Goal: Task Accomplishment & Management: Use online tool/utility

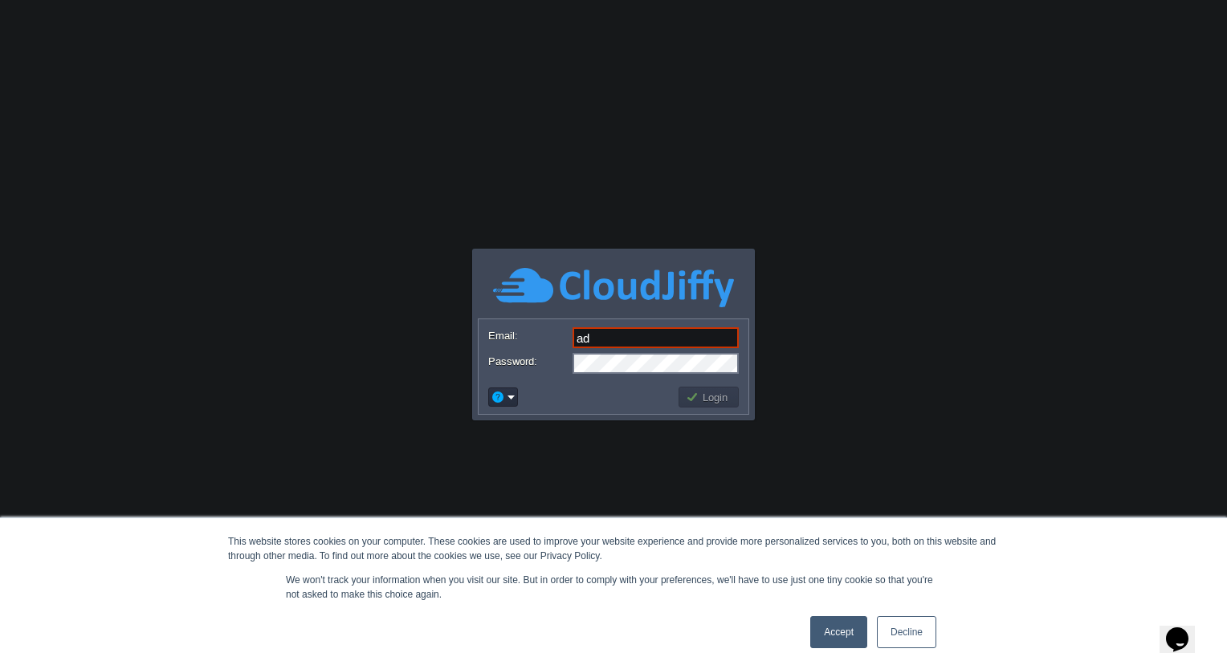
type input "[EMAIL_ADDRESS][DOMAIN_NAME]"
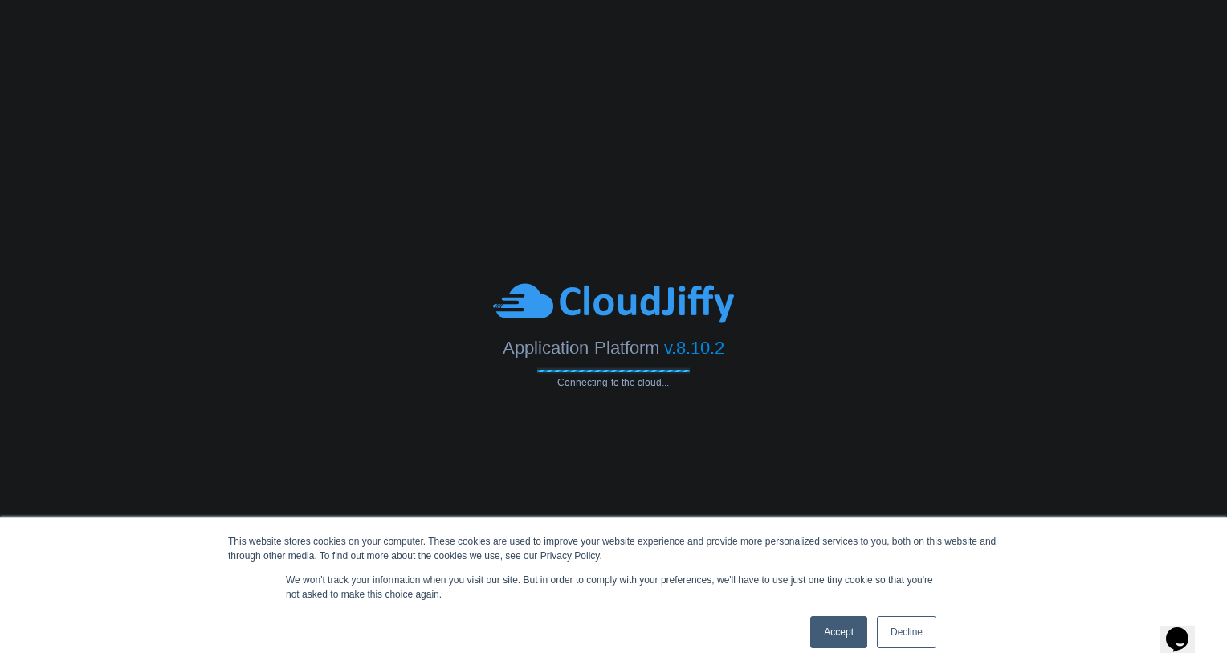
click at [842, 635] on link "Accept" at bounding box center [838, 633] width 57 height 32
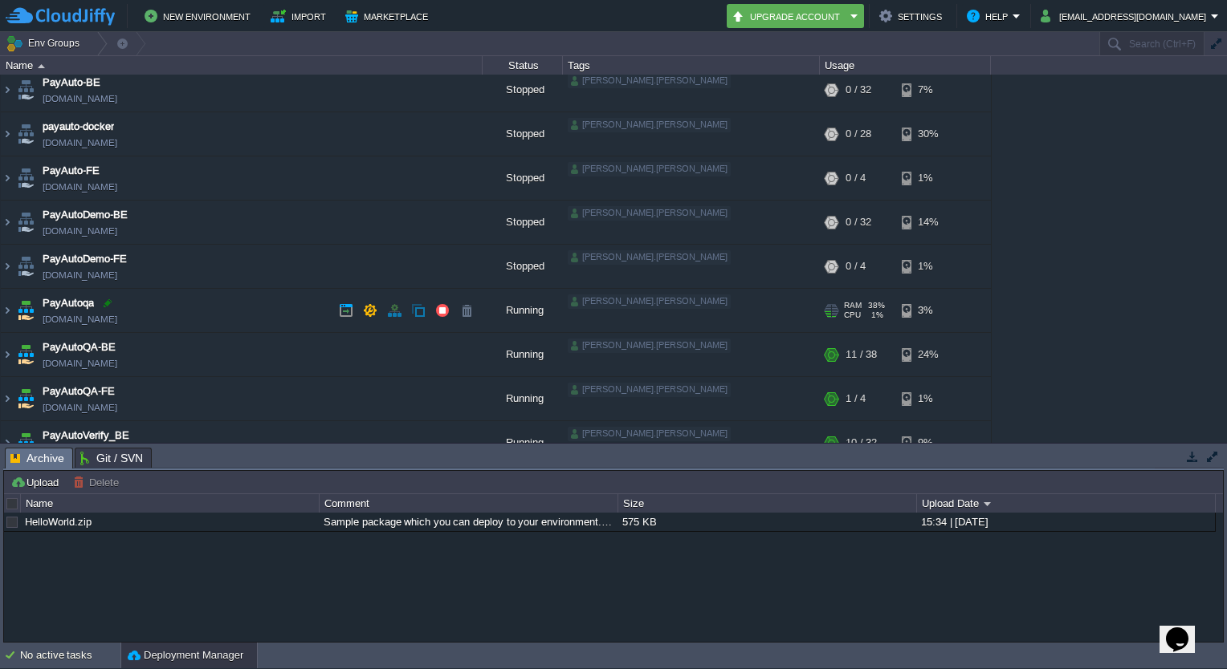
scroll to position [48, 0]
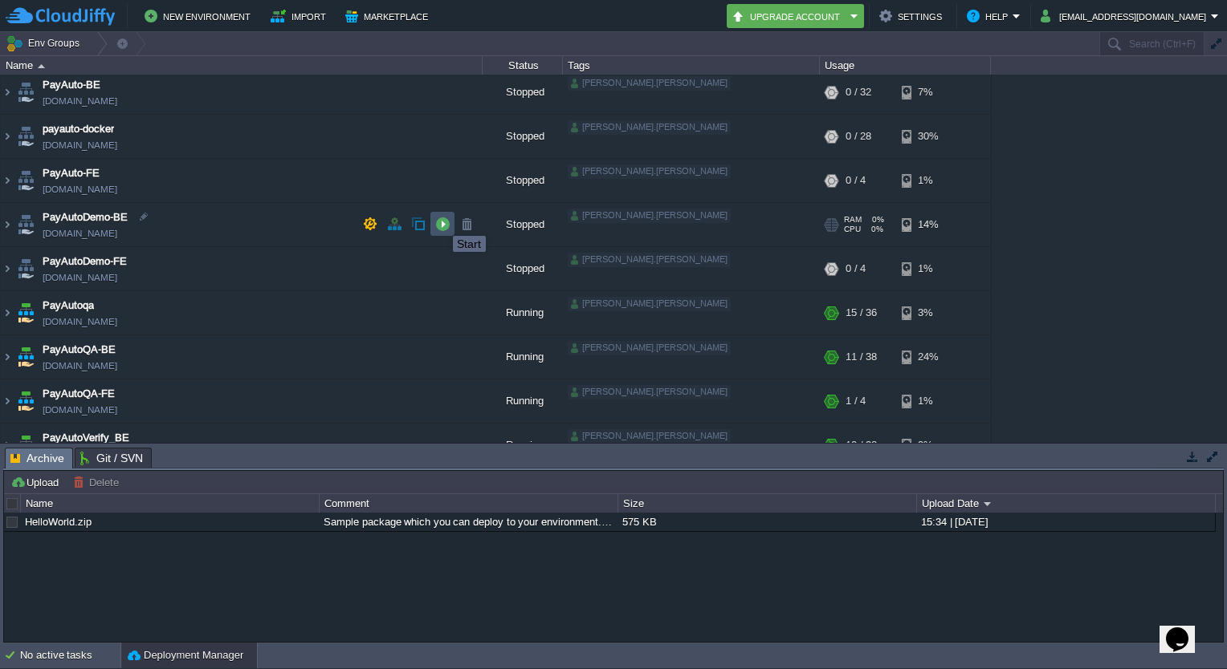
click at [441, 222] on button "button" at bounding box center [442, 224] width 14 height 14
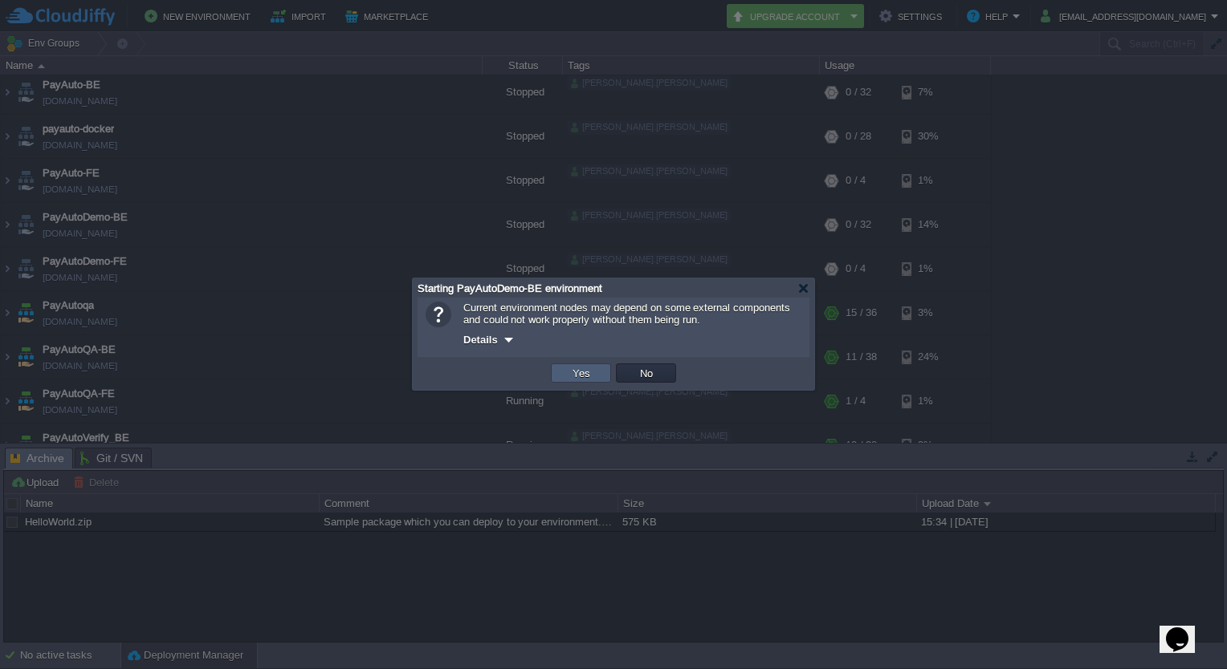
click at [597, 368] on td "Yes" at bounding box center [581, 373] width 60 height 19
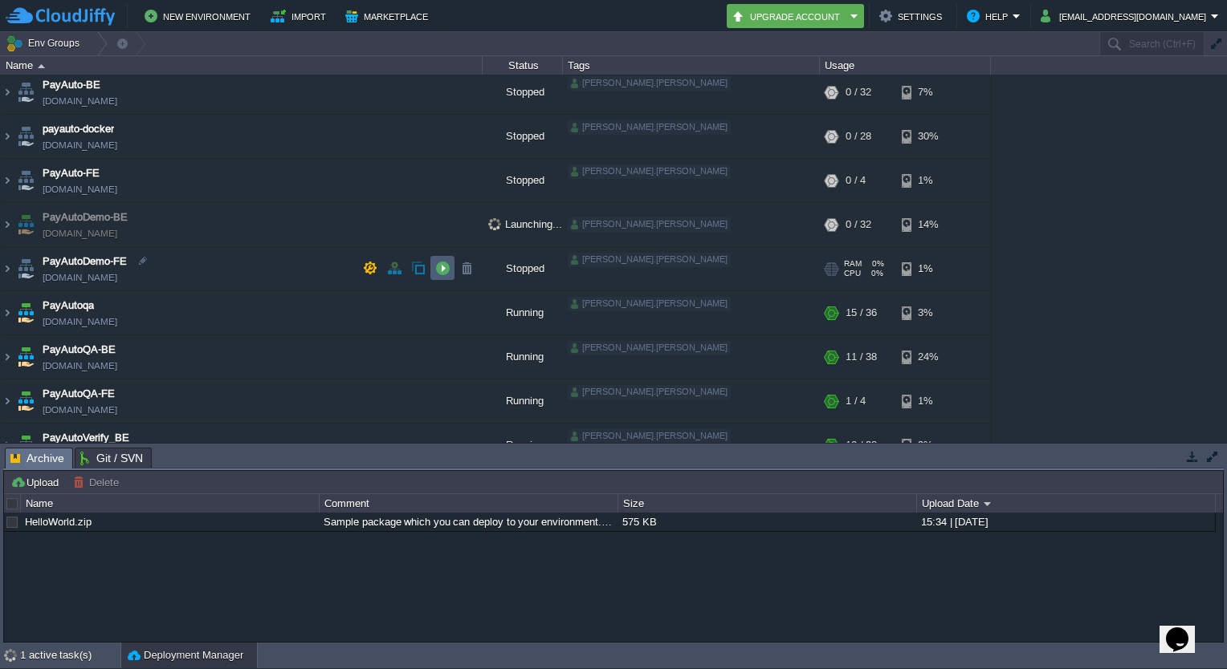
click at [447, 275] on td at bounding box center [442, 268] width 24 height 24
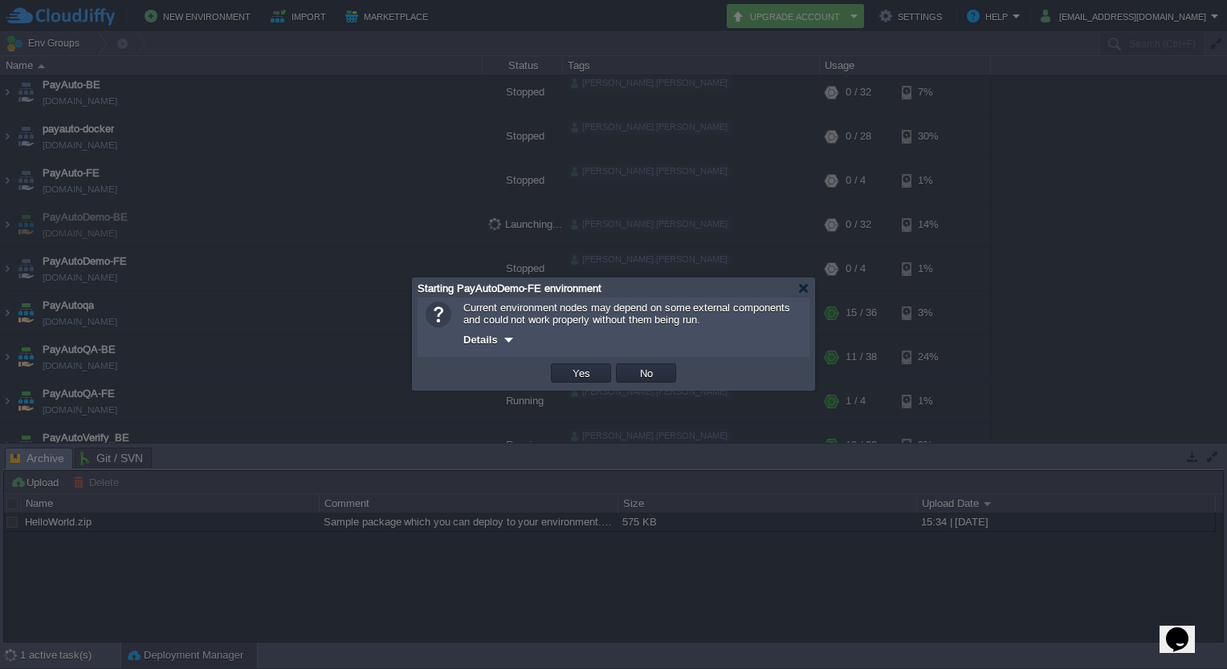
click at [582, 383] on td "Yes" at bounding box center [580, 373] width 65 height 24
click at [581, 375] on button "Yes" at bounding box center [581, 373] width 27 height 14
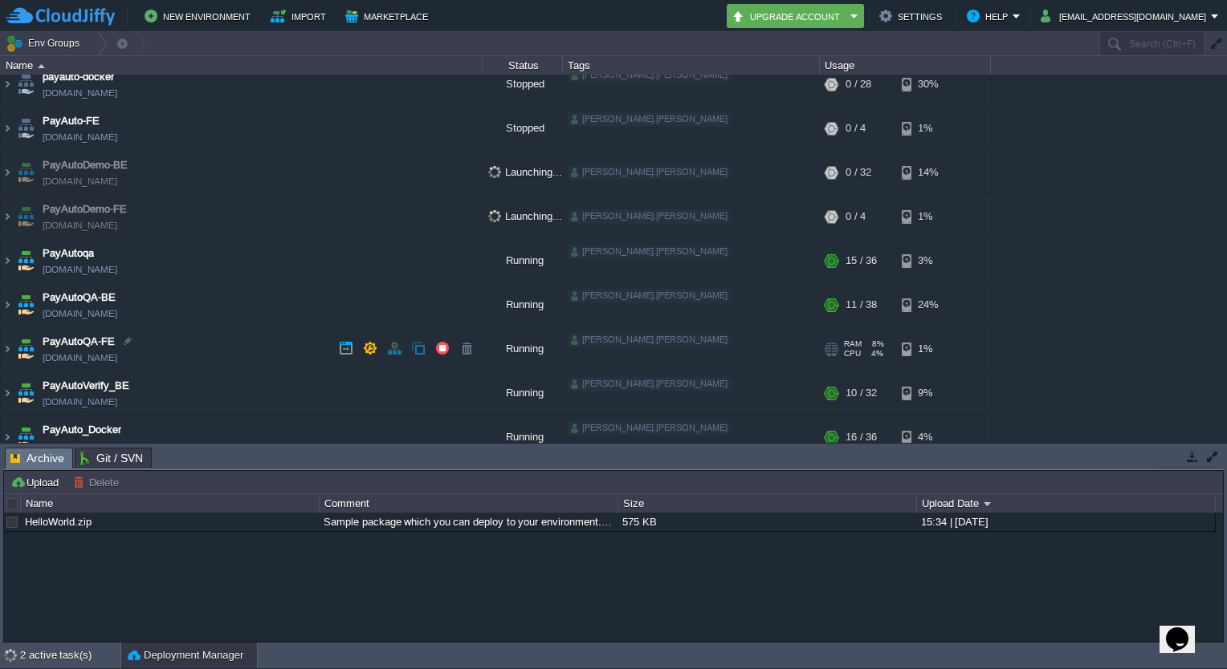
scroll to position [116, 0]
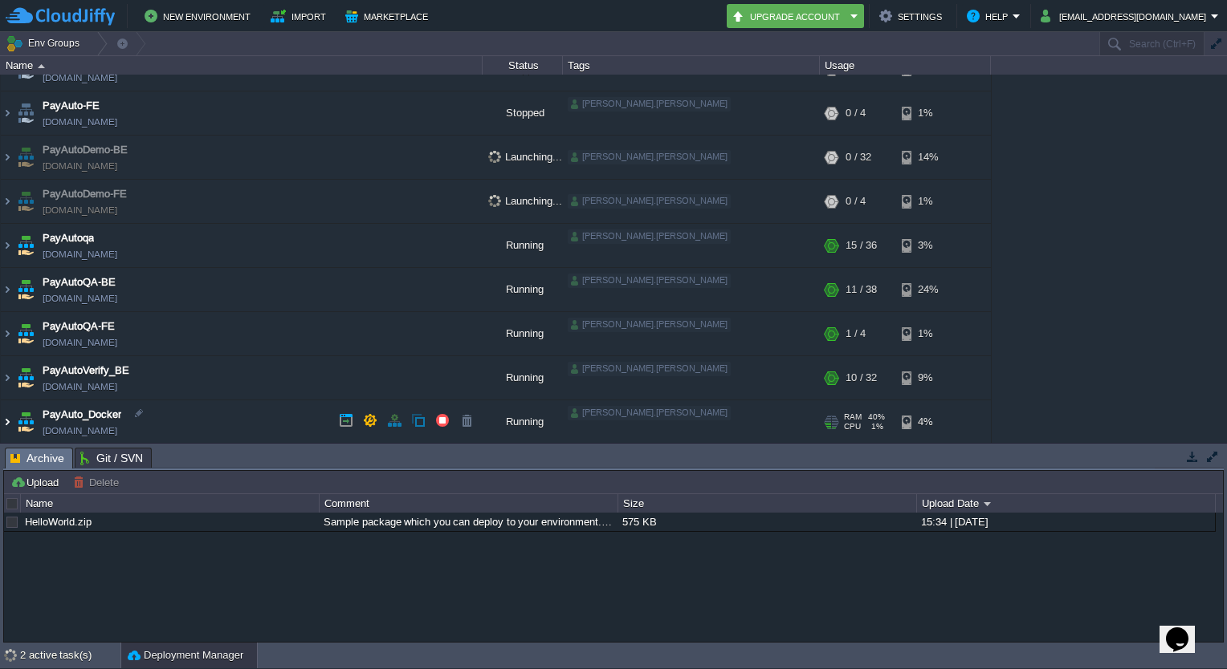
click at [3, 423] on img at bounding box center [7, 422] width 13 height 43
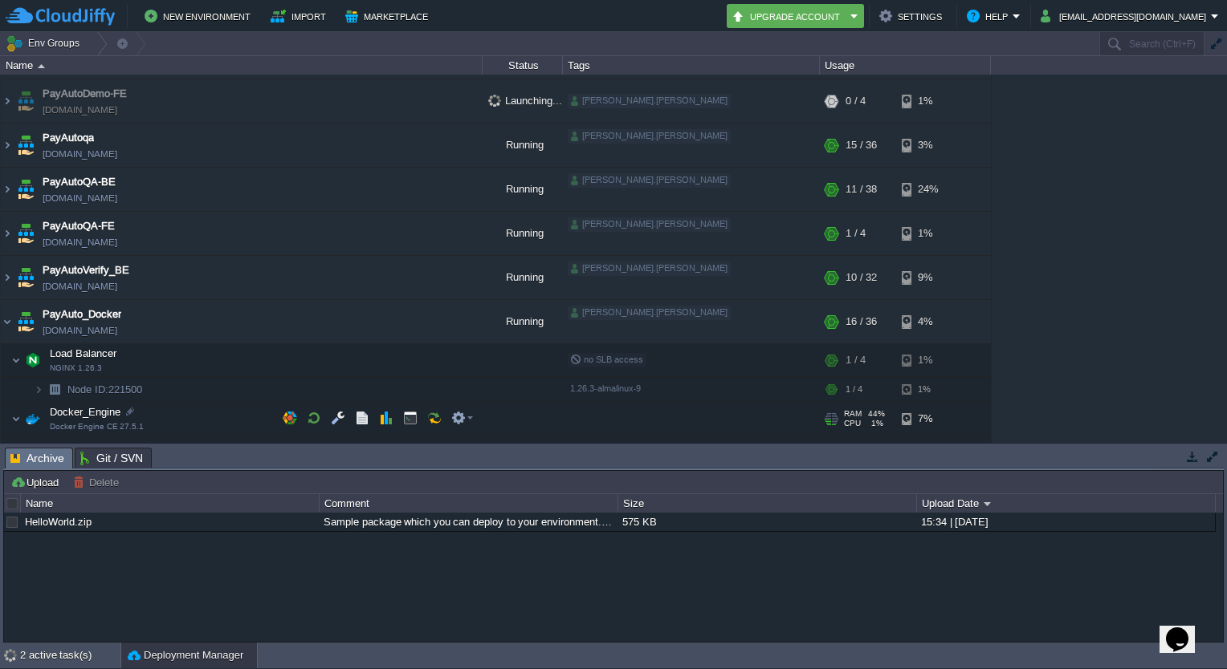
scroll to position [231, 0]
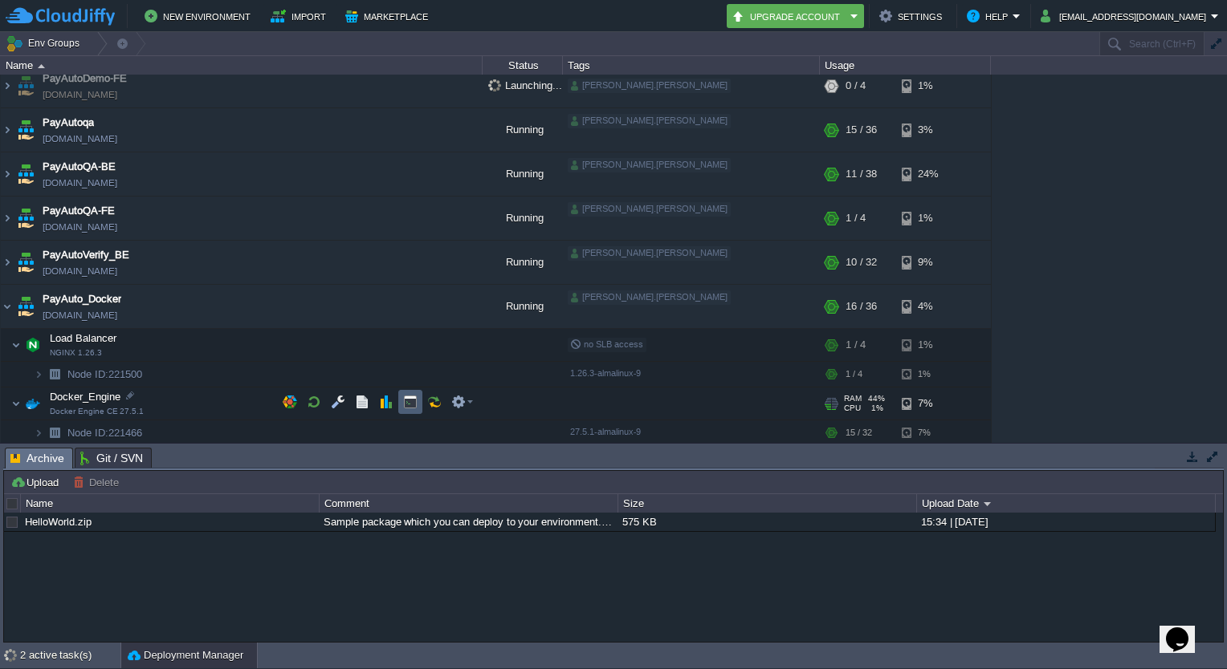
click at [400, 403] on td at bounding box center [410, 402] width 24 height 24
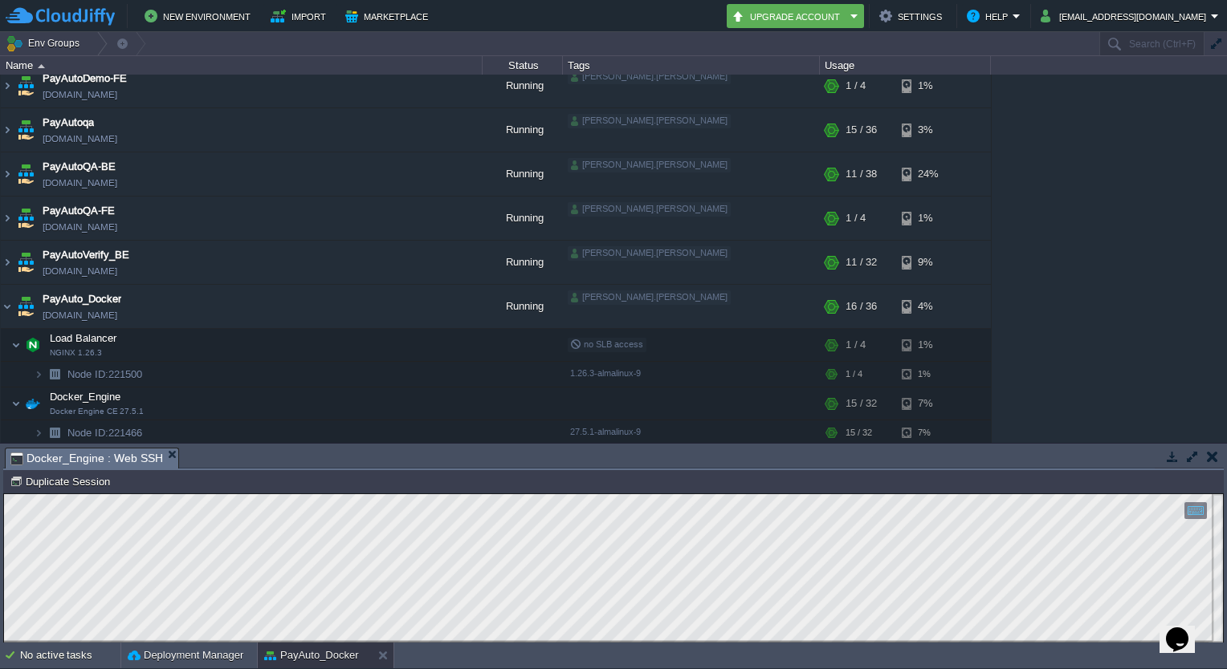
scroll to position [0, 0]
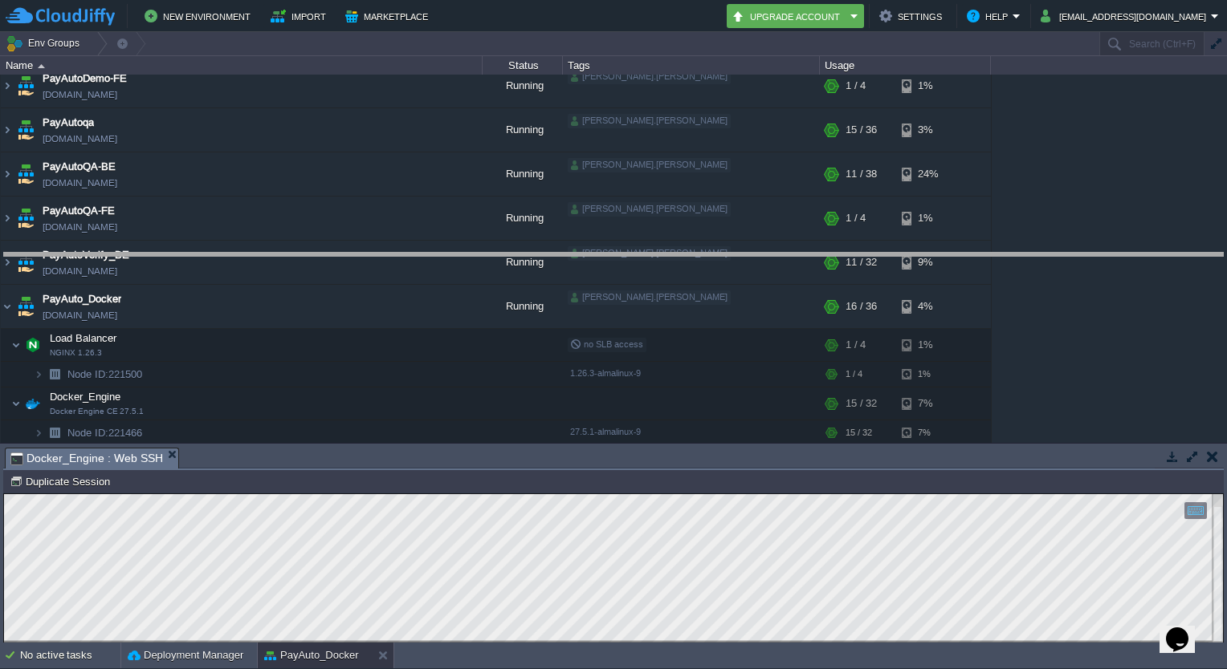
drag, startPoint x: 598, startPoint y: 451, endPoint x: 607, endPoint y: 255, distance: 196.1
click at [607, 255] on body "New Environment Import Marketplace Bonus ₹0.00 Upgrade Account Settings Help ad…" at bounding box center [613, 334] width 1227 height 669
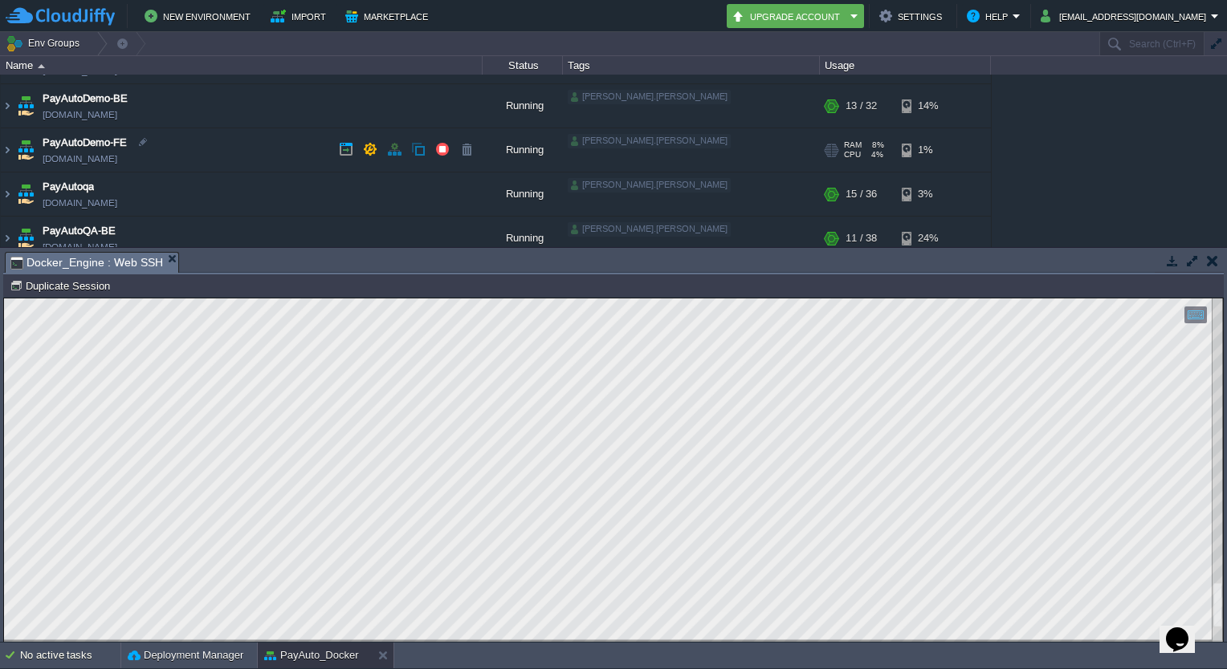
scroll to position [151, 0]
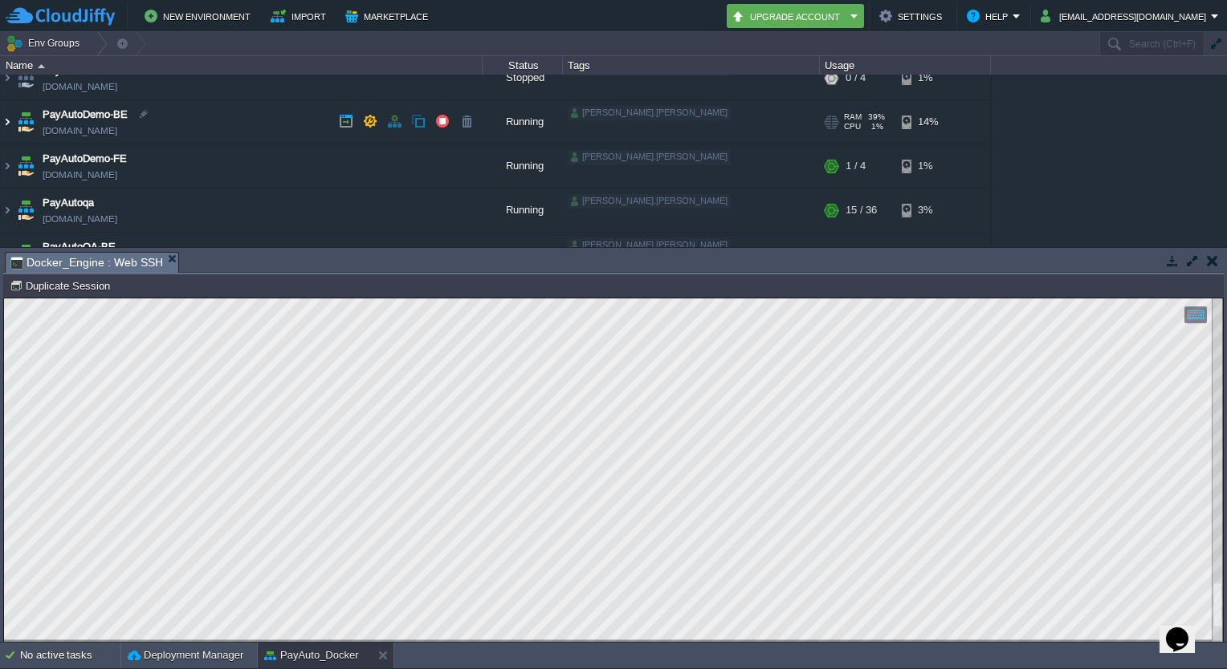
click at [9, 120] on img at bounding box center [7, 121] width 13 height 43
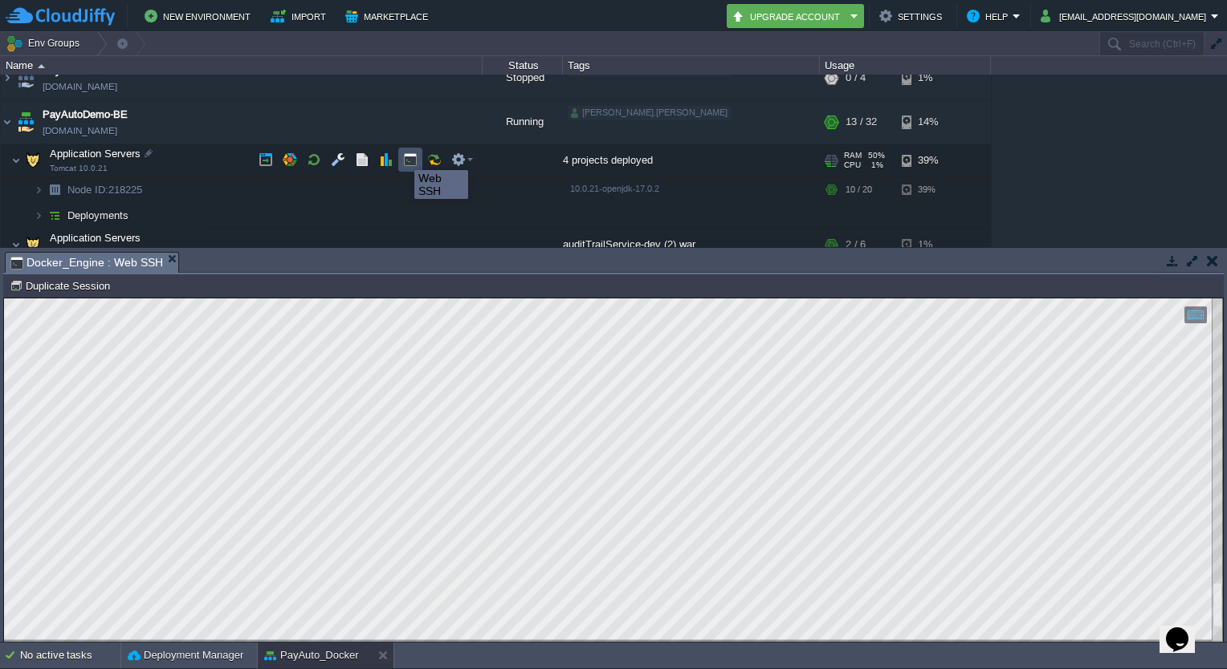
click at [403, 156] on button "button" at bounding box center [410, 160] width 14 height 14
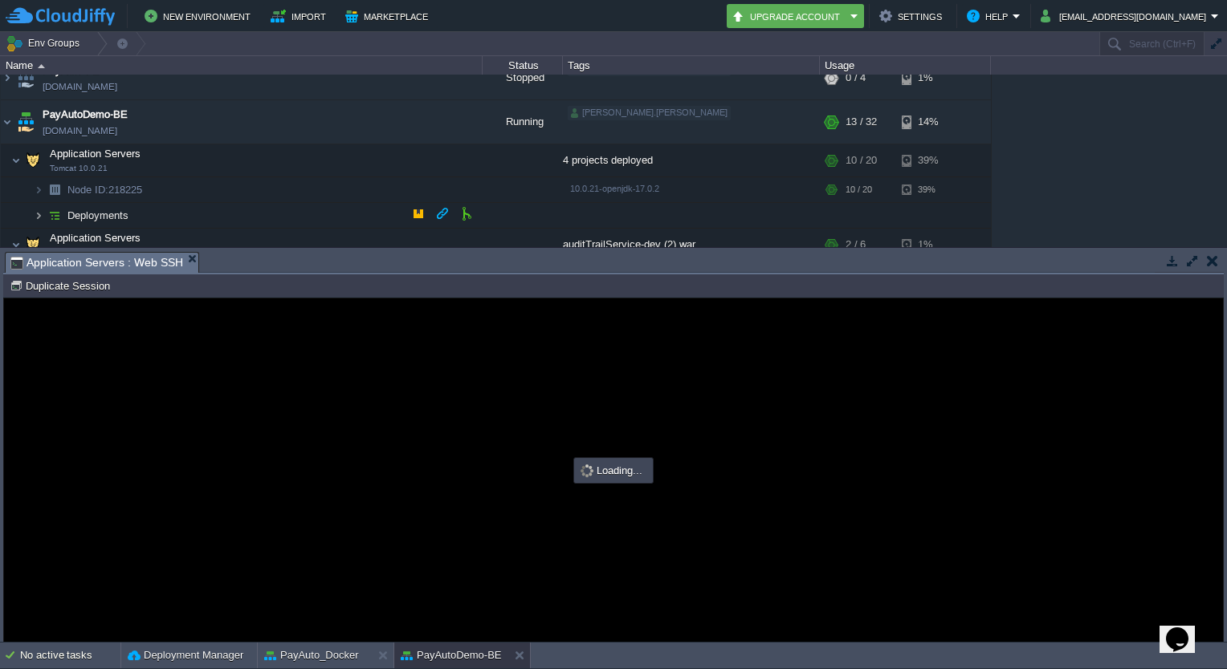
click at [39, 210] on img at bounding box center [39, 215] width 10 height 25
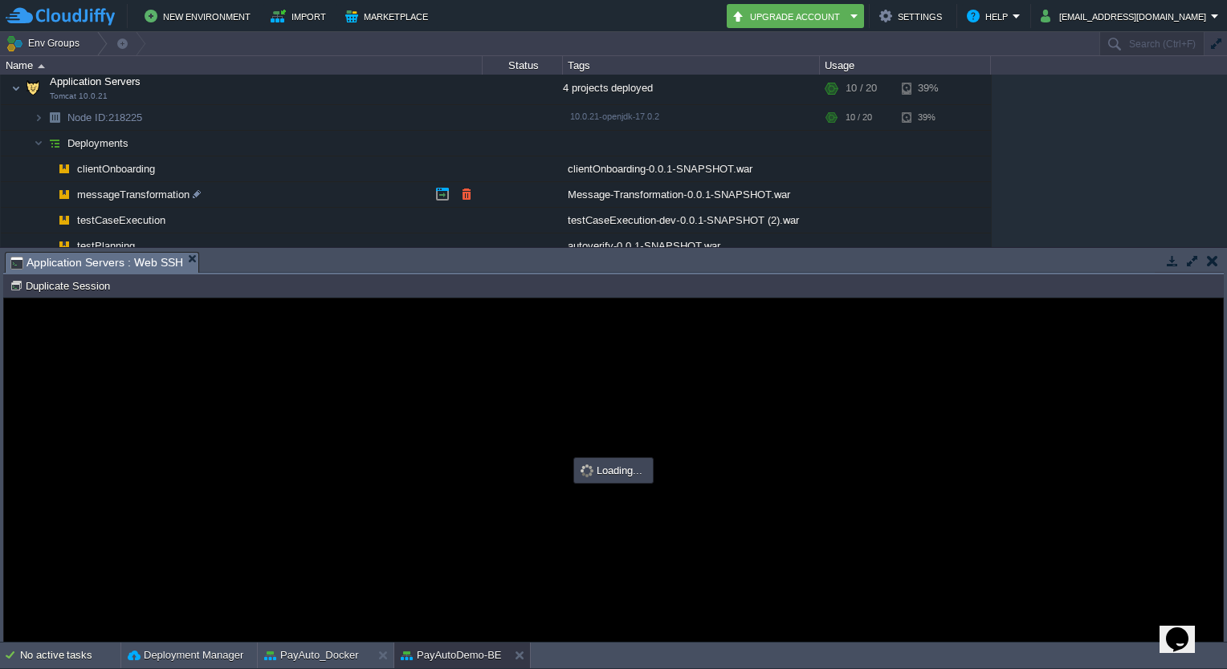
type input "#000000"
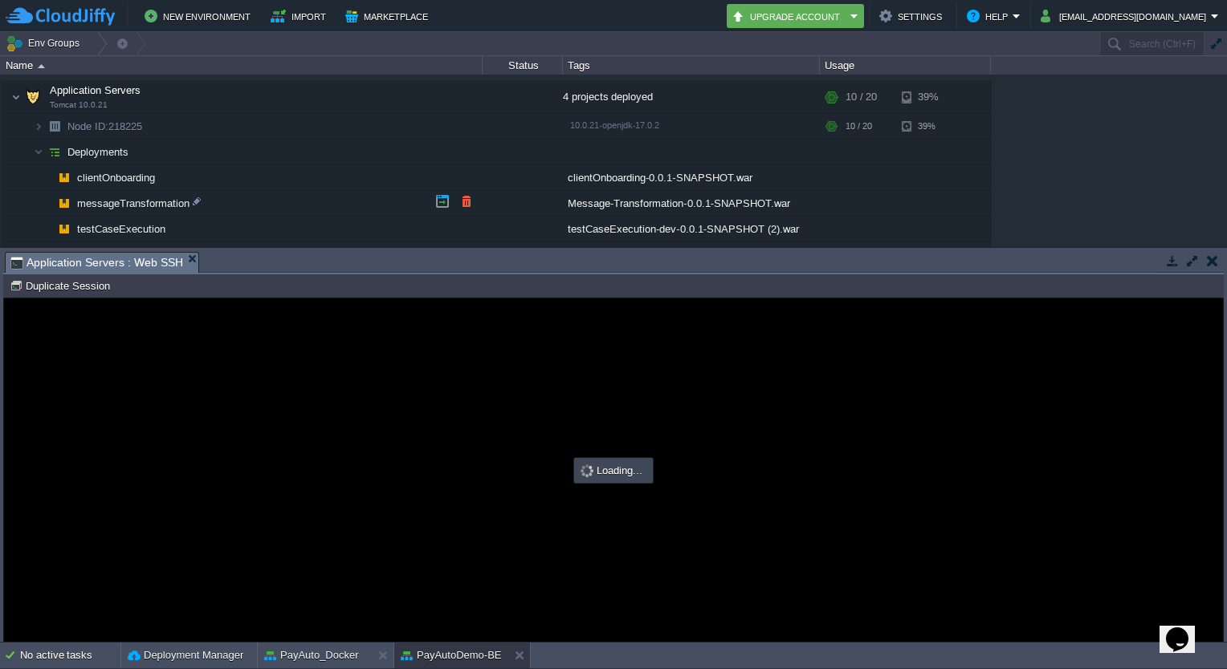
scroll to position [213, 0]
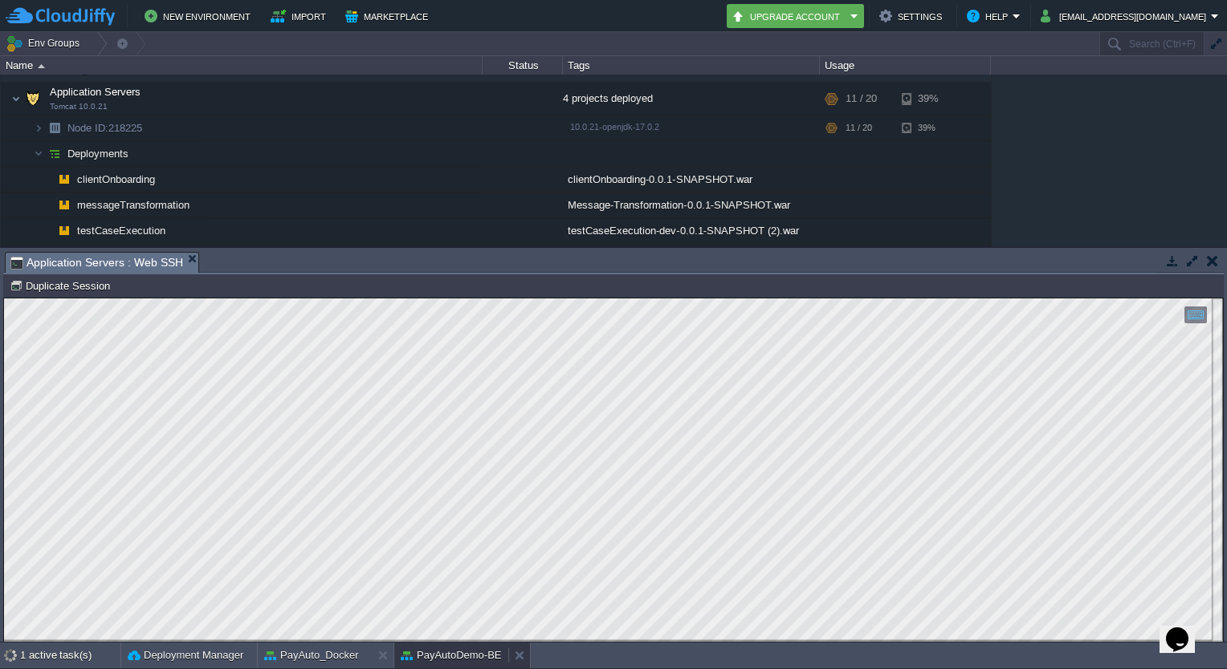
click at [441, 660] on button "PayAutoDemo-BE" at bounding box center [451, 656] width 101 height 16
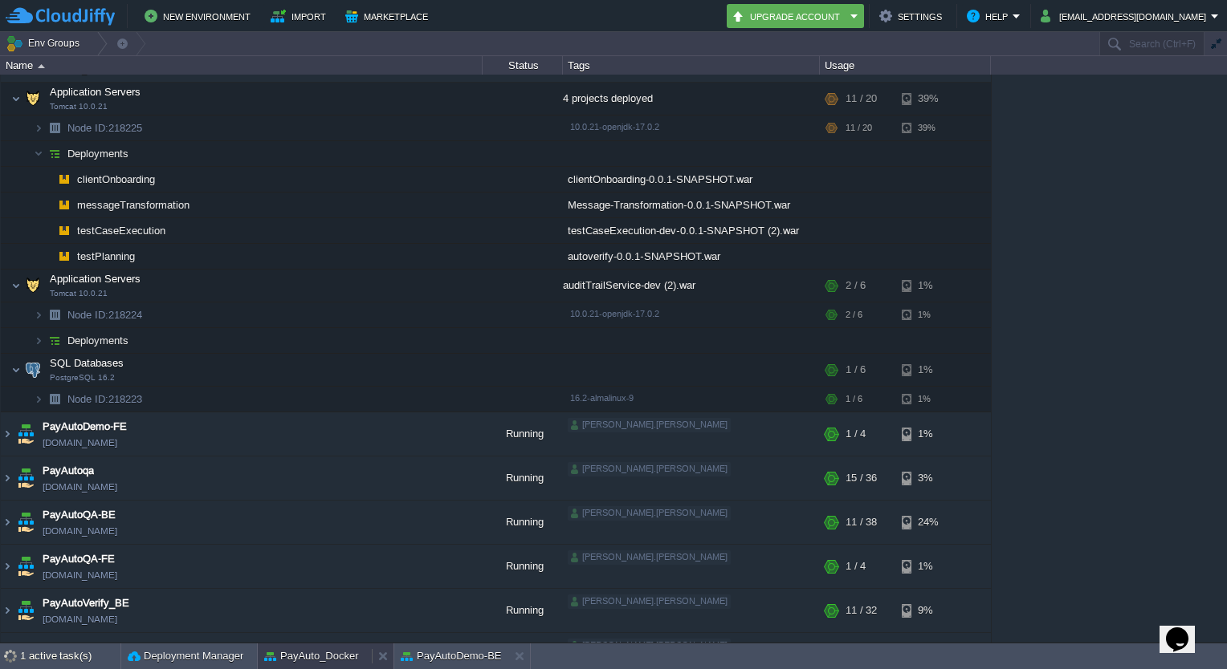
click at [356, 657] on button "PayAuto_Docker" at bounding box center [311, 657] width 95 height 16
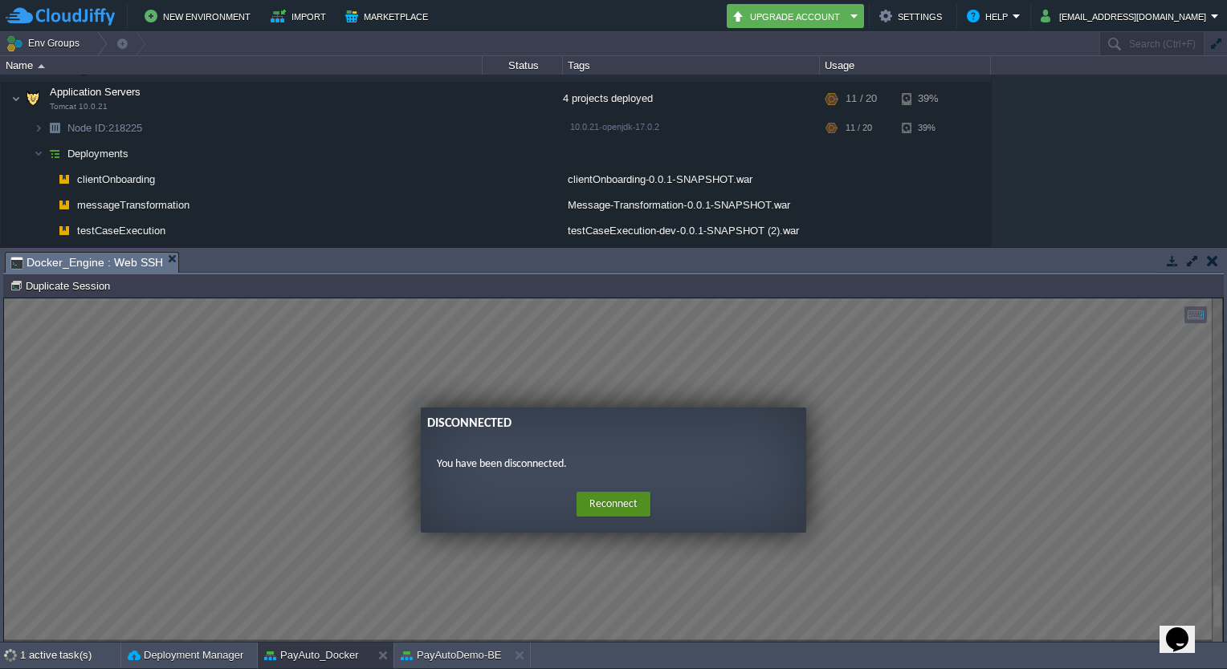
click at [597, 507] on button "Reconnect" at bounding box center [613, 505] width 74 height 26
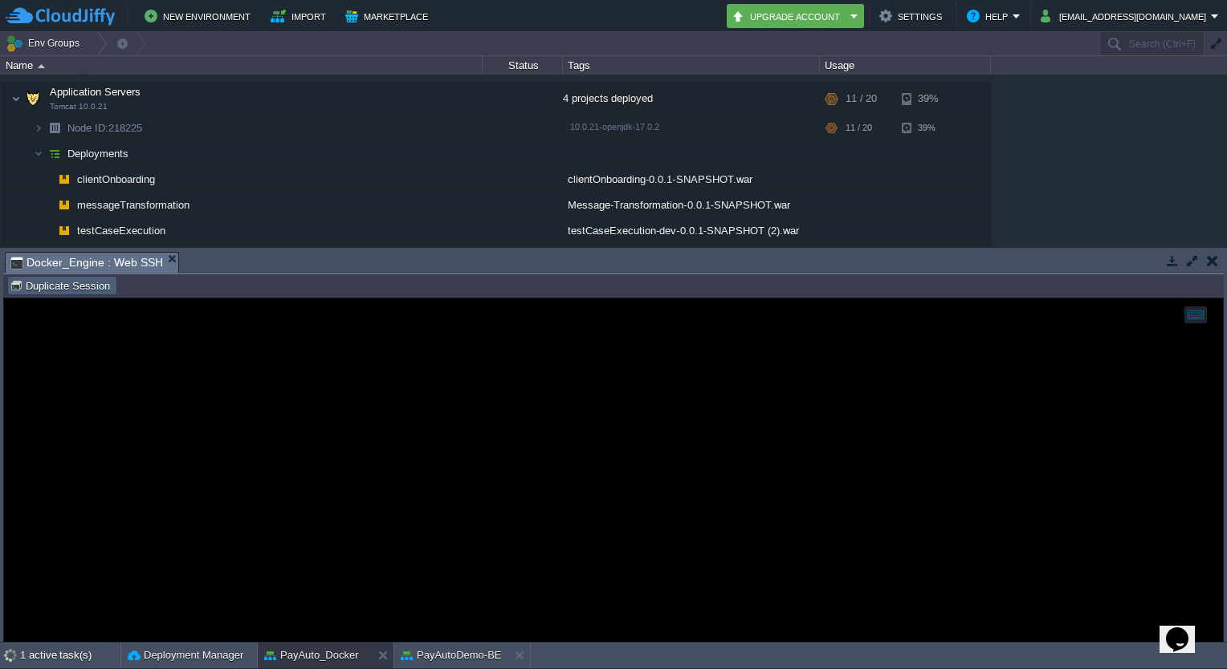
click at [83, 283] on button "Duplicate Session" at bounding box center [62, 286] width 105 height 14
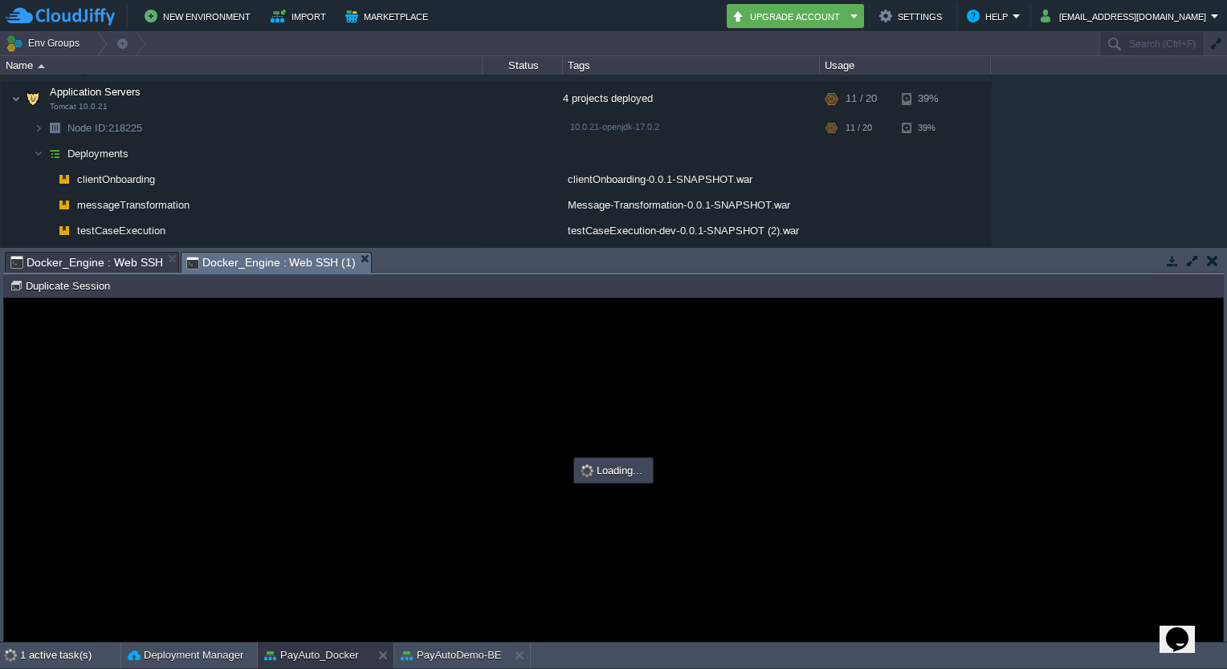
scroll to position [0, 0]
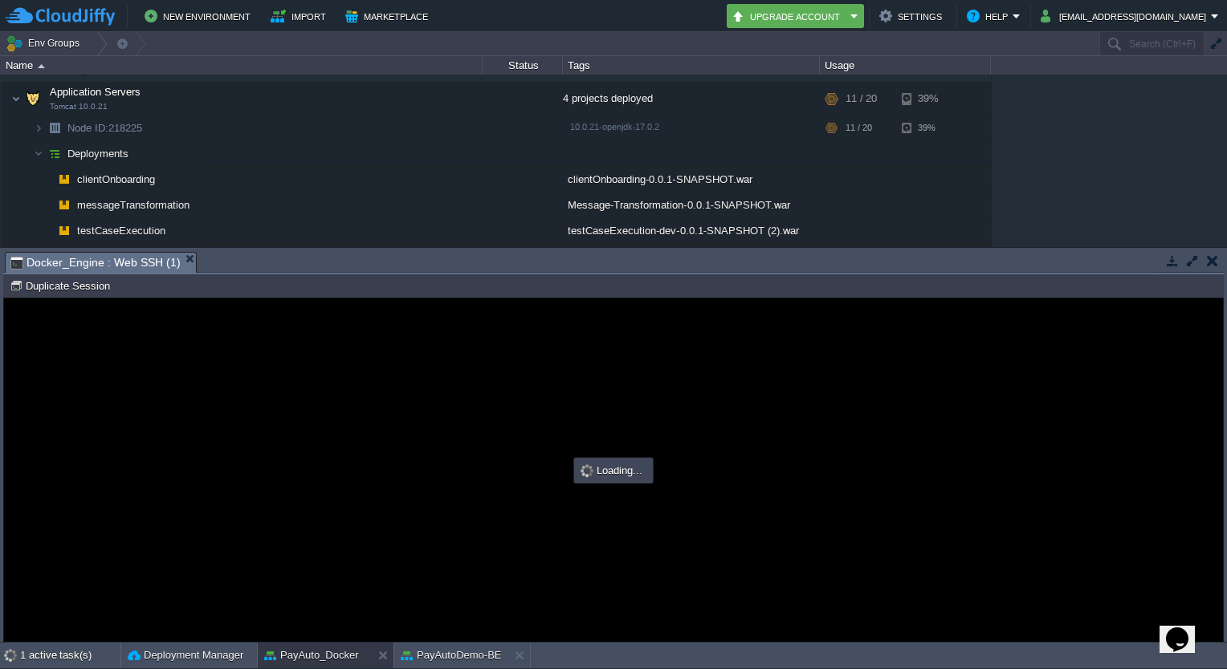
type input "#000000"
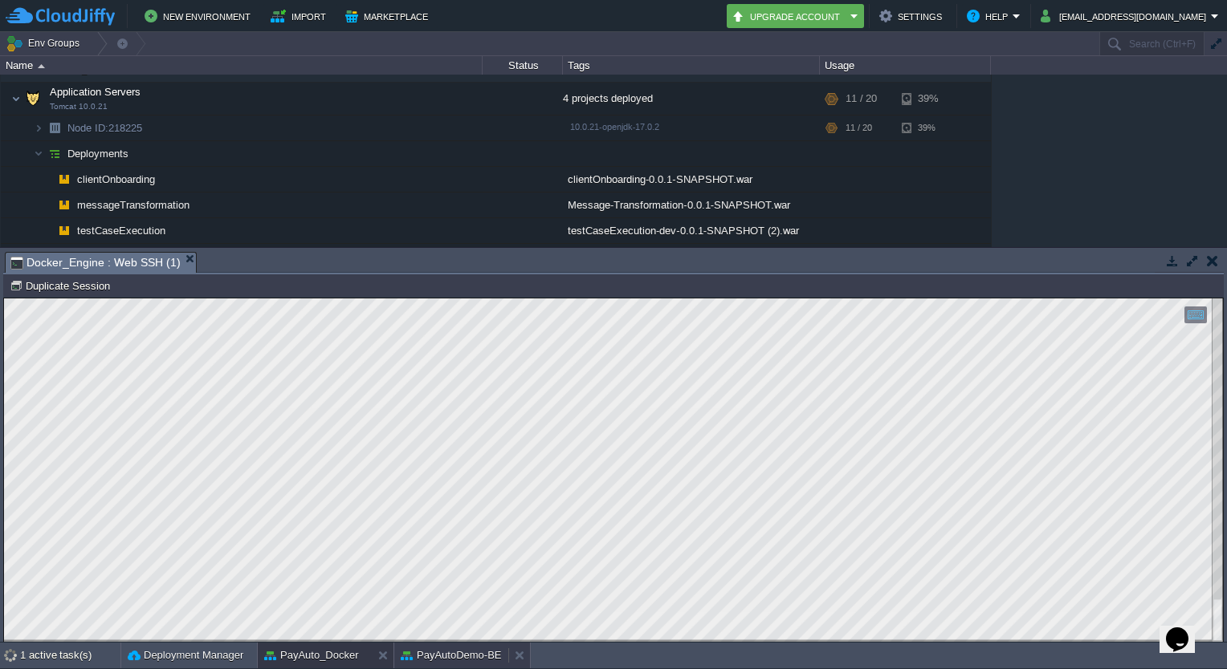
click at [456, 653] on button "PayAutoDemo-BE" at bounding box center [451, 656] width 101 height 16
click at [318, 659] on button "PayAuto_Docker" at bounding box center [311, 656] width 95 height 16
click at [450, 657] on button "PayAutoDemo-BE" at bounding box center [451, 656] width 101 height 16
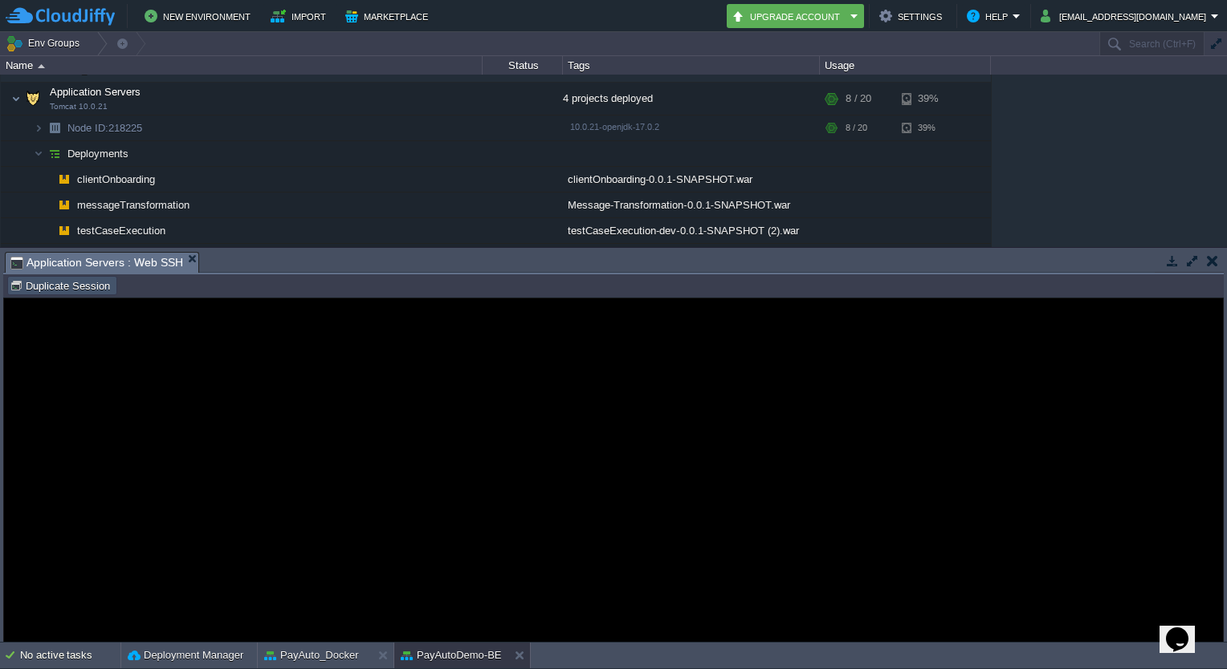
click at [78, 292] on button "Duplicate Session" at bounding box center [62, 286] width 105 height 14
type input "#000000"
click at [339, 662] on button "PayAuto_Docker" at bounding box center [311, 656] width 95 height 16
click at [76, 293] on button "Duplicate Session" at bounding box center [62, 286] width 105 height 14
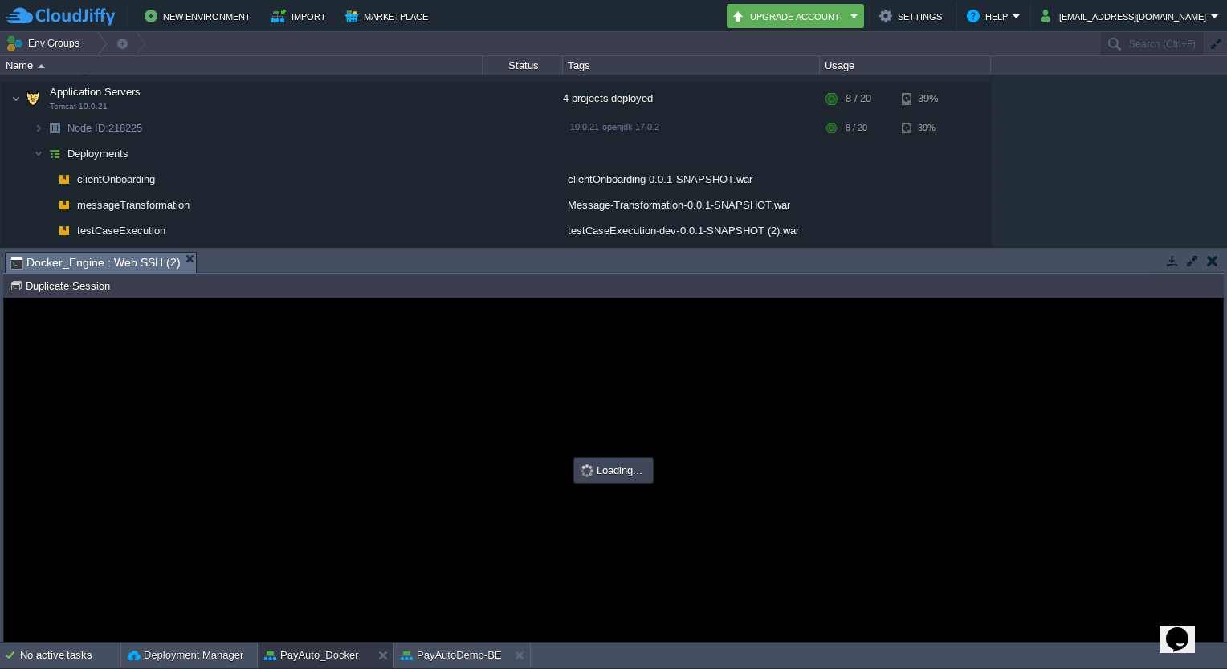
type input "#000000"
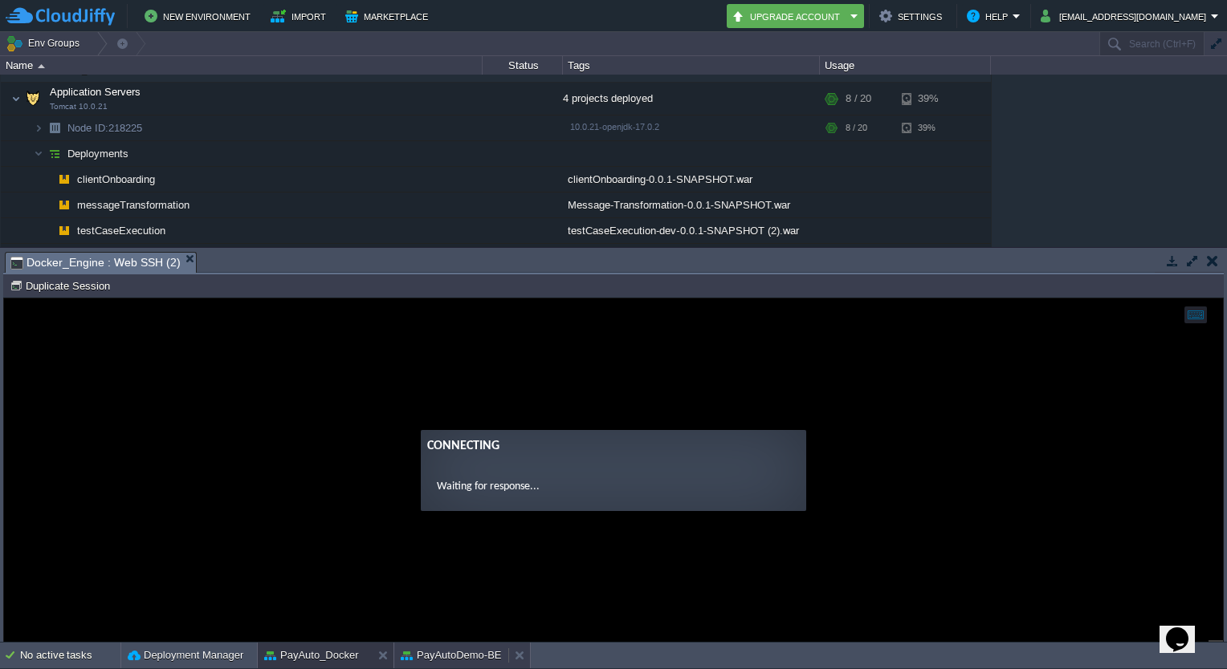
click at [466, 654] on button "PayAutoDemo-BE" at bounding box center [451, 656] width 101 height 16
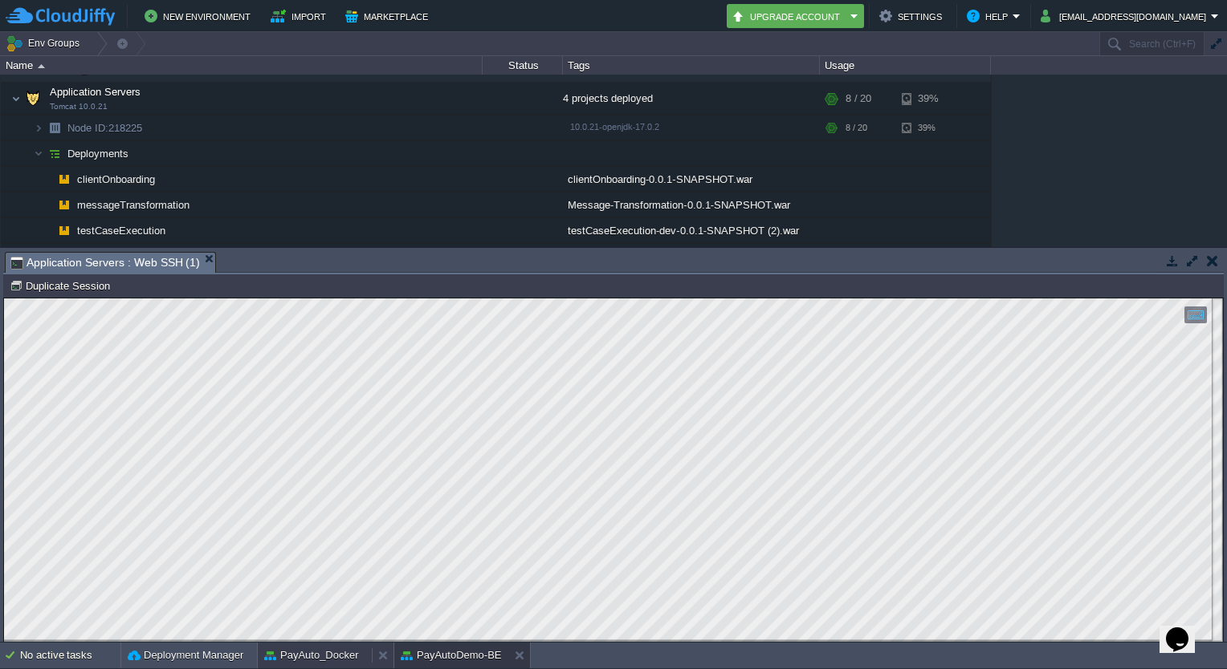
click at [328, 657] on button "PayAuto_Docker" at bounding box center [311, 656] width 95 height 16
click at [458, 657] on button "PayAutoDemo-BE" at bounding box center [451, 656] width 101 height 16
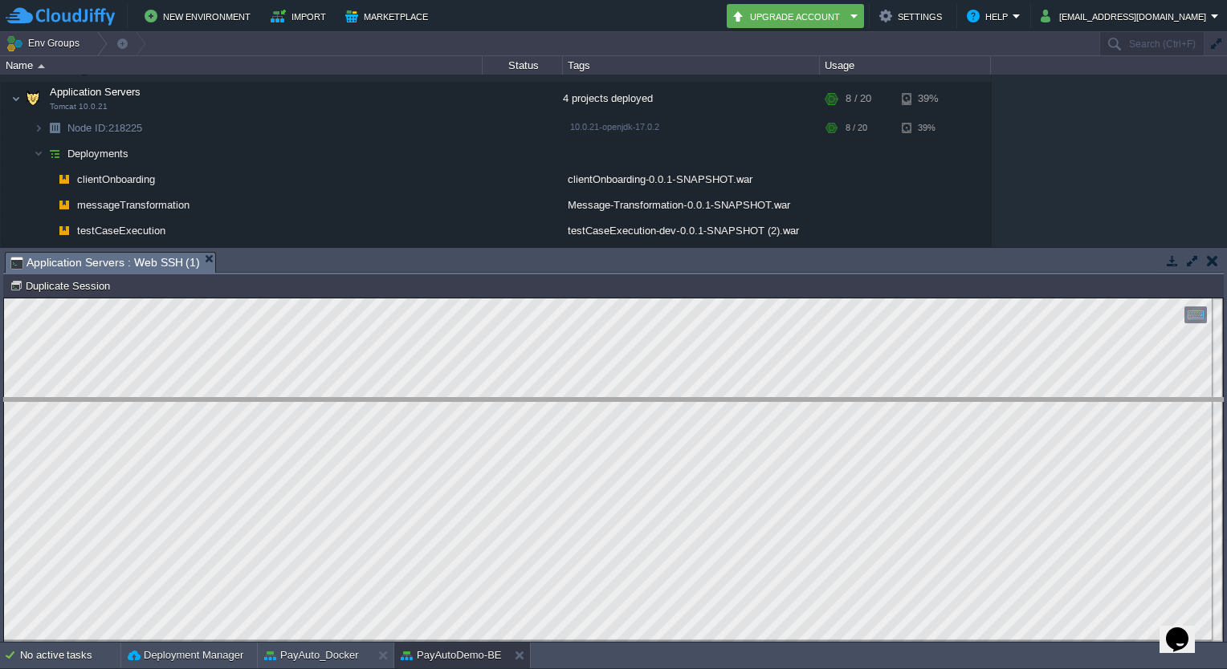
drag, startPoint x: 519, startPoint y: 254, endPoint x: 517, endPoint y: 400, distance: 146.1
click at [517, 400] on body "New Environment Import Marketplace Bonus ₹0.00 Upgrade Account Settings Help ad…" at bounding box center [613, 334] width 1227 height 669
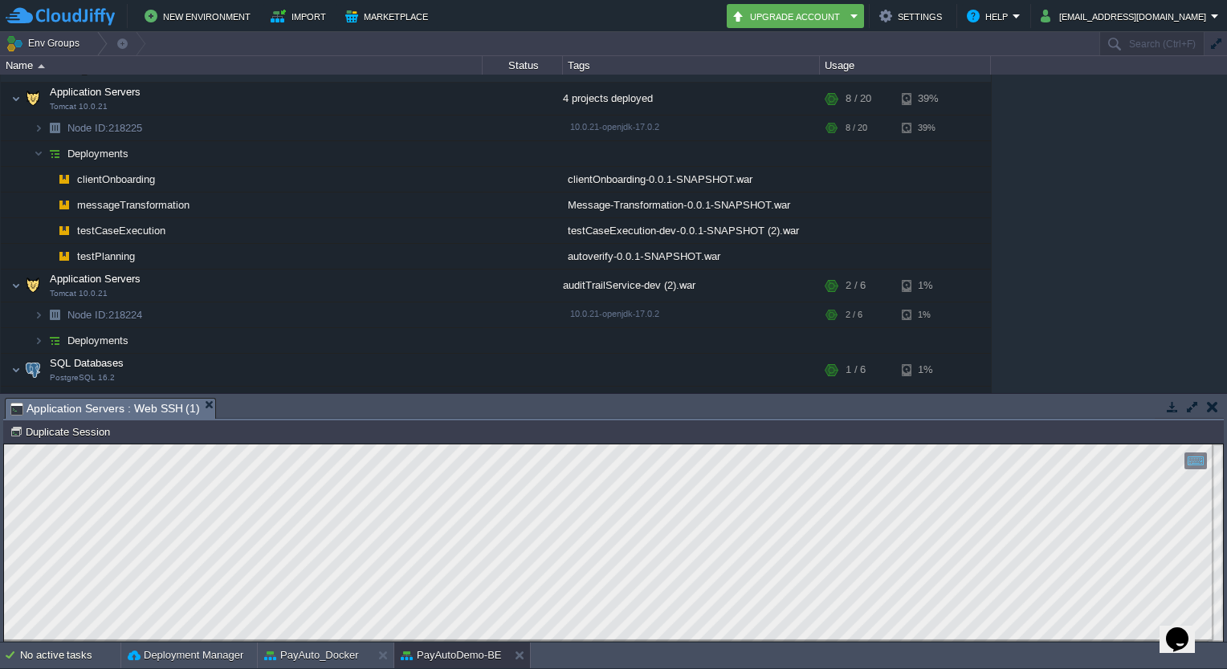
scroll to position [132, 0]
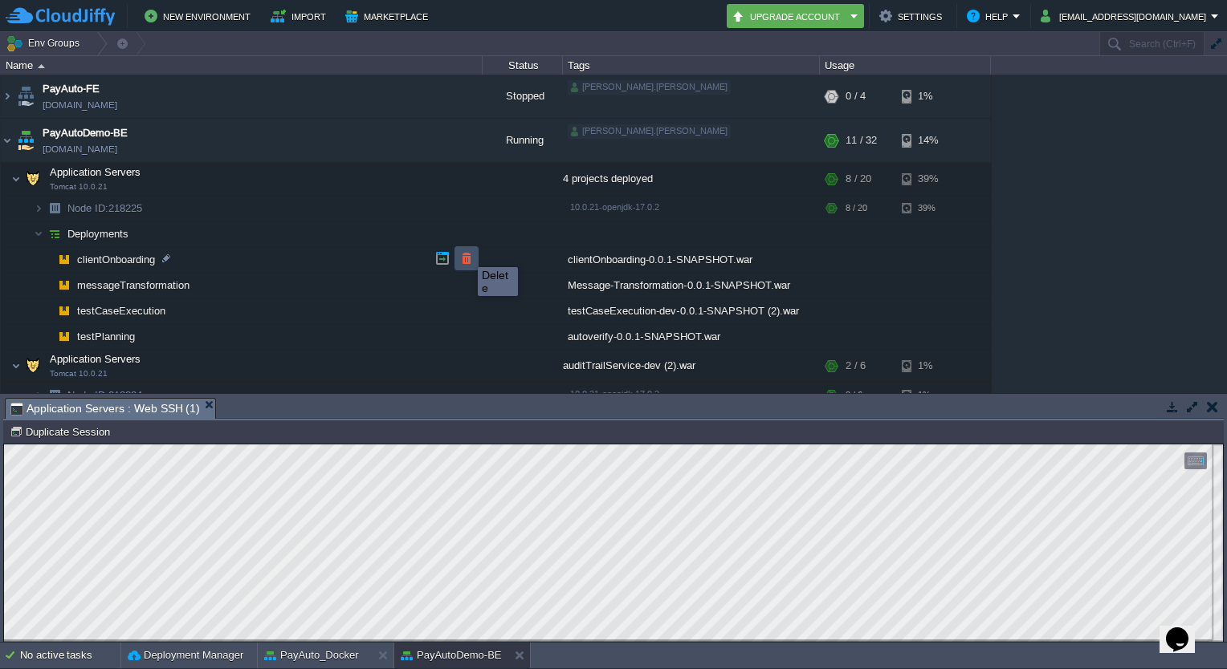
click at [466, 253] on button "button" at bounding box center [466, 258] width 14 height 14
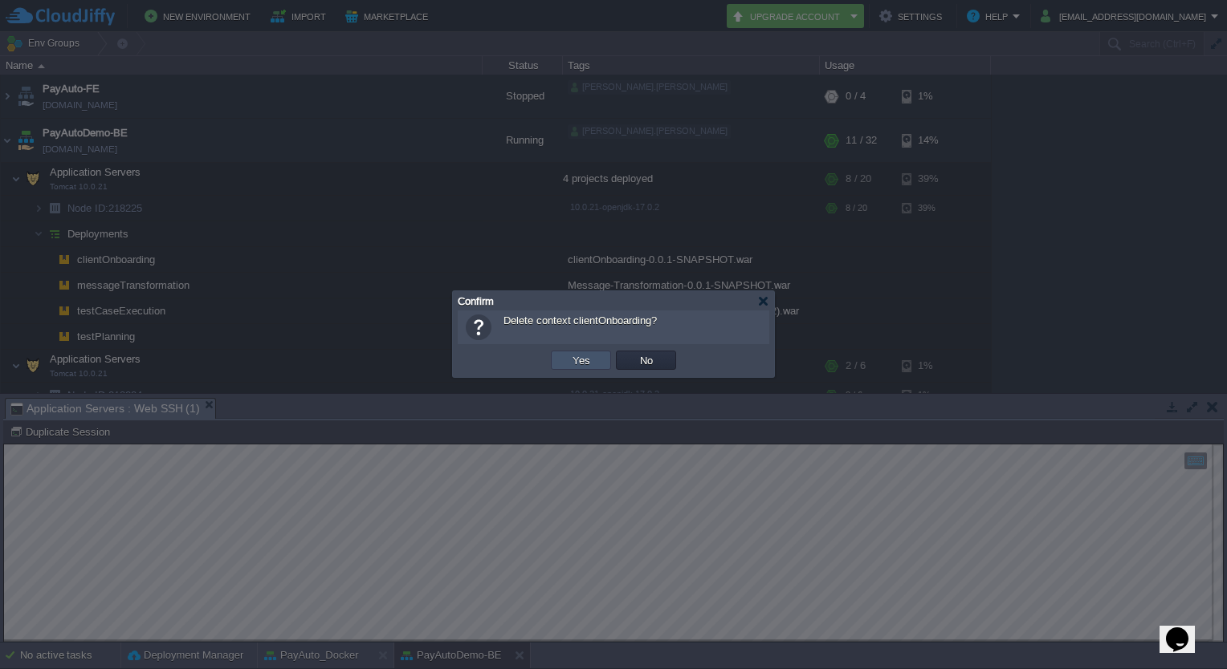
click at [569, 356] on button "Yes" at bounding box center [581, 360] width 27 height 14
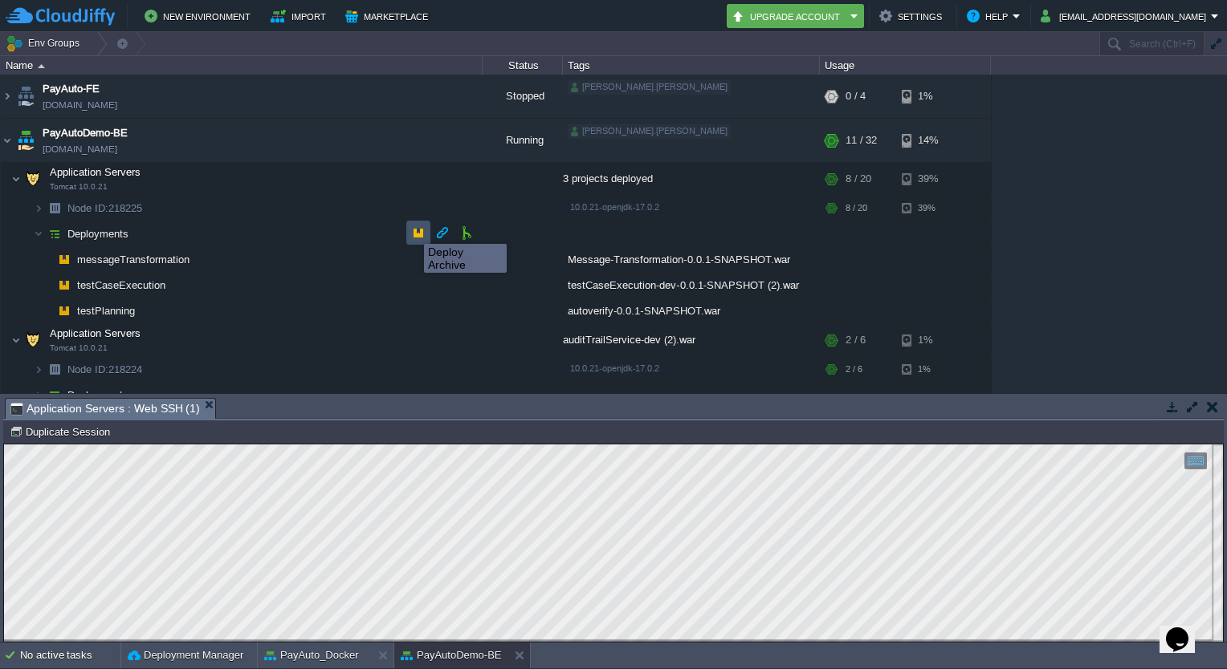
click at [412, 230] on button "button" at bounding box center [418, 233] width 14 height 14
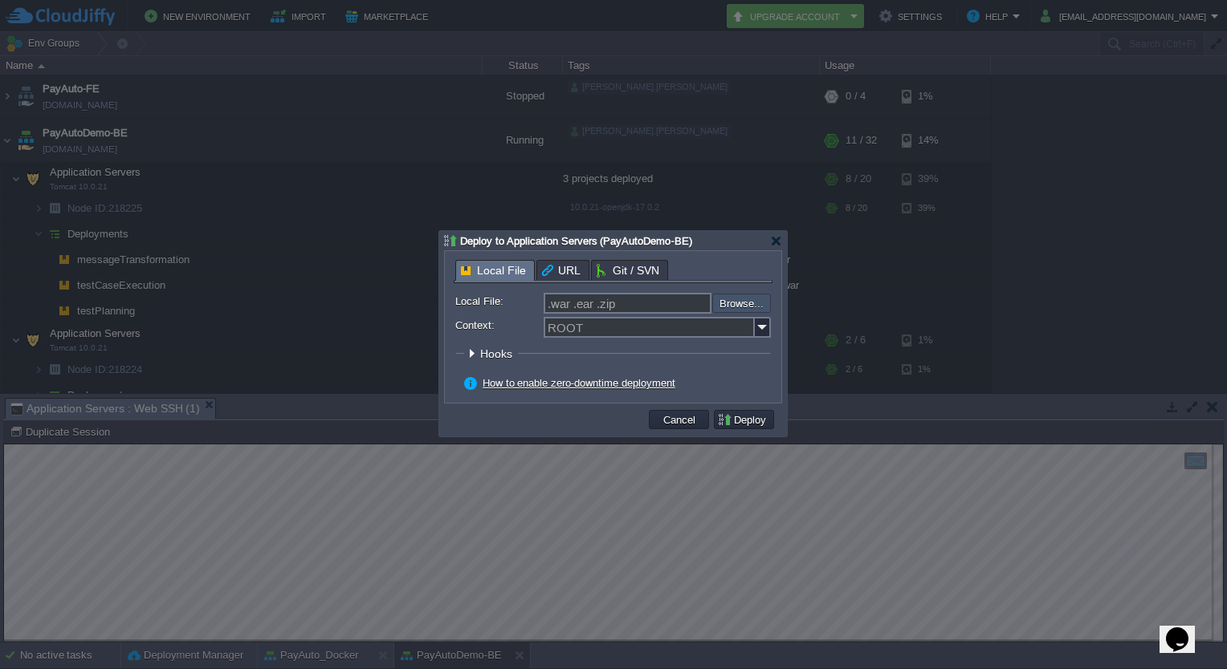
click at [732, 301] on input "file" at bounding box center [669, 303] width 203 height 19
type input "C:\fakepath\clientOnboarding-0.0.1-SNAPSHOT.war"
type input "clientOnboarding-0.0.1-SNAPSHOT.war"
click at [589, 320] on input "Context:" at bounding box center [648, 327] width 211 height 21
type input "clientOnboarding"
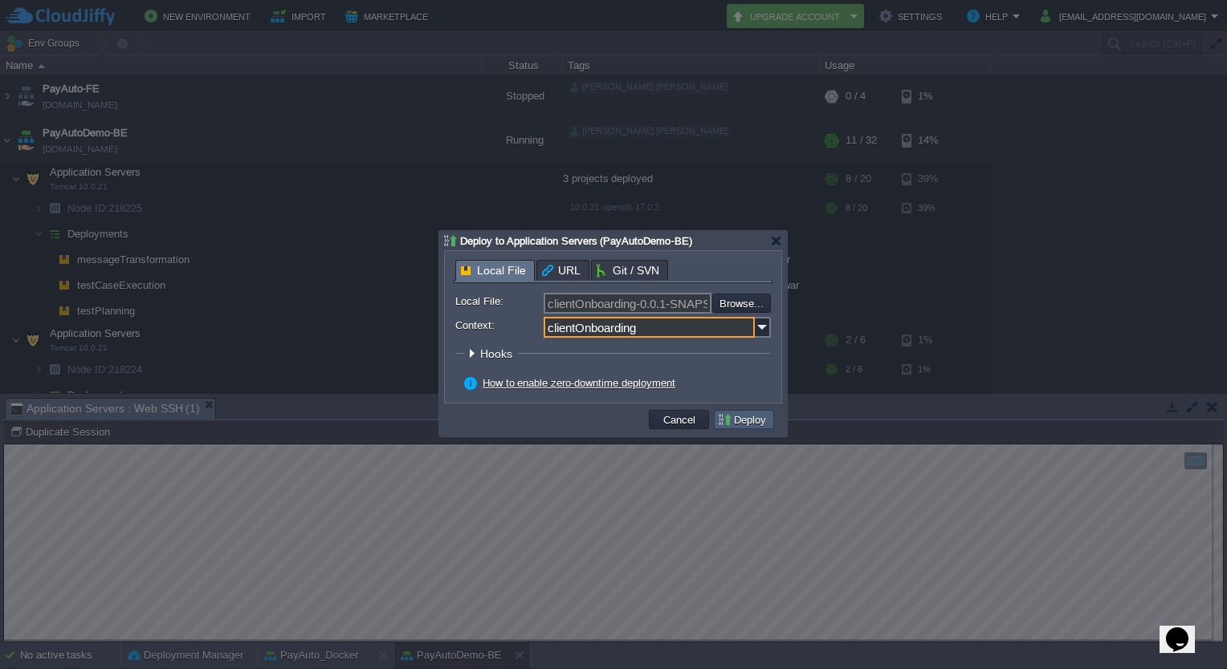
click at [728, 414] on button "Deploy" at bounding box center [744, 420] width 54 height 14
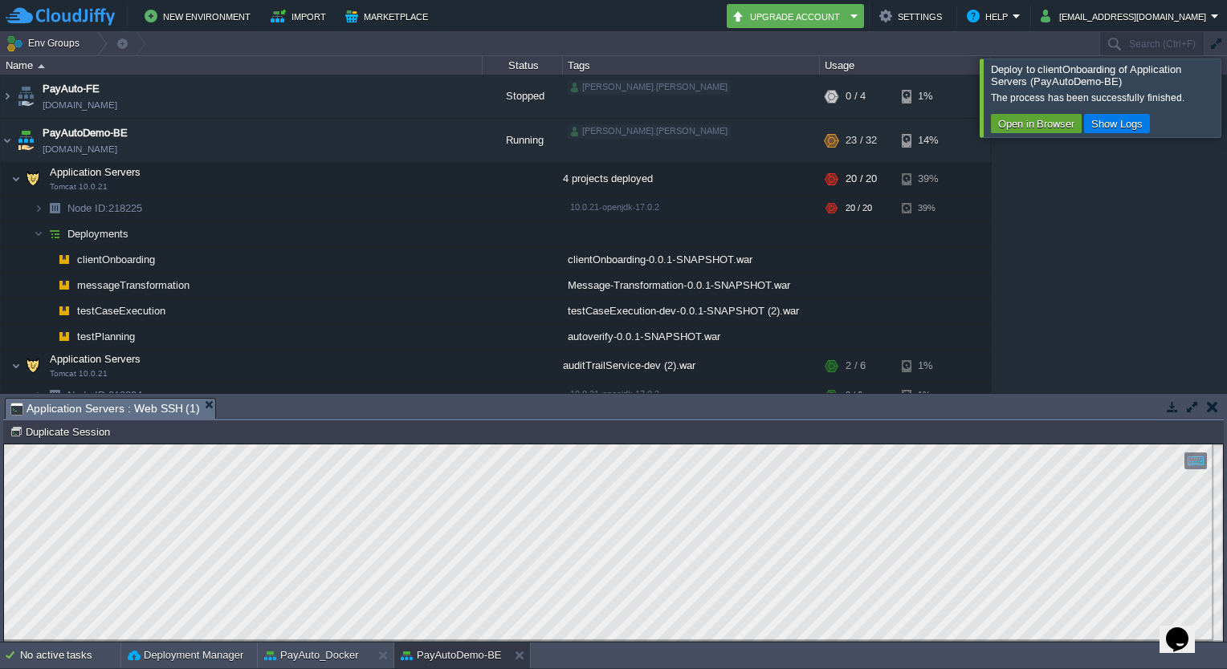
click at [1226, 101] on div at bounding box center [1246, 98] width 0 height 78
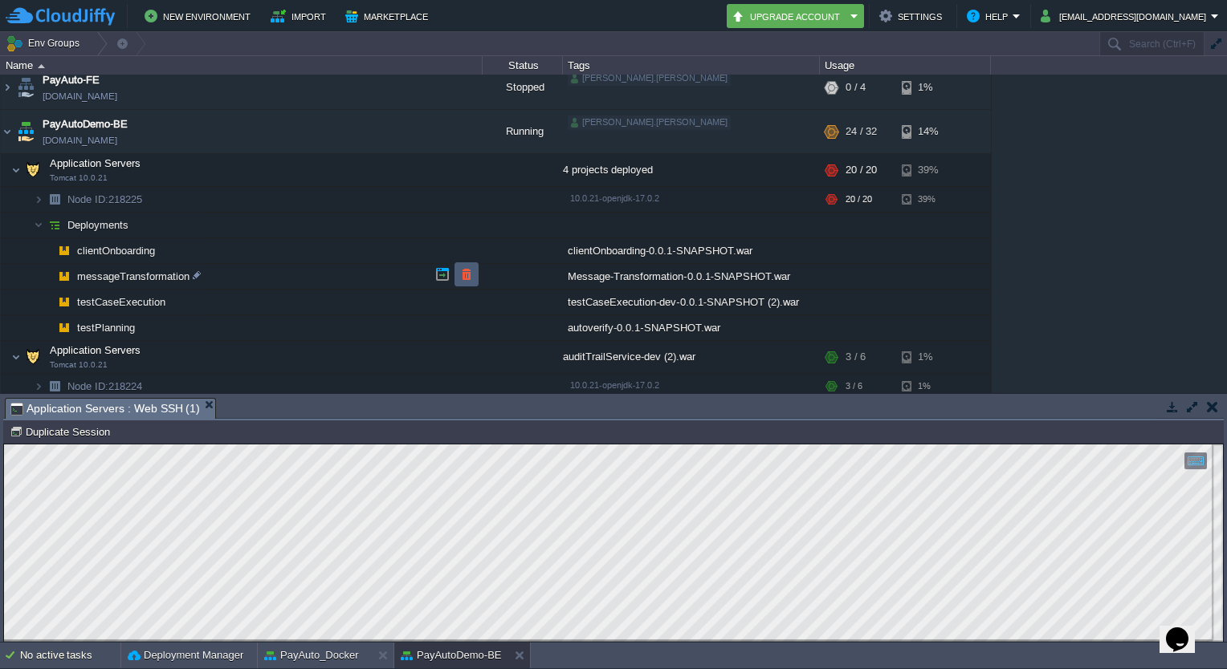
scroll to position [141, 0]
click at [340, 172] on button "button" at bounding box center [338, 169] width 14 height 14
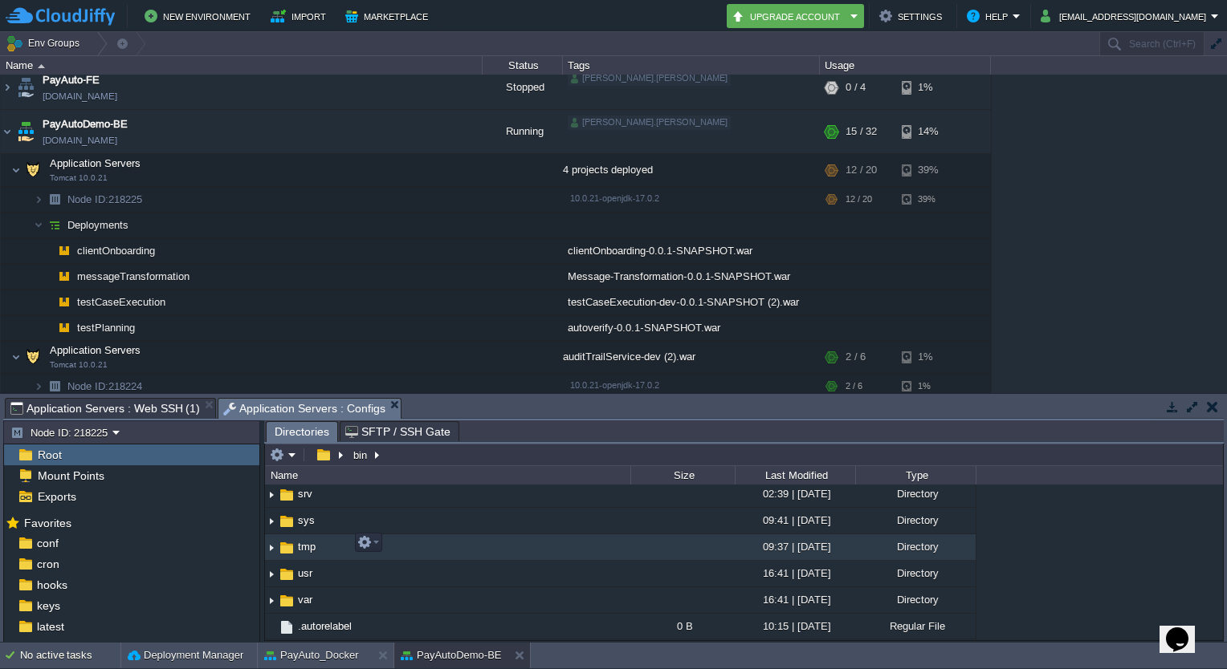
scroll to position [403, 0]
click at [323, 544] on td "tmp" at bounding box center [447, 546] width 365 height 26
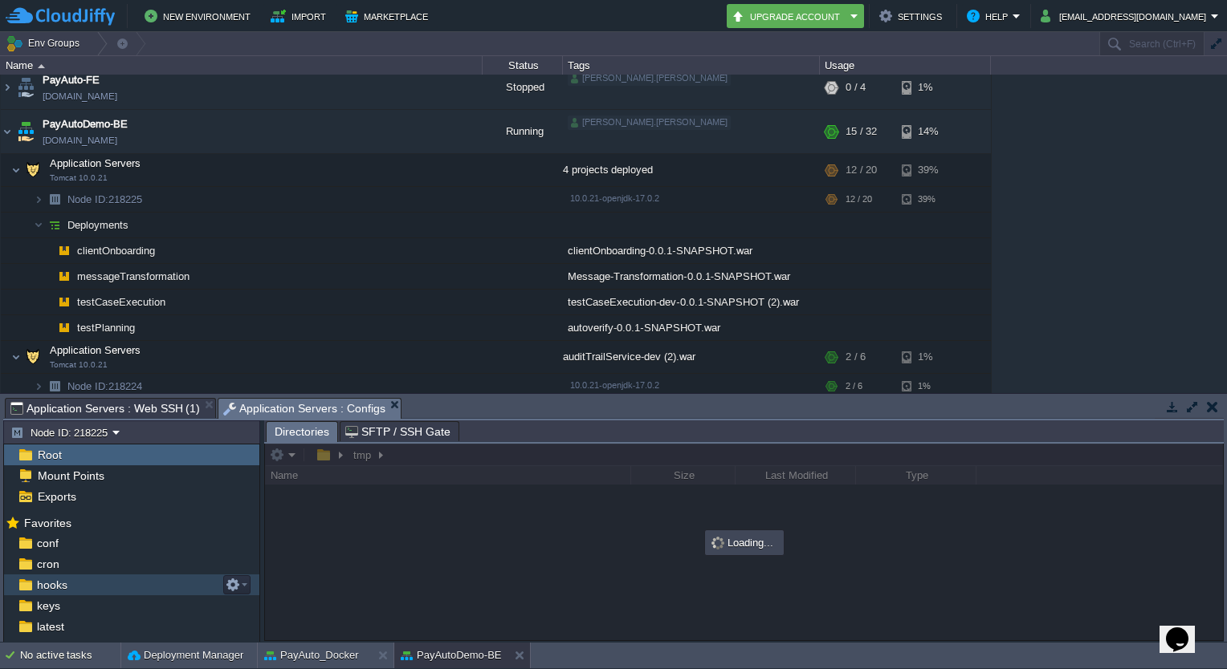
scroll to position [75, 0]
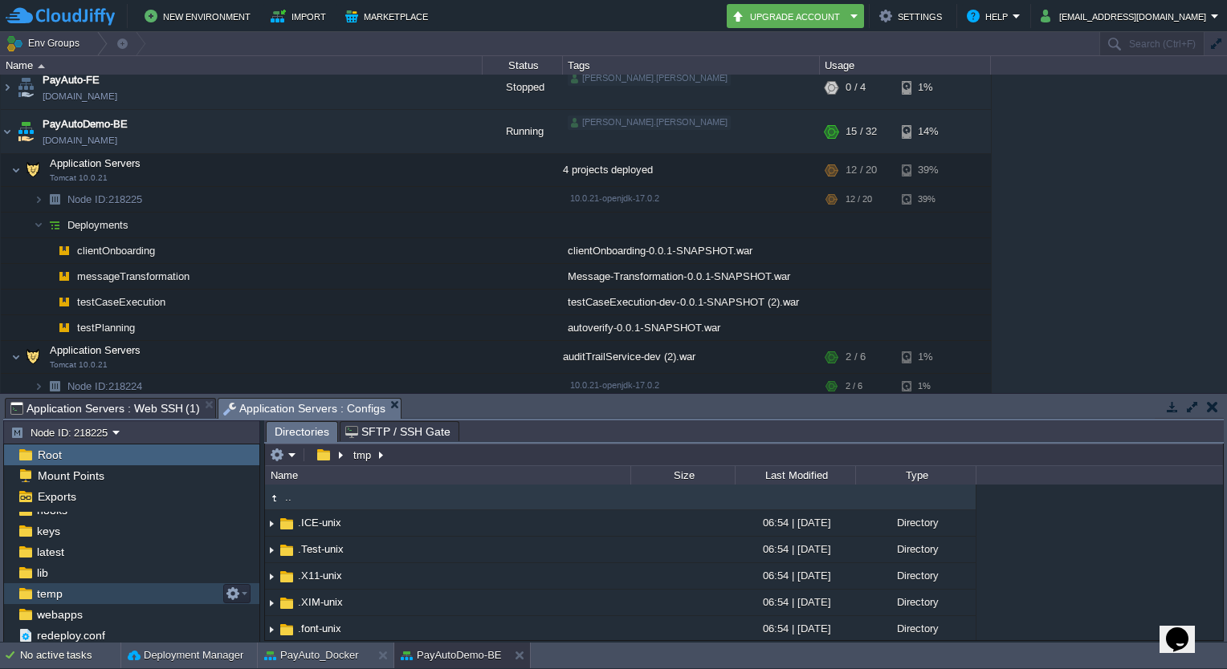
click at [112, 585] on div "temp" at bounding box center [131, 594] width 255 height 21
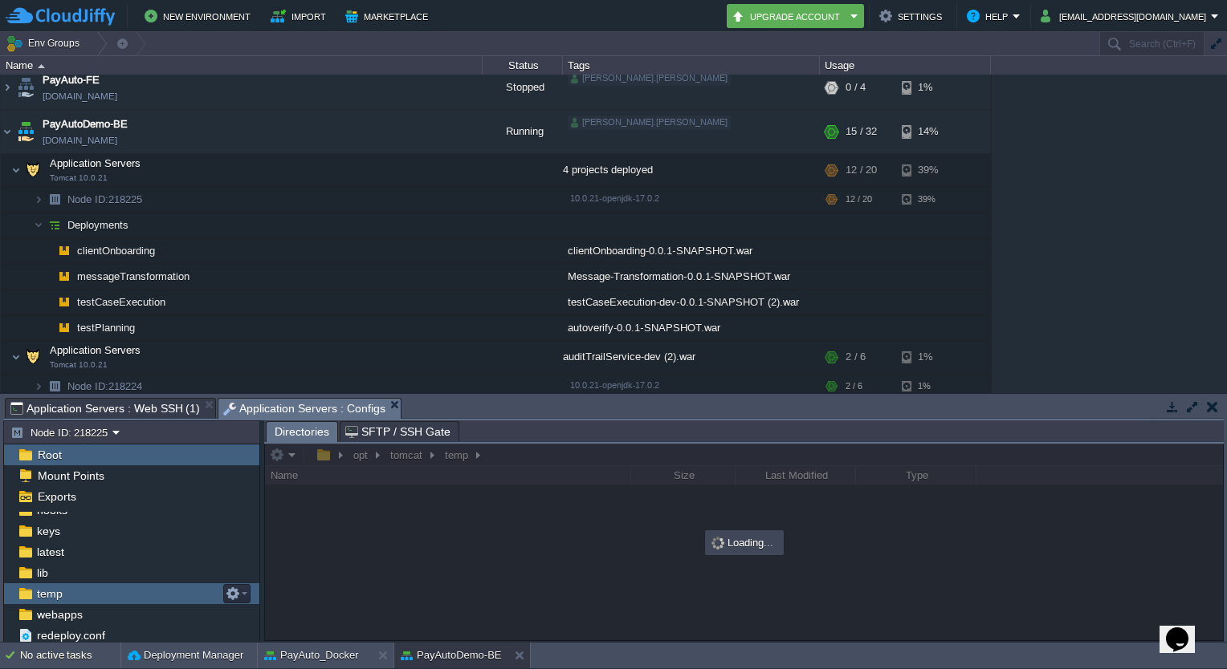
click at [112, 585] on div "temp" at bounding box center [131, 594] width 255 height 21
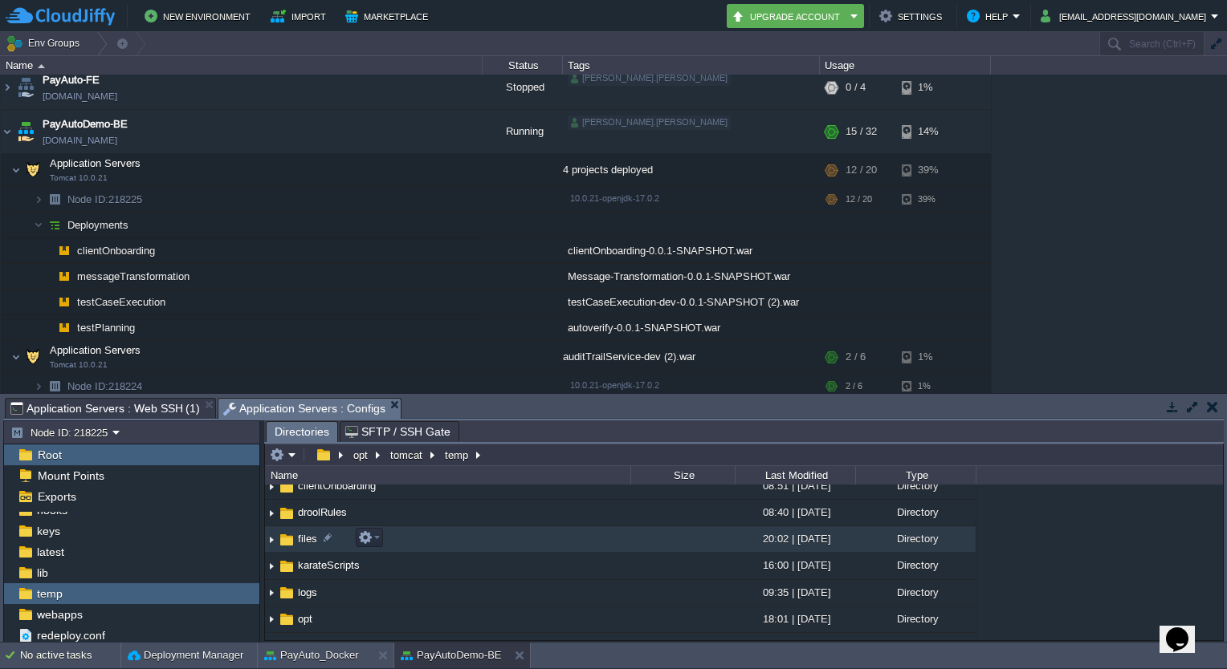
scroll to position [144, 0]
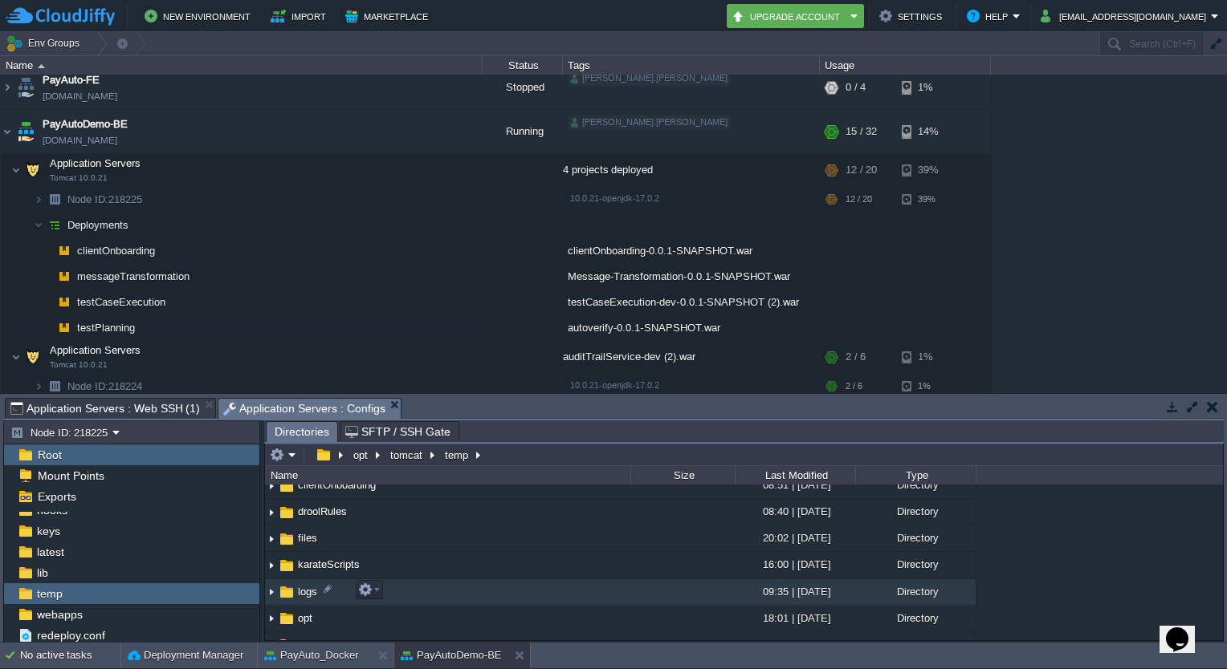
click at [299, 587] on span "logs" at bounding box center [307, 592] width 24 height 14
click at [303, 590] on span "logs" at bounding box center [307, 592] width 24 height 14
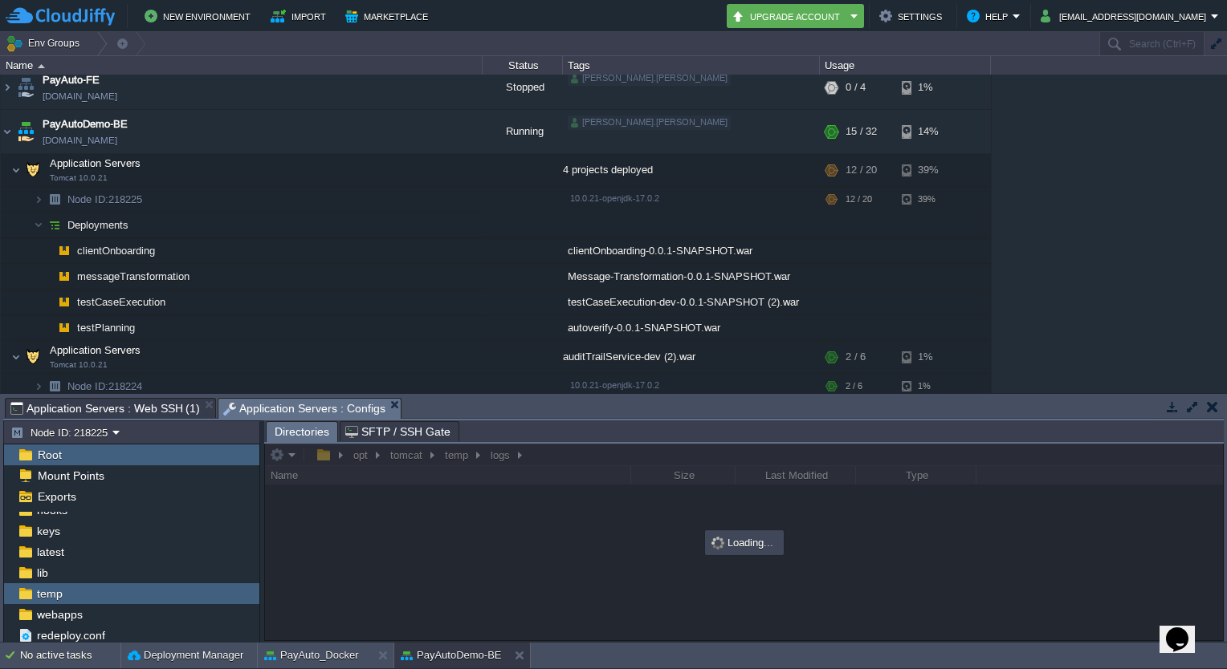
scroll to position [0, 0]
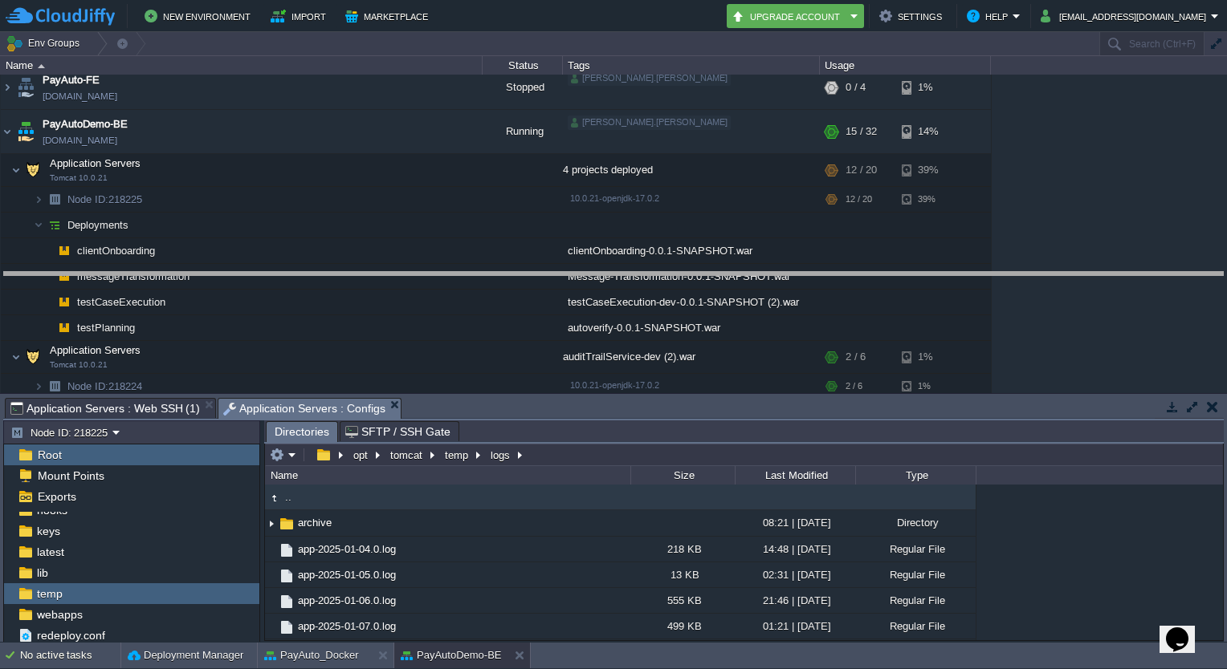
drag, startPoint x: 584, startPoint y: 406, endPoint x: 592, endPoint y: 254, distance: 152.0
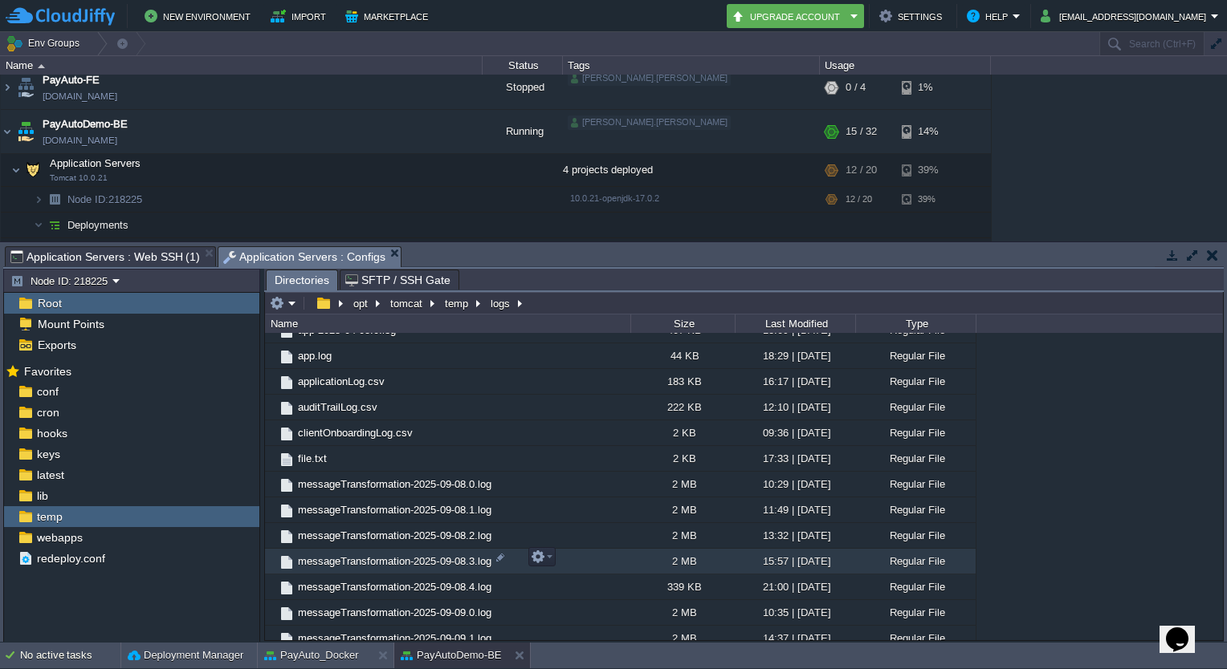
scroll to position [423, 0]
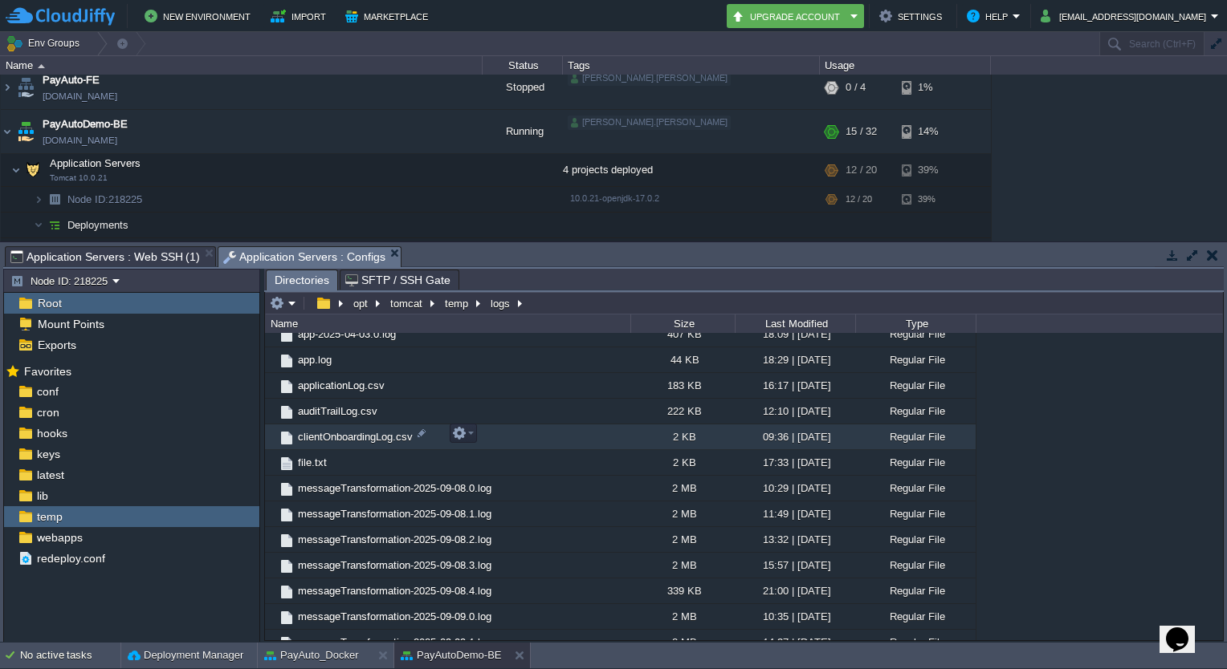
click at [372, 438] on span "clientOnboardingLog.csv" at bounding box center [355, 437] width 120 height 14
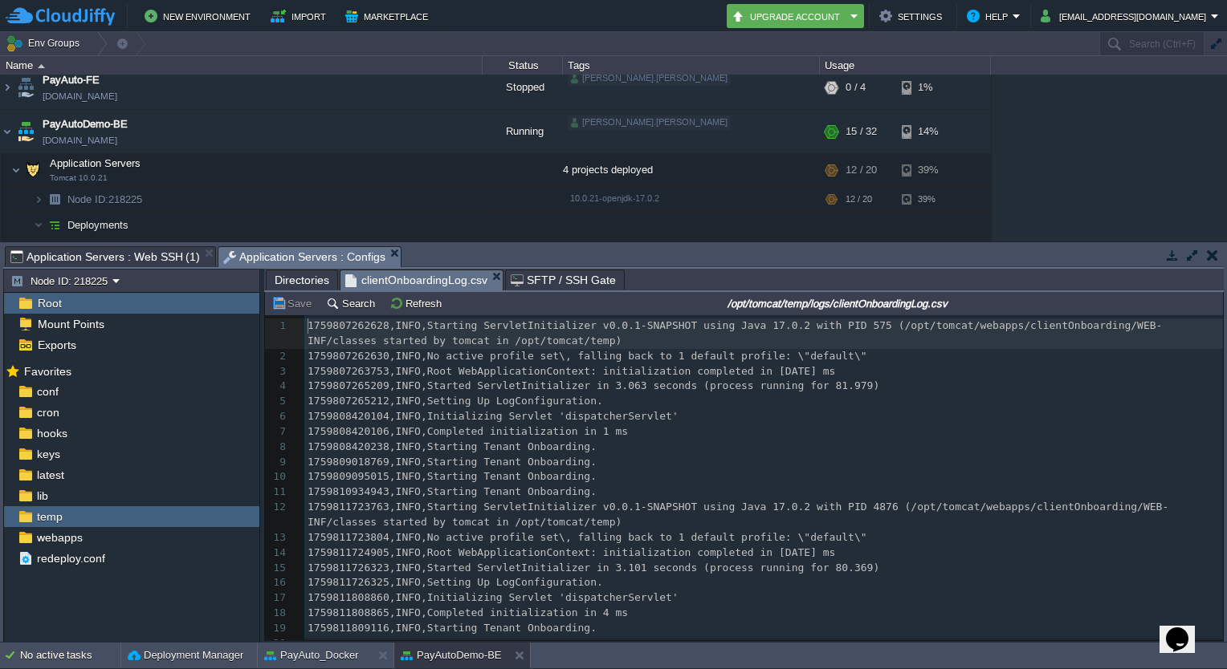
scroll to position [14, 0]
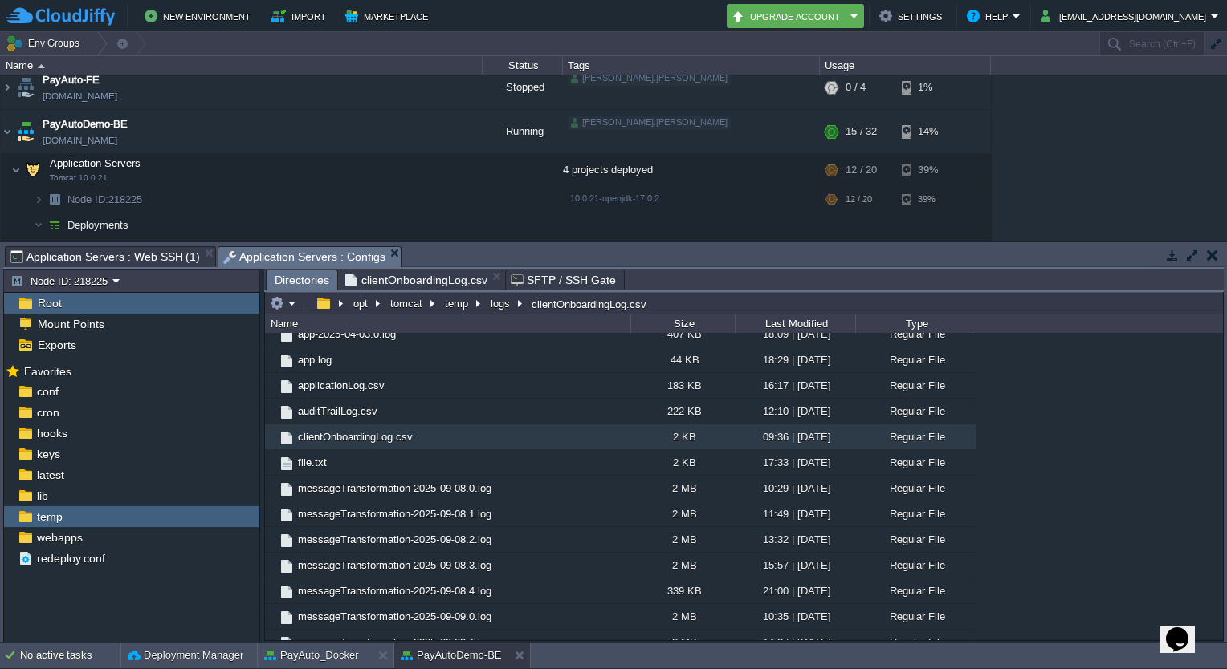
click at [306, 278] on span "Directories" at bounding box center [302, 281] width 55 height 20
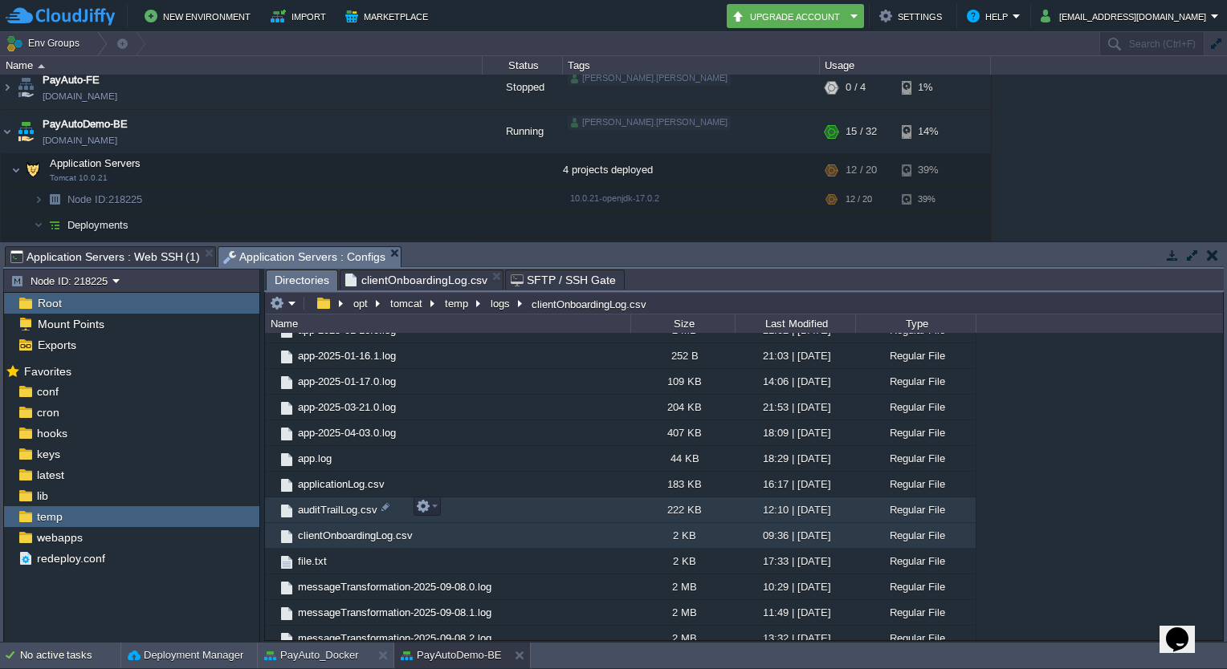
scroll to position [326, 0]
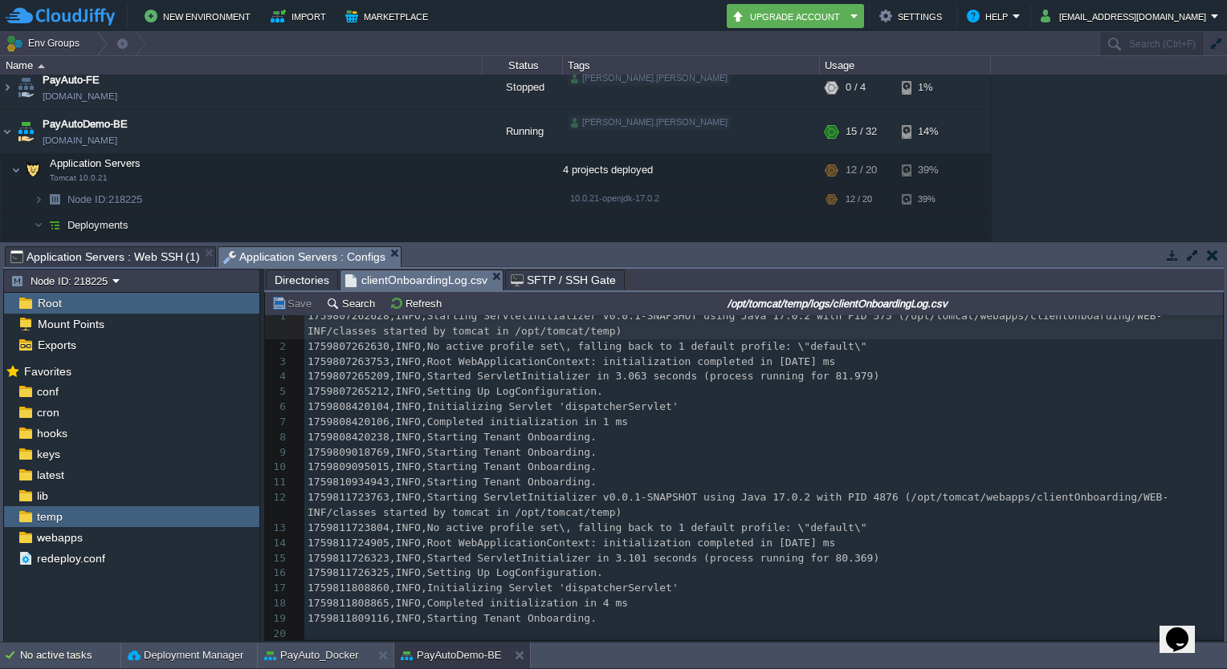
click at [433, 287] on span "clientOnboardingLog.csv" at bounding box center [416, 281] width 142 height 20
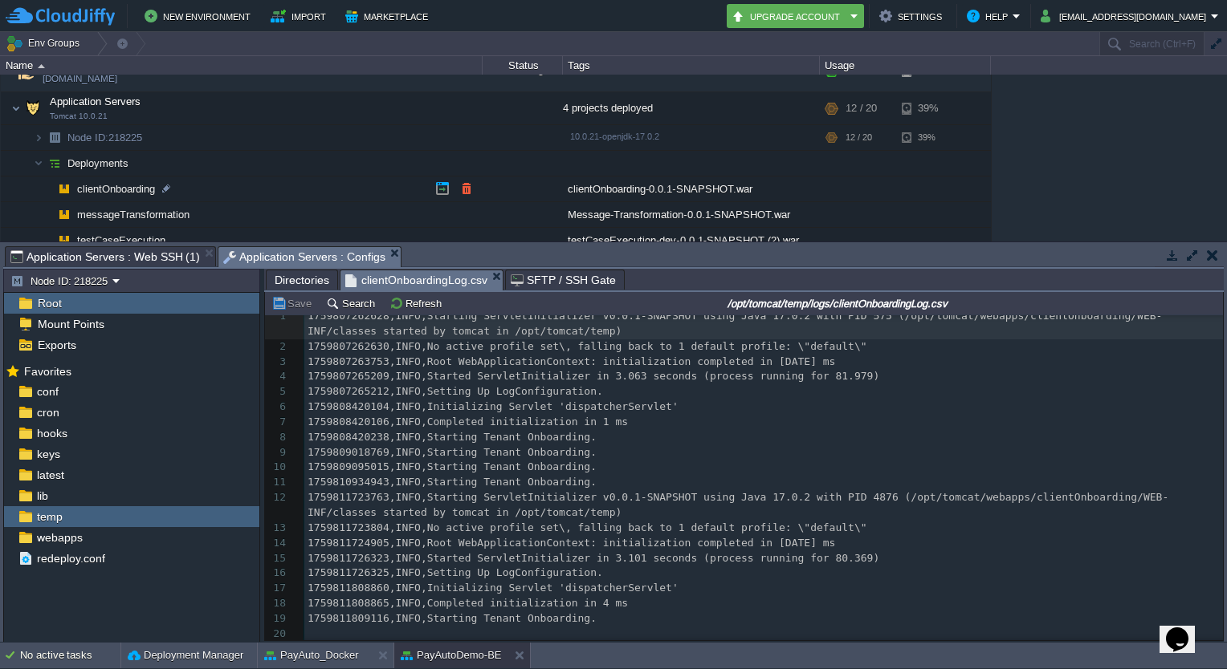
scroll to position [218, 0]
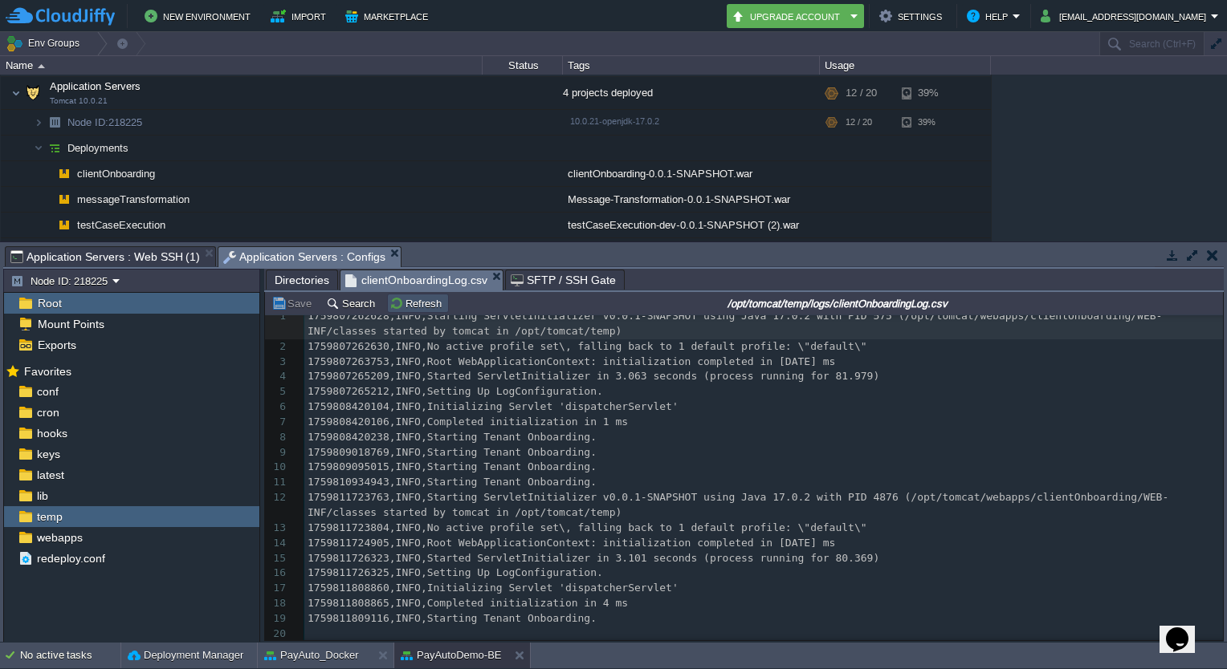
click at [402, 303] on button "Refresh" at bounding box center [417, 303] width 57 height 14
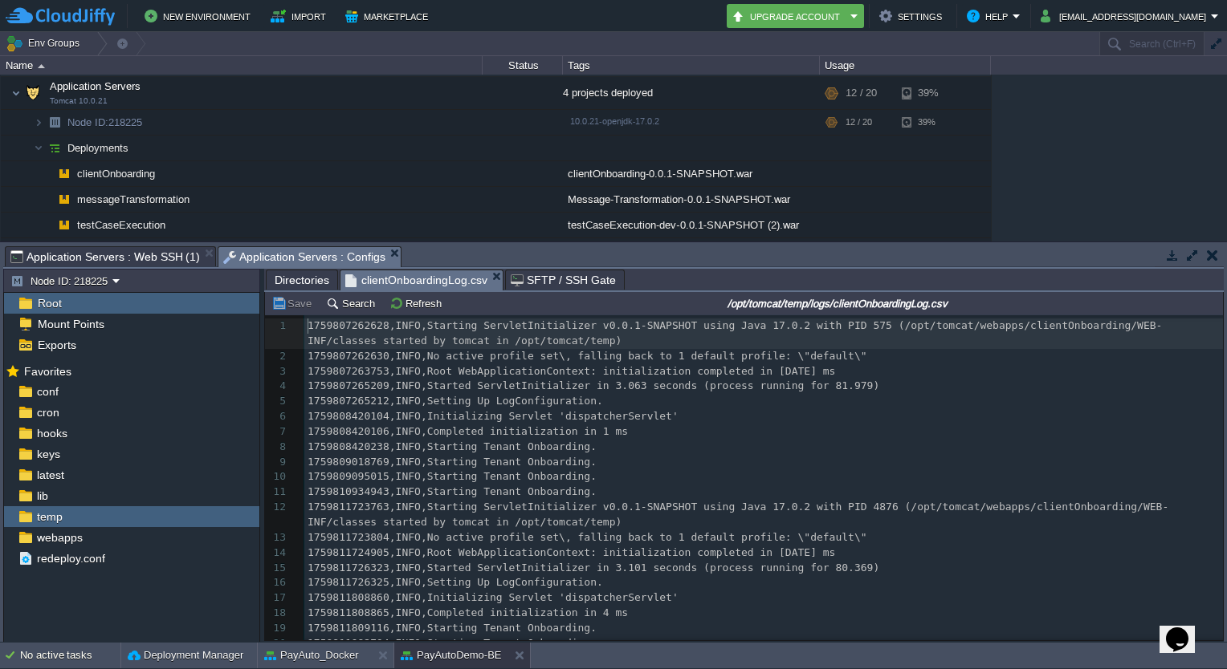
scroll to position [29, 0]
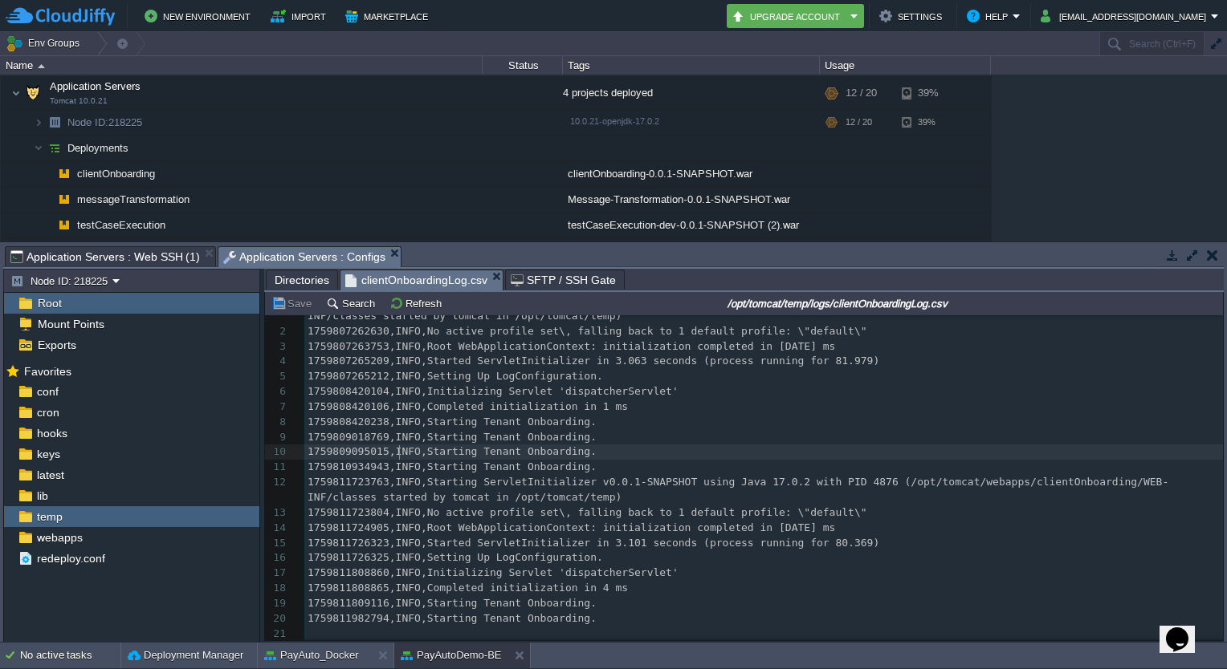
click at [401, 454] on div "21 1 1759807262628,INFO,Starting ServletInitializer v0.0.1-SNAPSHOT using Java …" at bounding box center [763, 468] width 918 height 348
type textarea "-"
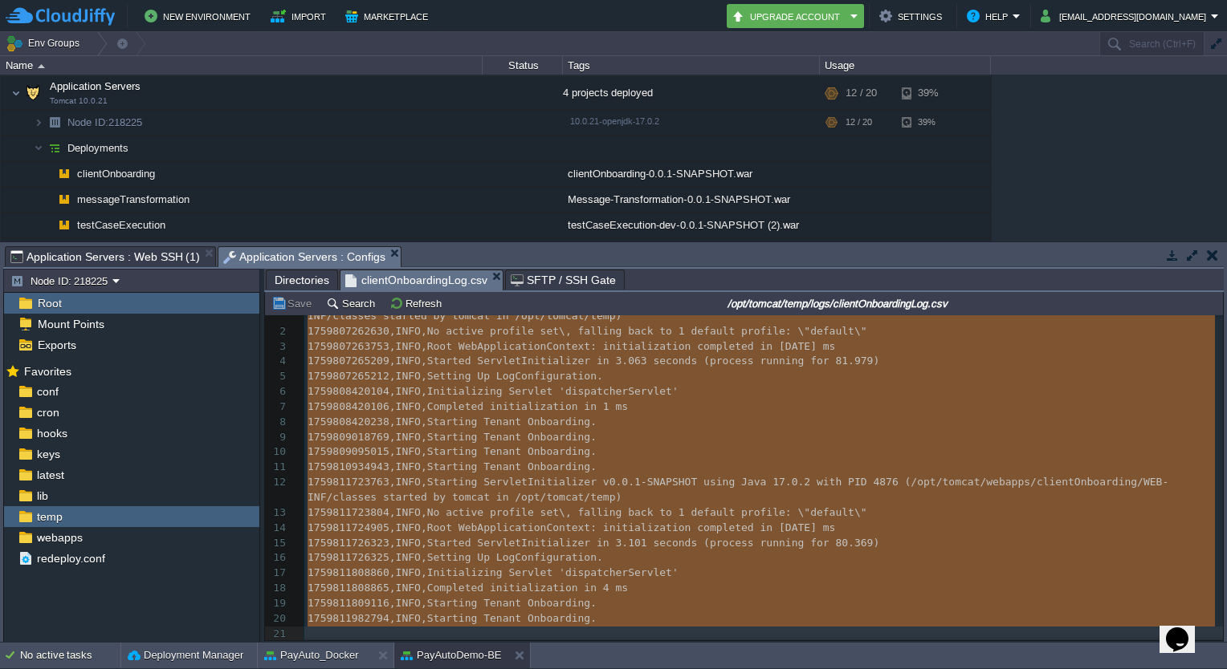
scroll to position [0, 0]
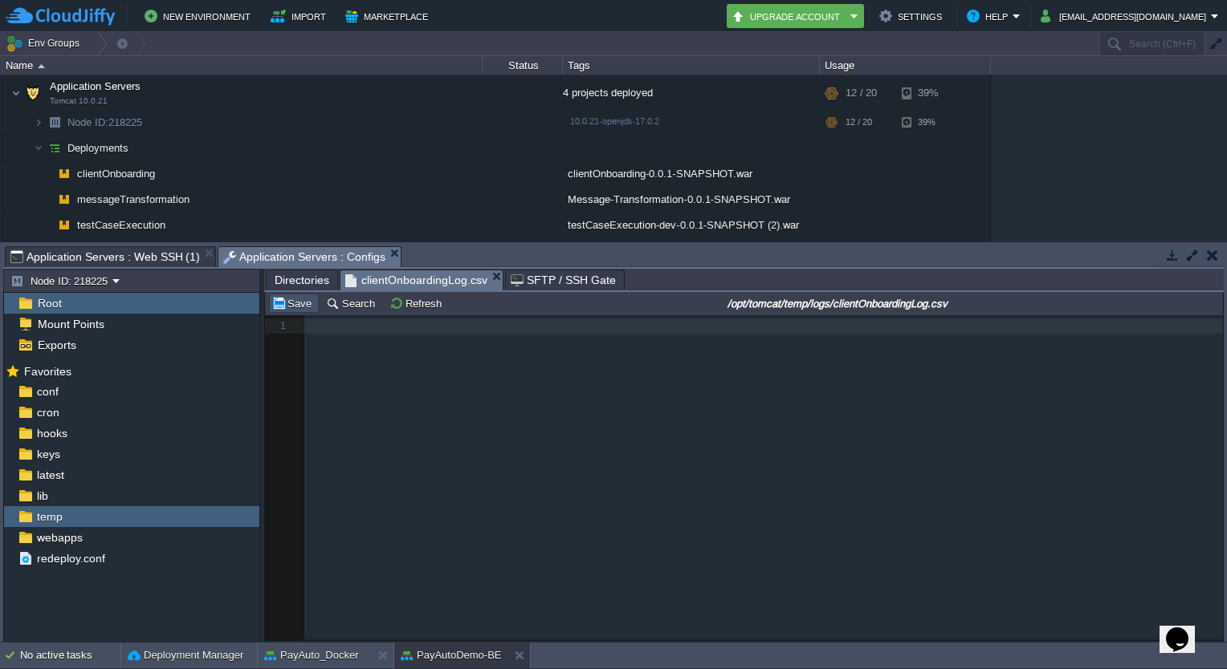
click at [293, 300] on button "Save" at bounding box center [293, 303] width 45 height 14
click at [405, 305] on button "Refresh" at bounding box center [417, 303] width 57 height 14
click at [473, 659] on button "PayAutoDemo-BE" at bounding box center [451, 656] width 101 height 16
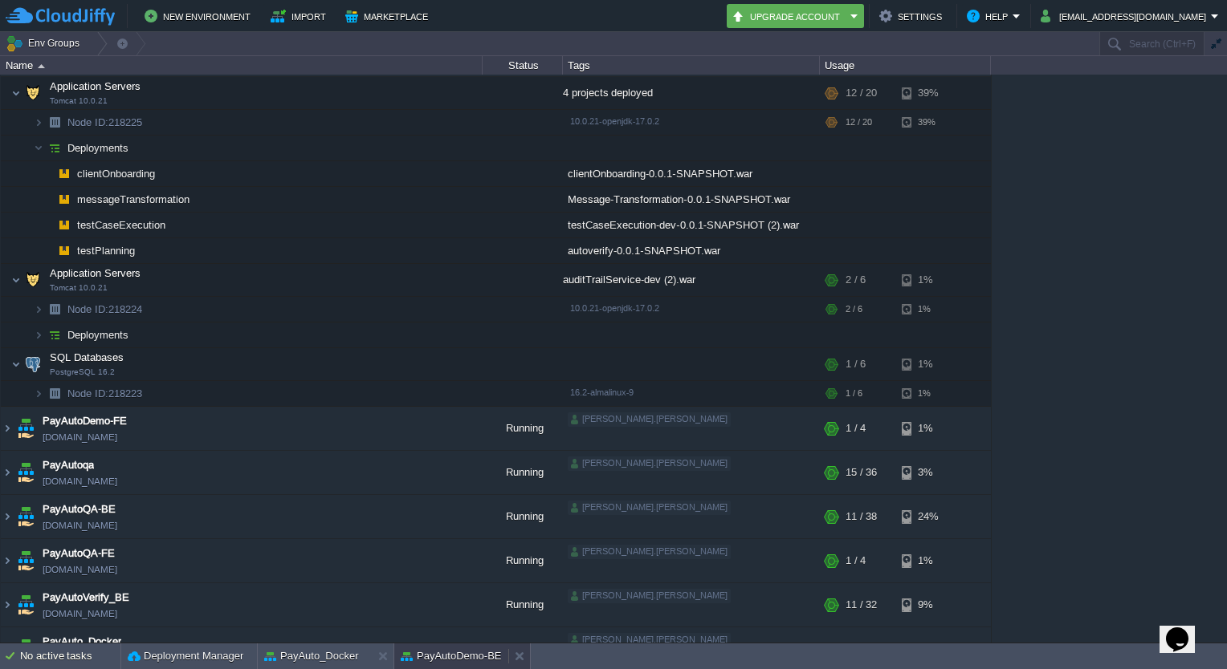
click at [463, 654] on button "PayAutoDemo-BE" at bounding box center [451, 657] width 101 height 16
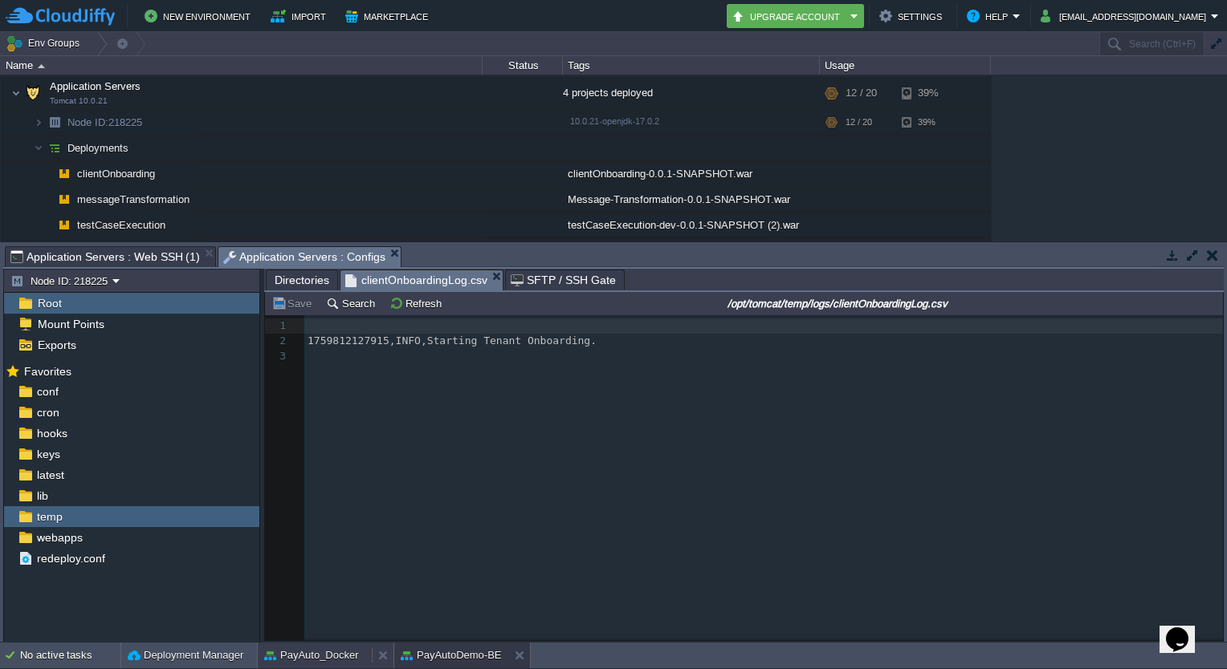
click at [330, 649] on button "PayAuto_Docker" at bounding box center [311, 656] width 95 height 16
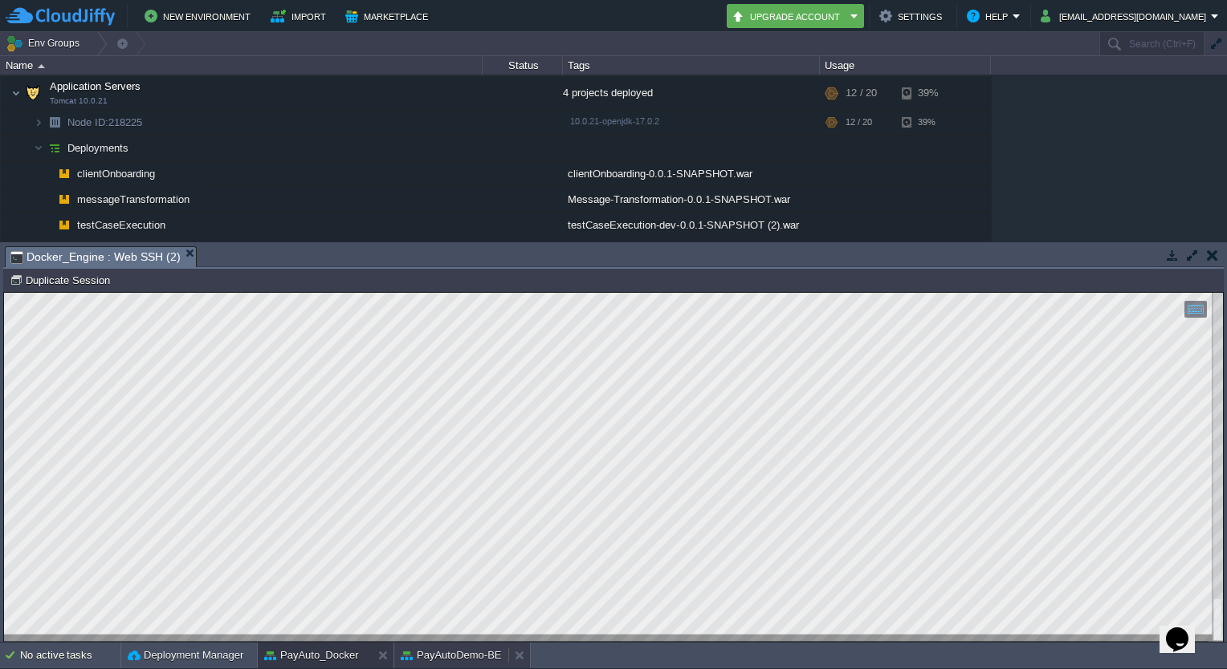
click at [417, 653] on button "PayAutoDemo-BE" at bounding box center [451, 656] width 101 height 16
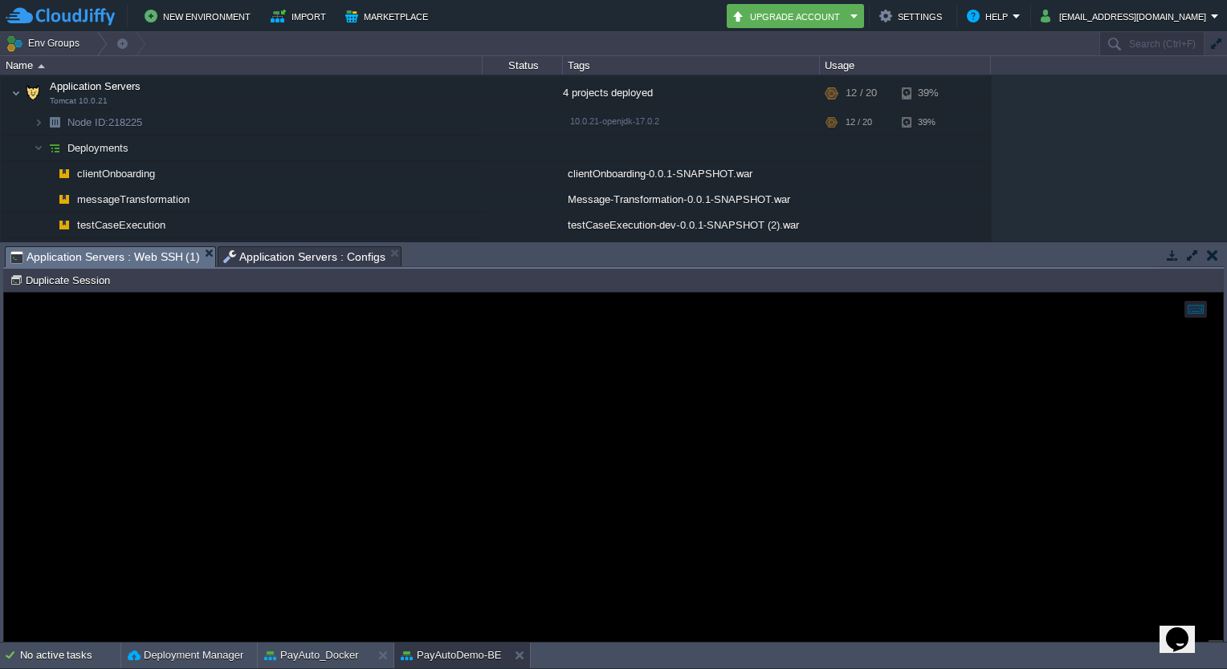
click at [153, 258] on span "Application Servers : Web SSH (1)" at bounding box center [104, 257] width 189 height 20
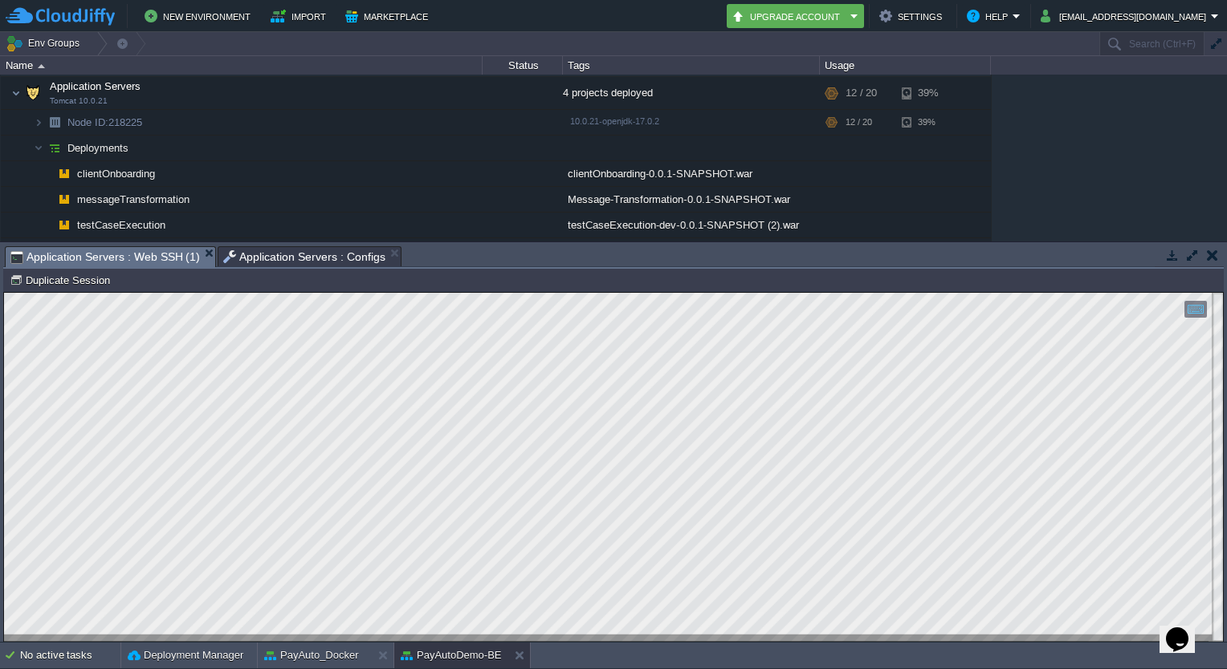
click at [308, 261] on span "Application Servers : Configs" at bounding box center [304, 256] width 162 height 19
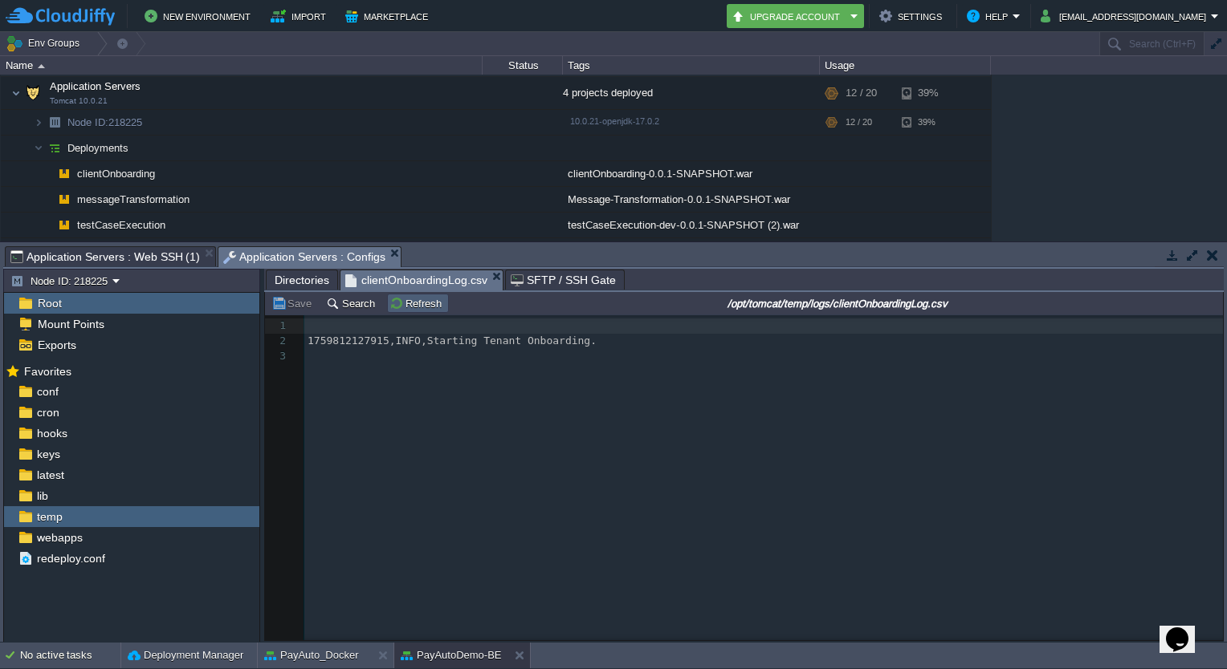
click at [397, 297] on td "Refresh" at bounding box center [418, 303] width 62 height 19
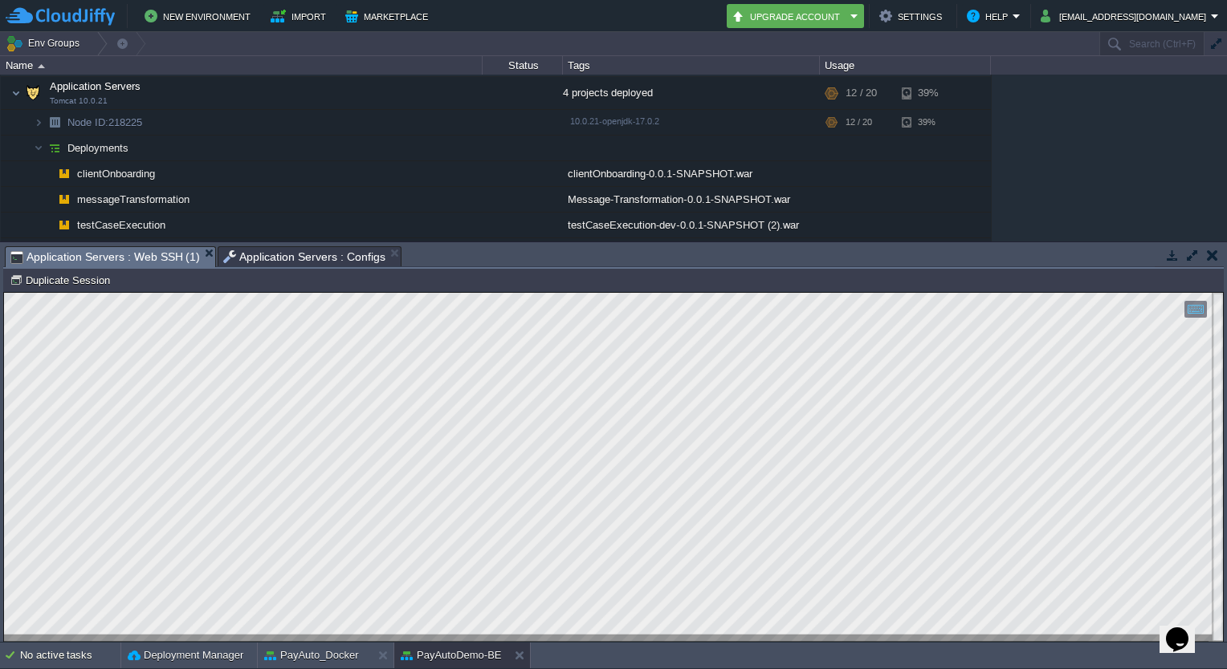
click at [170, 249] on span "Application Servers : Web SSH (1)" at bounding box center [104, 257] width 189 height 20
click at [475, 173] on td at bounding box center [466, 173] width 24 height 24
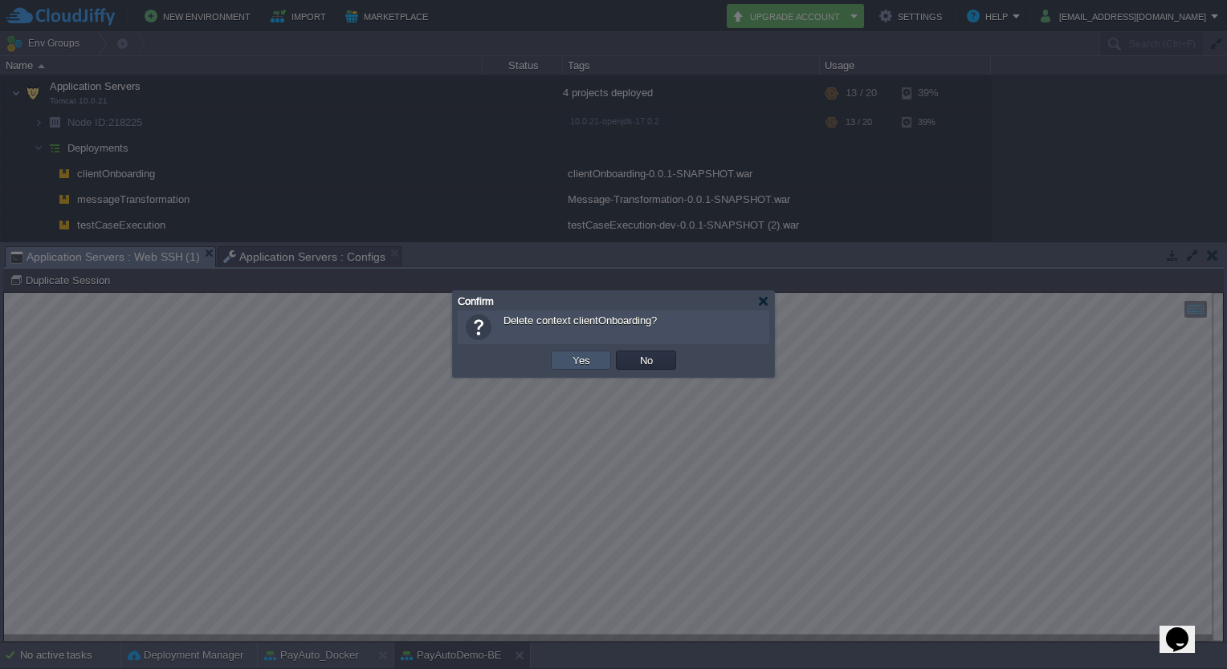
click at [572, 361] on button "Yes" at bounding box center [581, 360] width 27 height 14
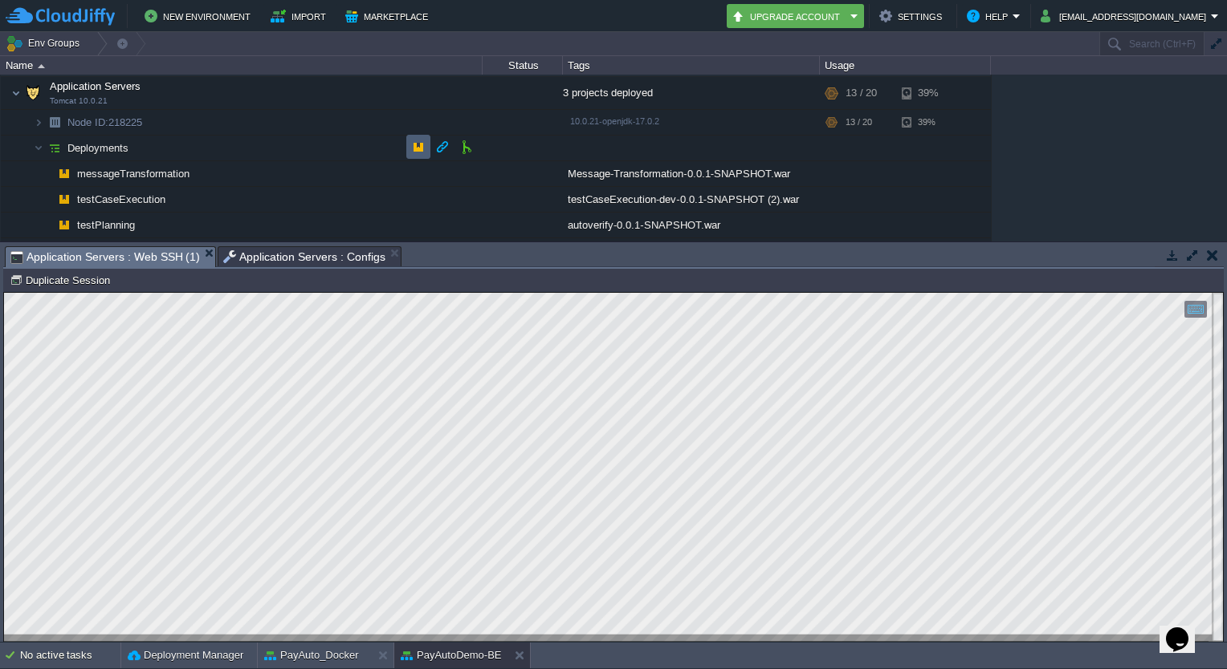
click at [416, 149] on button "button" at bounding box center [418, 147] width 14 height 14
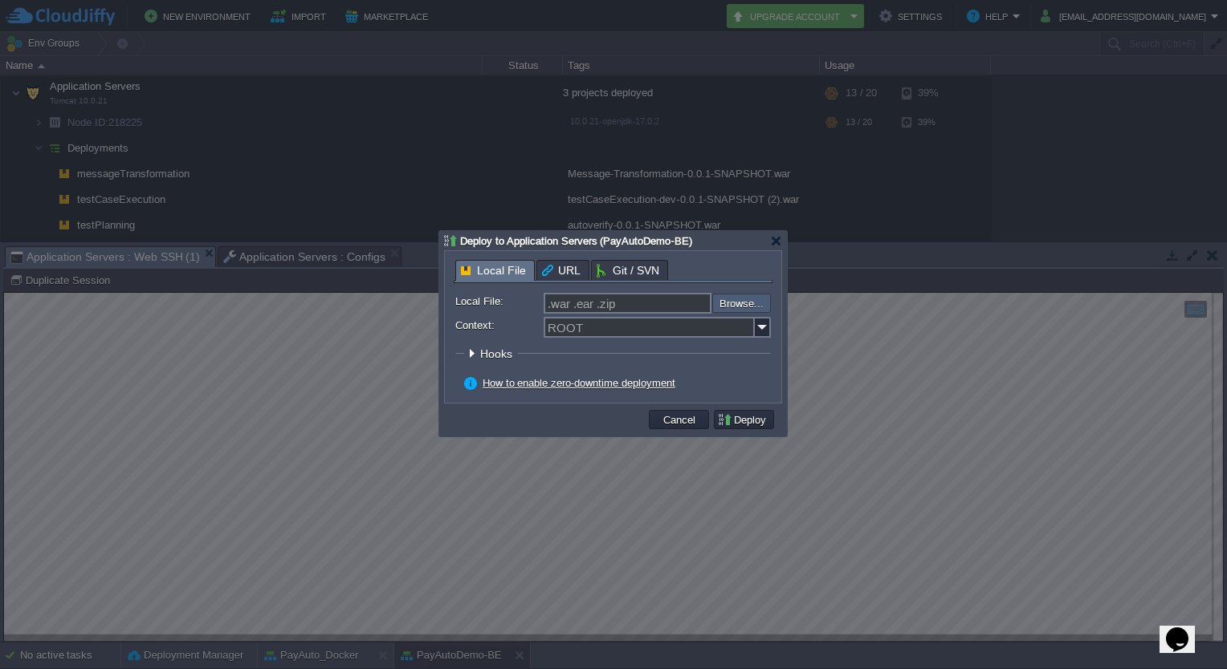
click at [735, 311] on input "file" at bounding box center [669, 303] width 203 height 19
type input "C:\fakepath\clientOnboarding-0.0.1-SNAPSHOT.war"
type input "clientOnboarding-0.0.1-SNAPSHOT.war"
click at [594, 319] on input "Context:" at bounding box center [648, 327] width 211 height 21
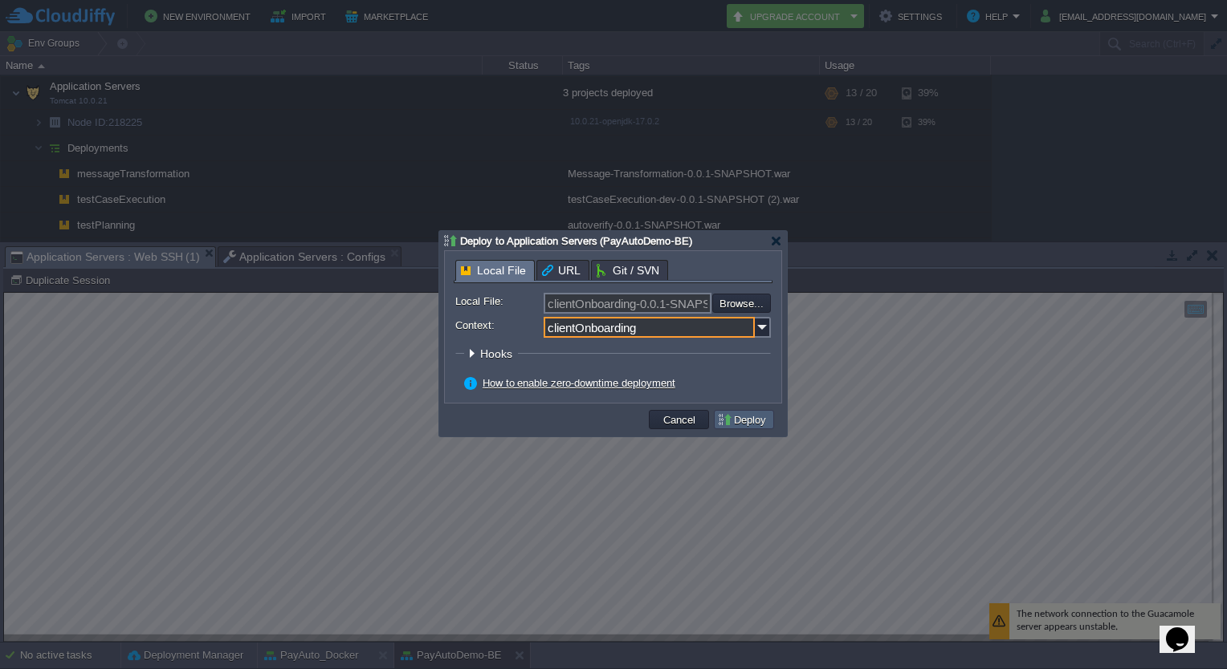
type input "clientOnboarding"
click at [747, 419] on button "Deploy" at bounding box center [744, 420] width 54 height 14
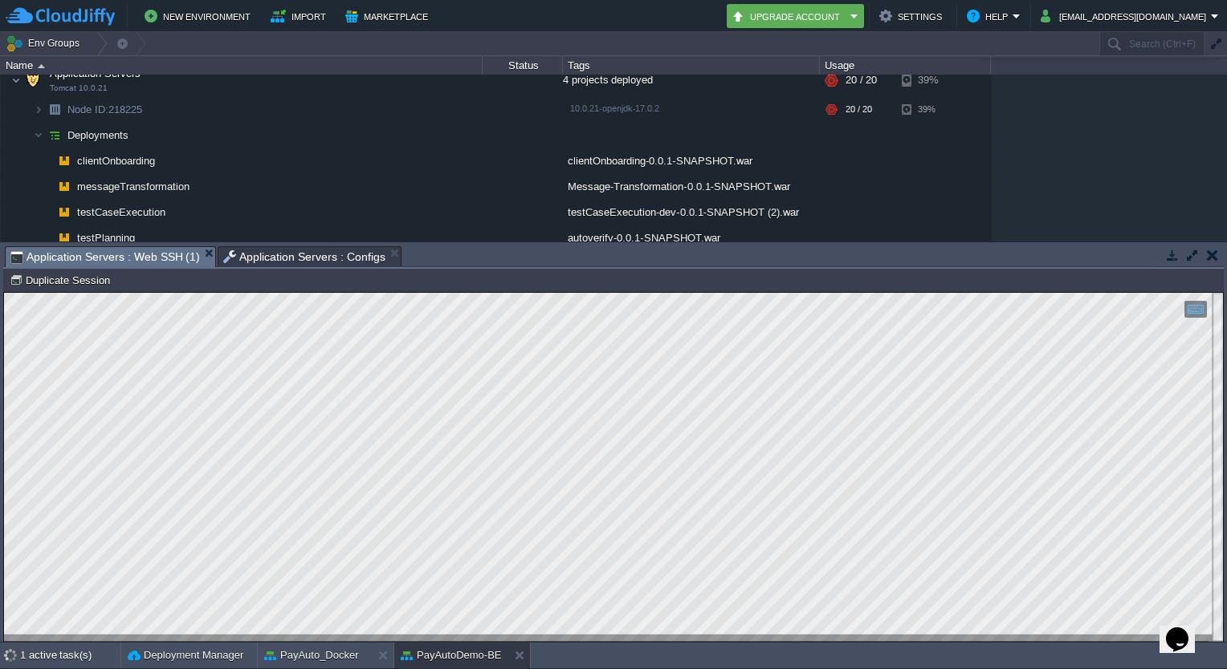
scroll to position [222, 0]
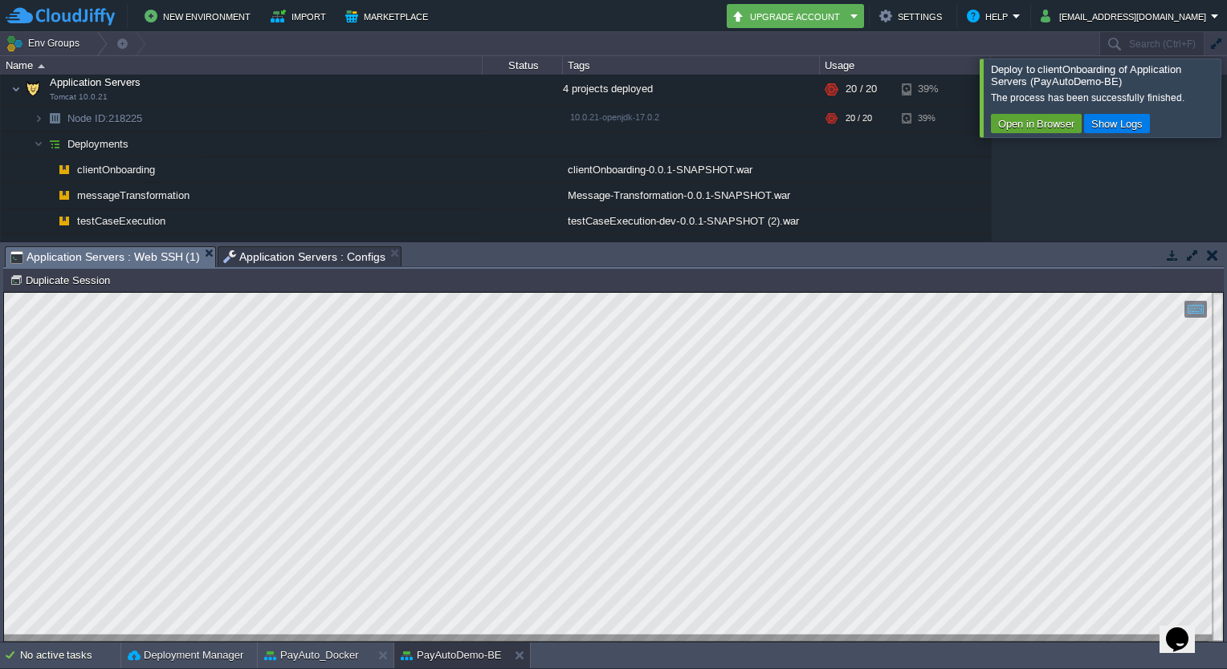
click at [1226, 108] on div at bounding box center [1246, 98] width 0 height 78
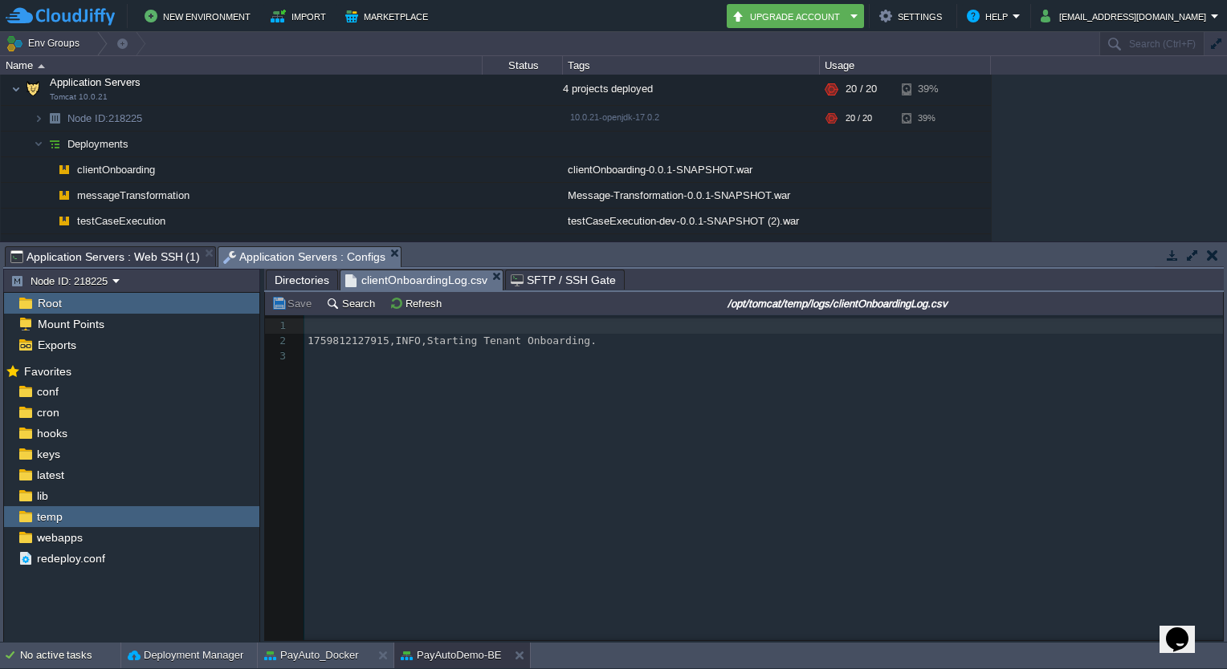
click at [337, 255] on span "Application Servers : Configs" at bounding box center [304, 257] width 162 height 20
click at [405, 308] on button "Refresh" at bounding box center [417, 303] width 57 height 14
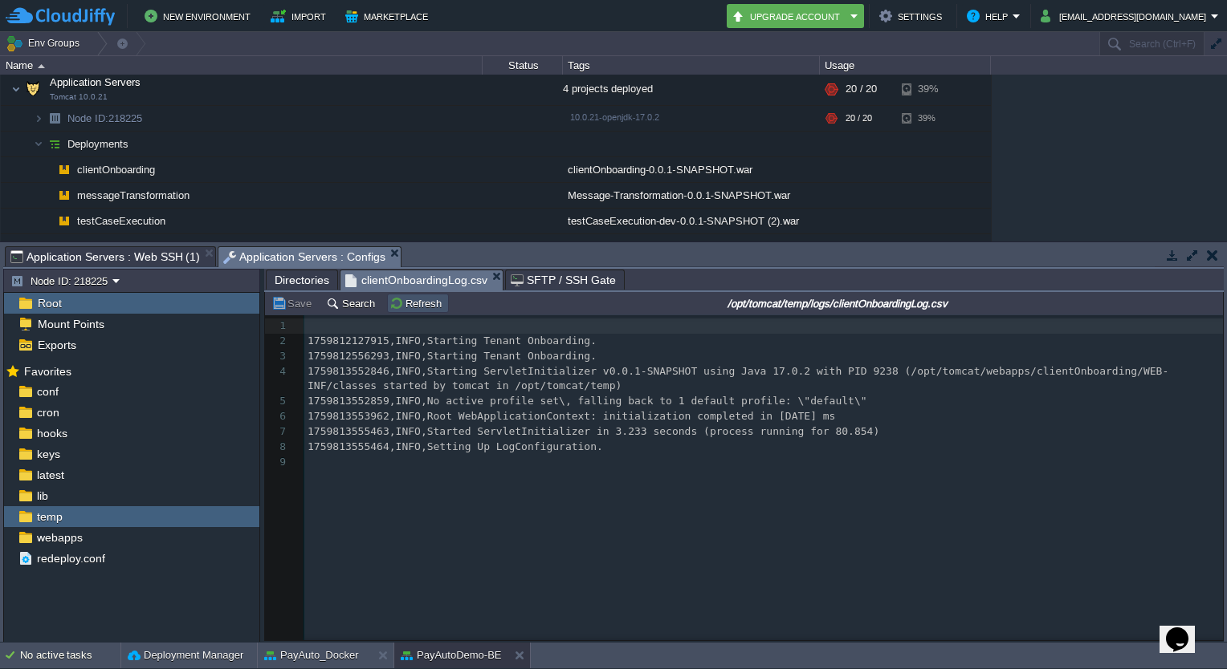
click at [408, 305] on button "Refresh" at bounding box center [417, 303] width 57 height 14
click at [281, 298] on button "Save" at bounding box center [293, 303] width 45 height 14
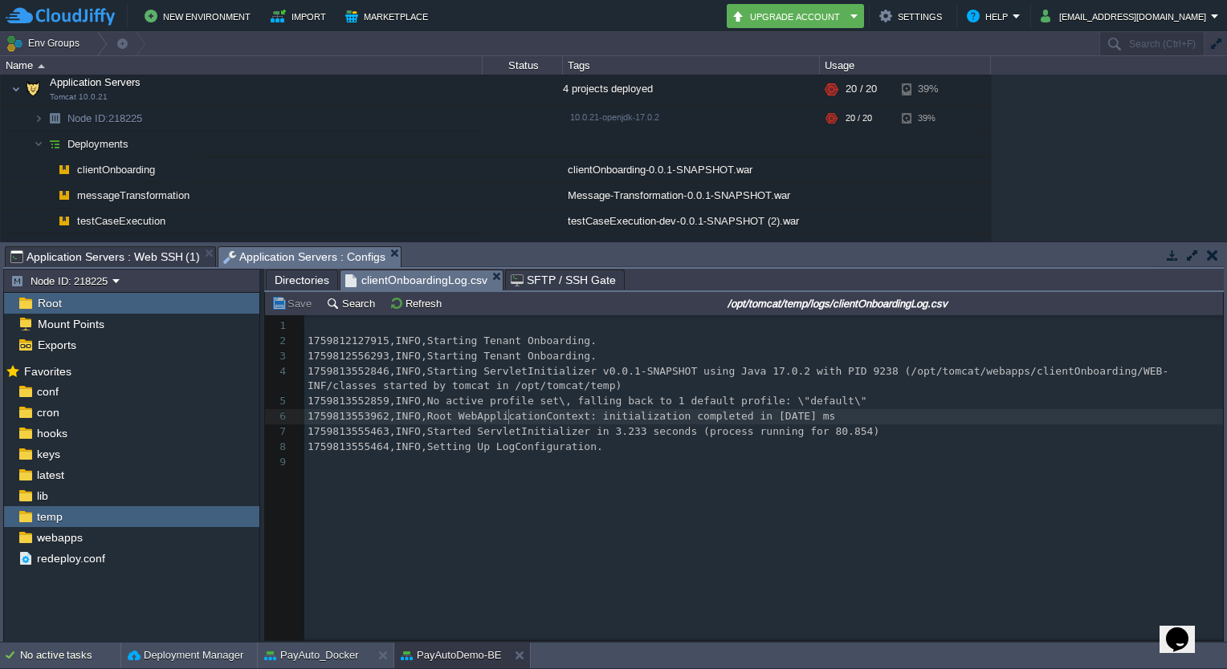
click at [507, 419] on span "1759813553962,INFO,Root WebApplicationContext: initialization completed in 1017…" at bounding box center [570, 416] width 527 height 12
type textarea "1759813553962,INFO,Root WebApplicationContext: initialization completed in 1017…"
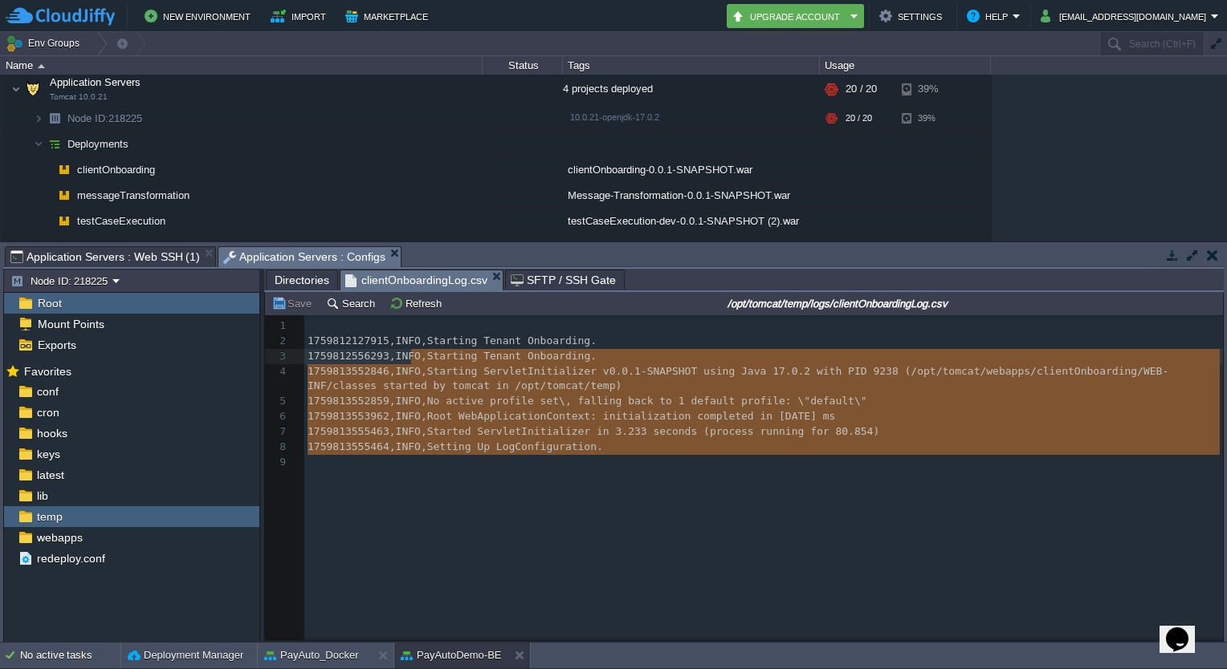
type textarea "1759812127915,INFO,Starting Tenant Onboarding. 1759812556293,INFO,Starting Tena…"
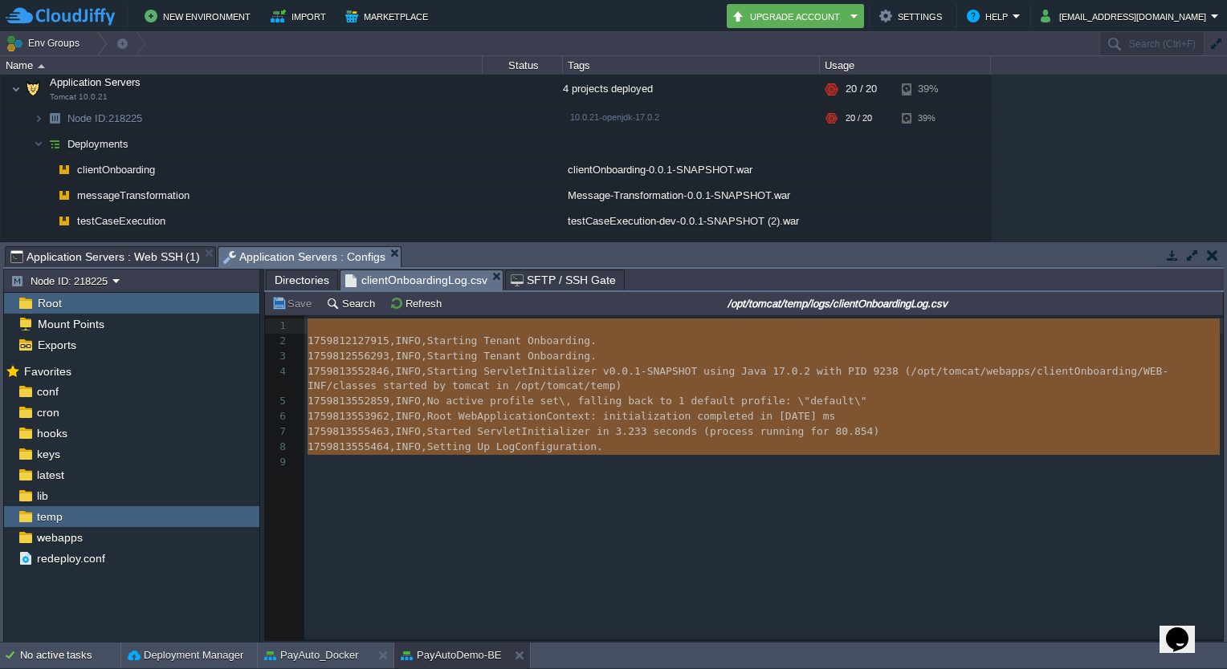
drag, startPoint x: 578, startPoint y: 476, endPoint x: 324, endPoint y: 323, distance: 296.4
click at [324, 323] on div "x 1 ​ 2 17598121279 15,INFO,Starting Tenant Onboarding. 3 1759812556293,INFO,St…" at bounding box center [756, 489] width 982 height 349
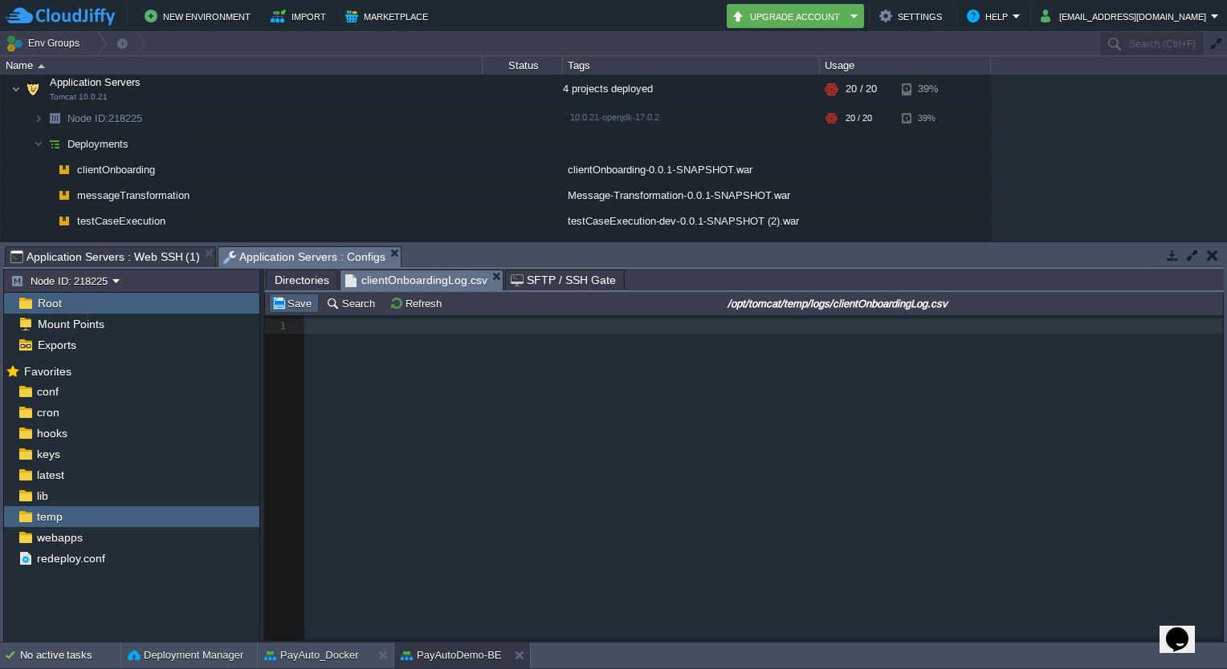
click at [297, 303] on button "Save" at bounding box center [293, 303] width 45 height 14
click at [409, 307] on button "Refresh" at bounding box center [417, 303] width 57 height 14
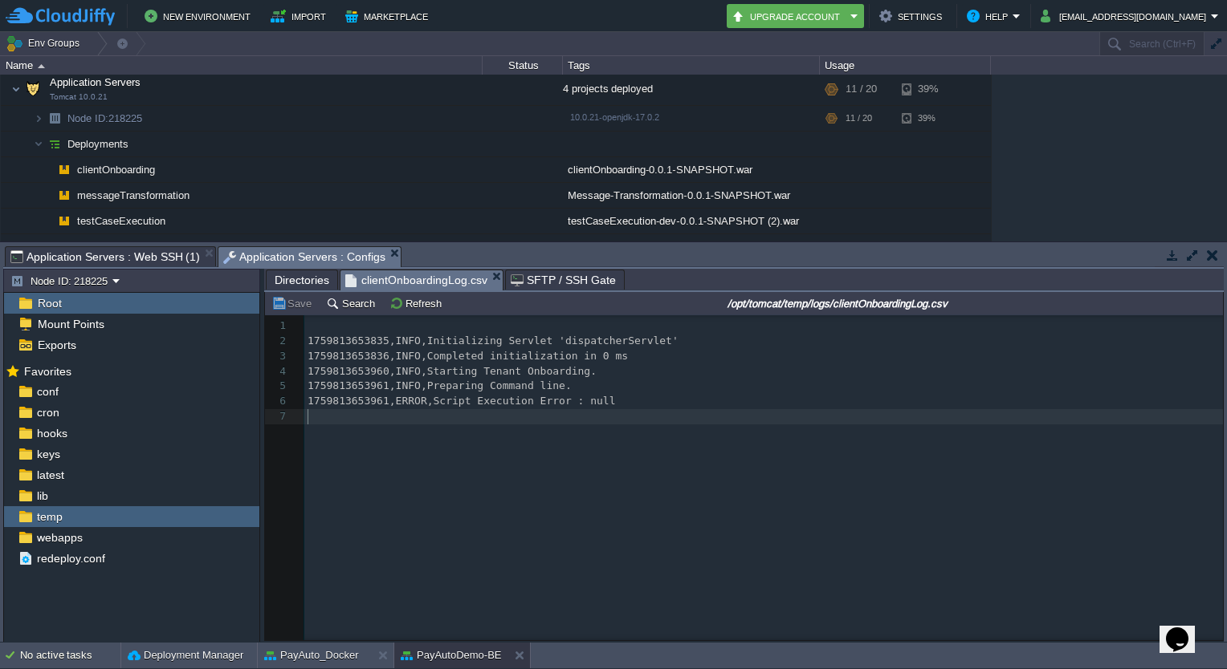
click at [492, 600] on div "7 1 ​ 2 1759813653835,INFO,Initializing Servlet 'dispatcherServlet' 3 175981365…" at bounding box center [756, 489] width 982 height 349
click at [156, 251] on span "Application Servers : Web SSH (1)" at bounding box center [104, 256] width 189 height 19
click at [263, 252] on span "Application Servers : Configs" at bounding box center [304, 257] width 162 height 20
click at [404, 304] on button "Refresh" at bounding box center [417, 303] width 57 height 14
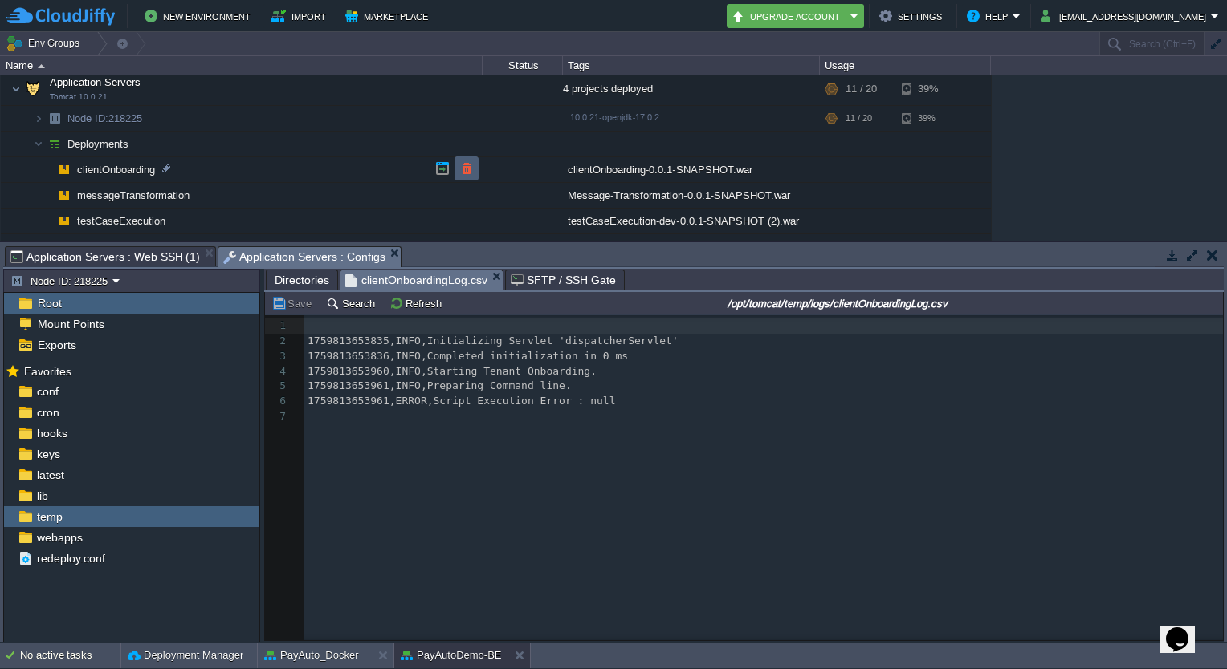
click at [456, 173] on td at bounding box center [466, 169] width 24 height 24
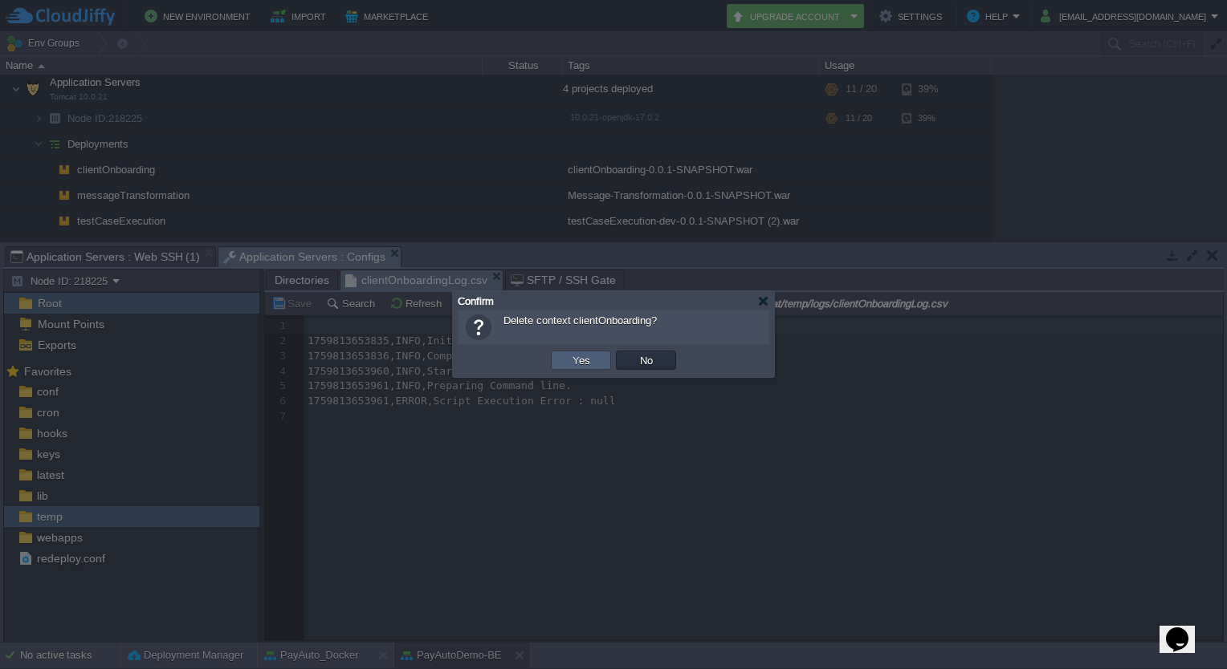
click at [581, 359] on button "Yes" at bounding box center [581, 360] width 27 height 14
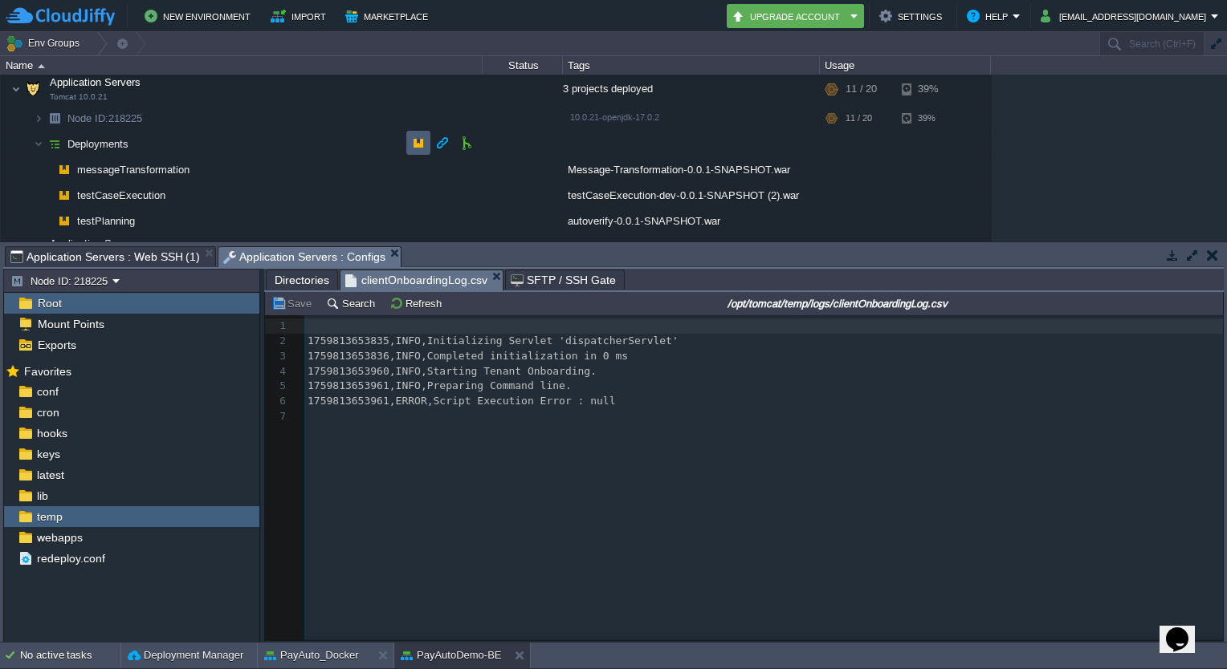
click at [425, 139] on td at bounding box center [418, 143] width 24 height 24
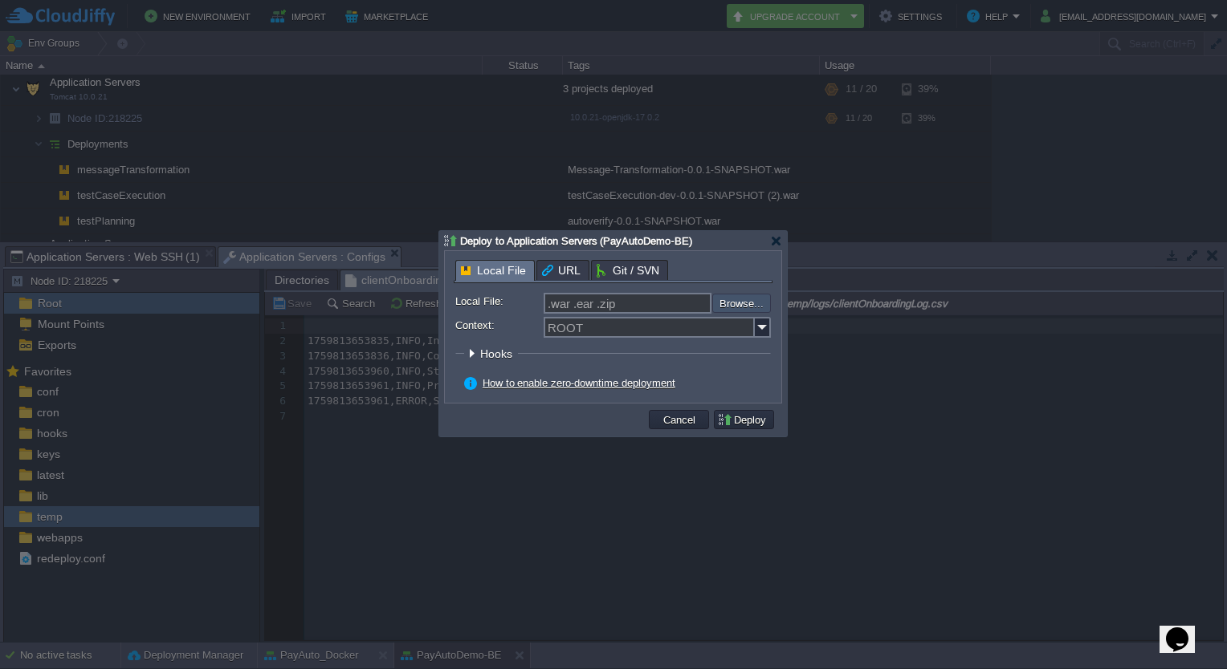
click at [716, 302] on input "file" at bounding box center [669, 303] width 203 height 19
type input "C:\fakepath\clientOnboarding-0.0.1-SNAPSHOT.war"
type input "clientOnboarding-0.0.1-SNAPSHOT.war"
click at [583, 324] on input "Context:" at bounding box center [648, 327] width 211 height 21
type input "clientOnboarding"
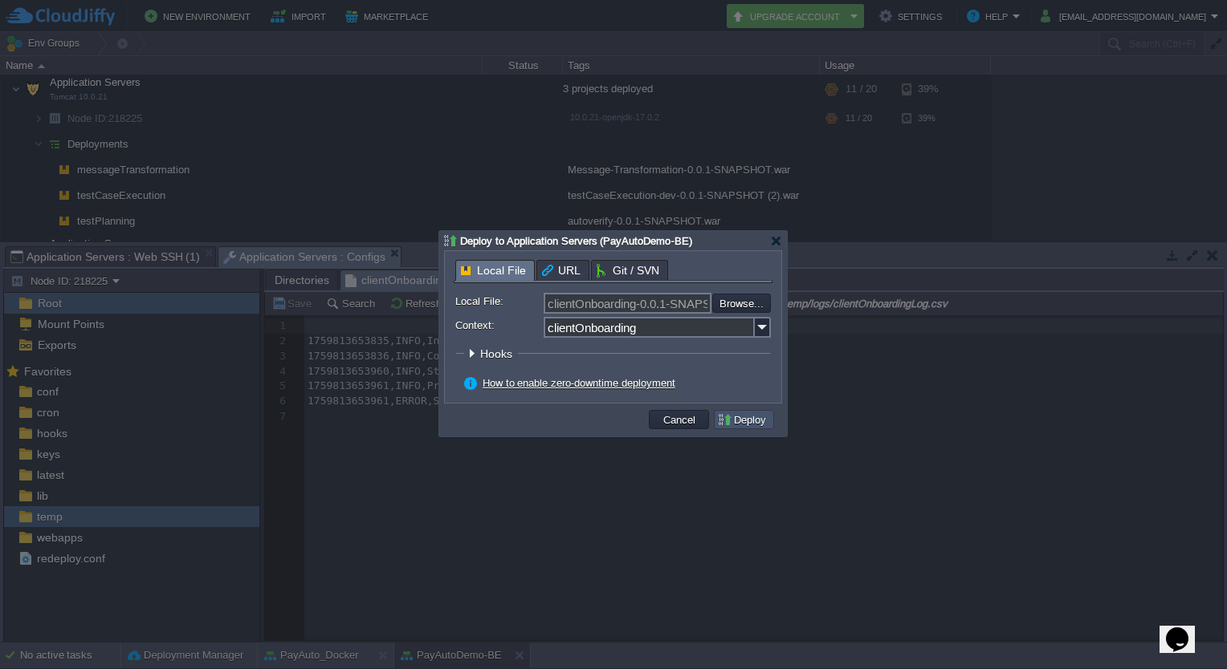
click at [726, 422] on button "Deploy" at bounding box center [744, 420] width 54 height 14
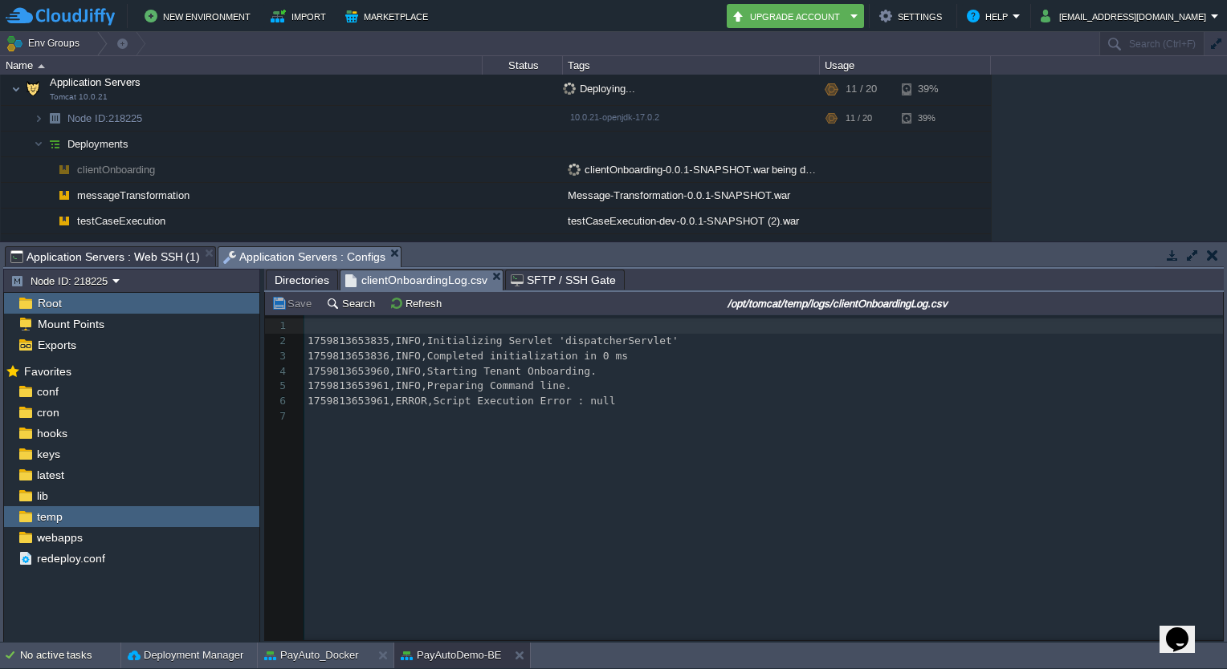
scroll to position [231, 0]
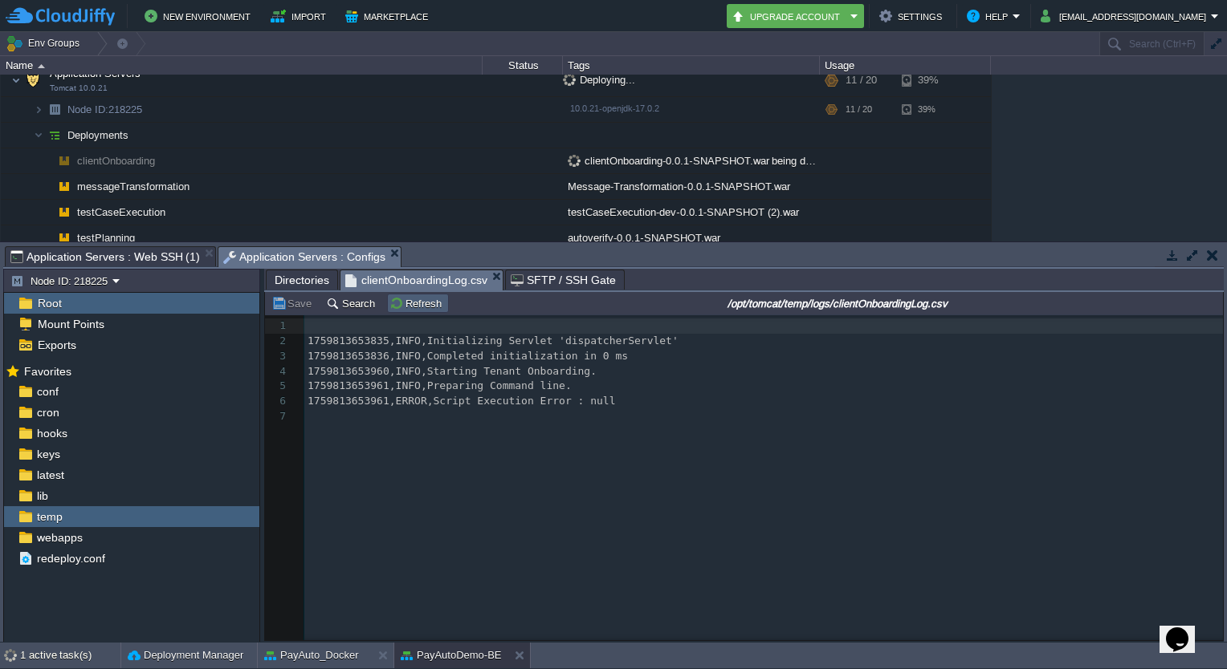
click at [422, 307] on button "Refresh" at bounding box center [417, 303] width 57 height 14
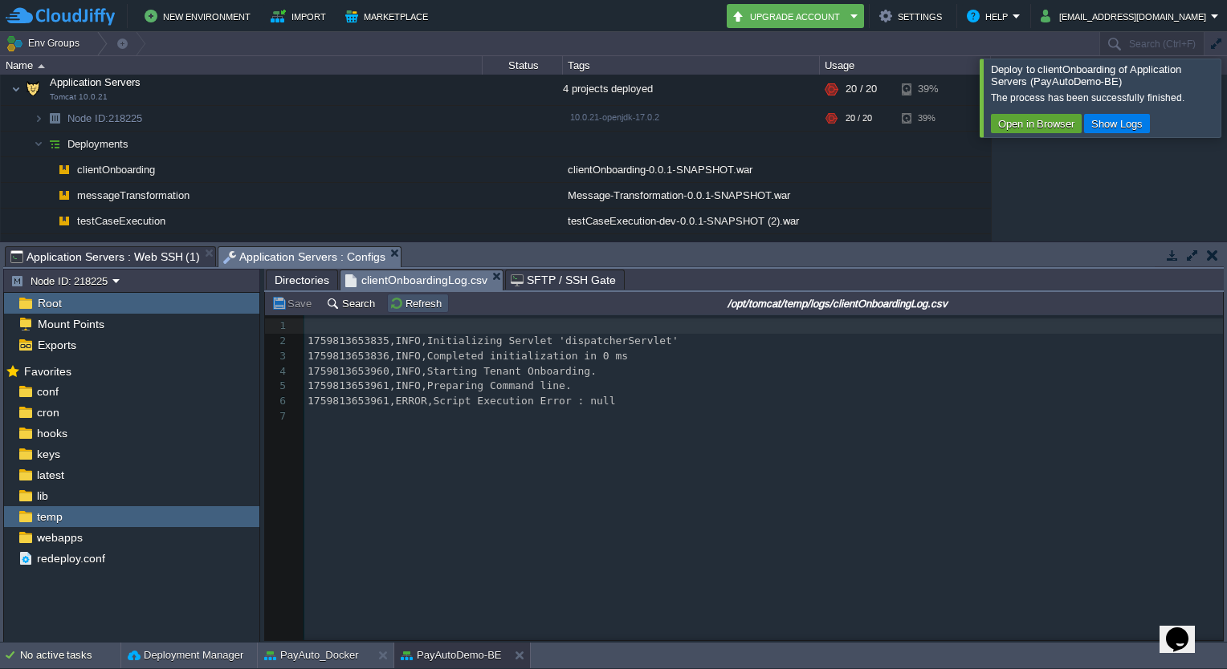
click at [422, 307] on button "Refresh" at bounding box center [417, 303] width 57 height 14
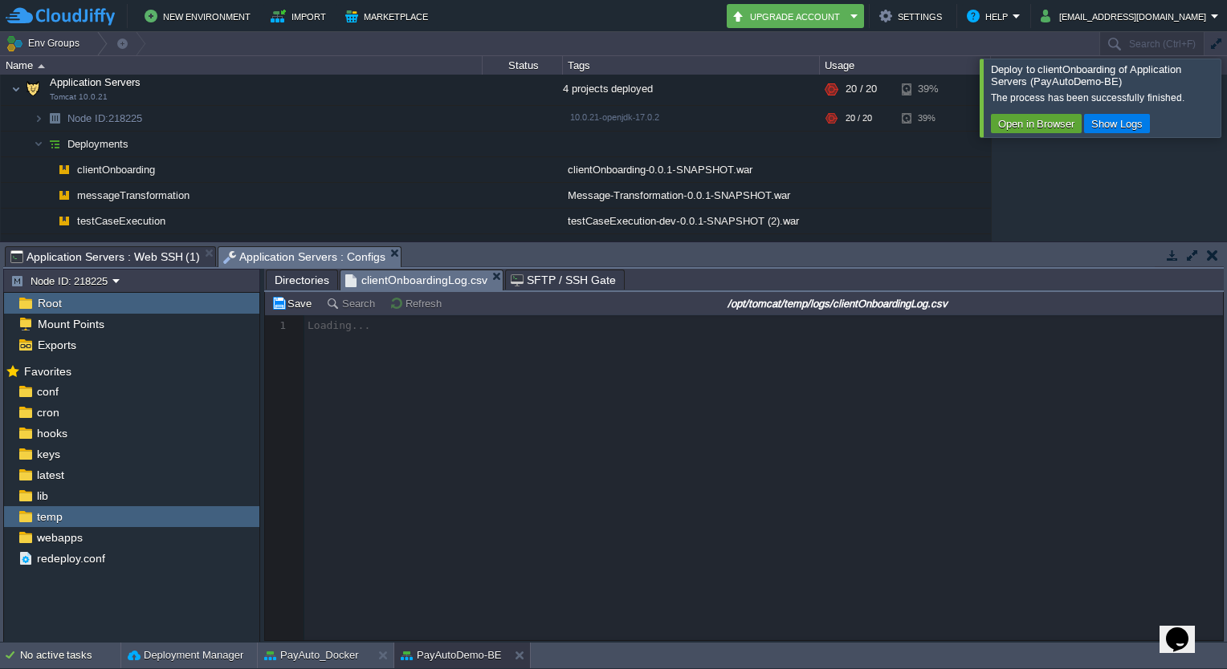
click at [1226, 110] on div at bounding box center [1246, 98] width 0 height 78
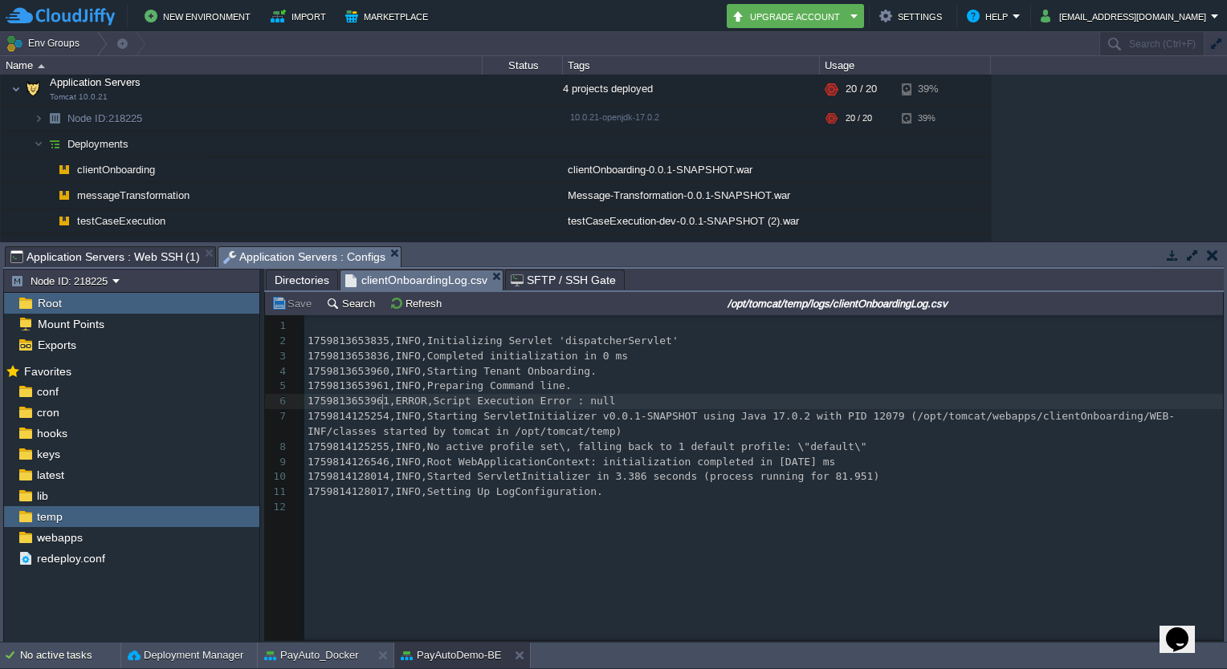
click at [380, 403] on span "1759813653961,ERROR,Script Execution Error : null" at bounding box center [461, 401] width 308 height 12
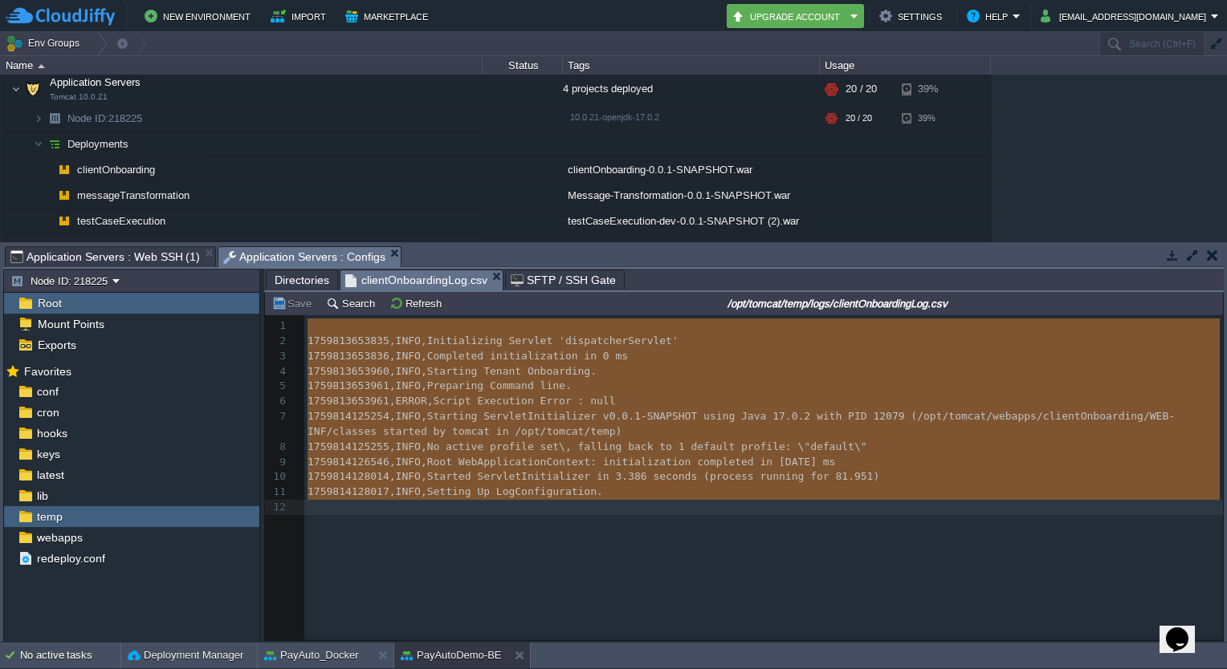
type textarea "1759813653835,INFO,Initializing Servlet 'dispatcherServlet' 1759813653836,INFO,…"
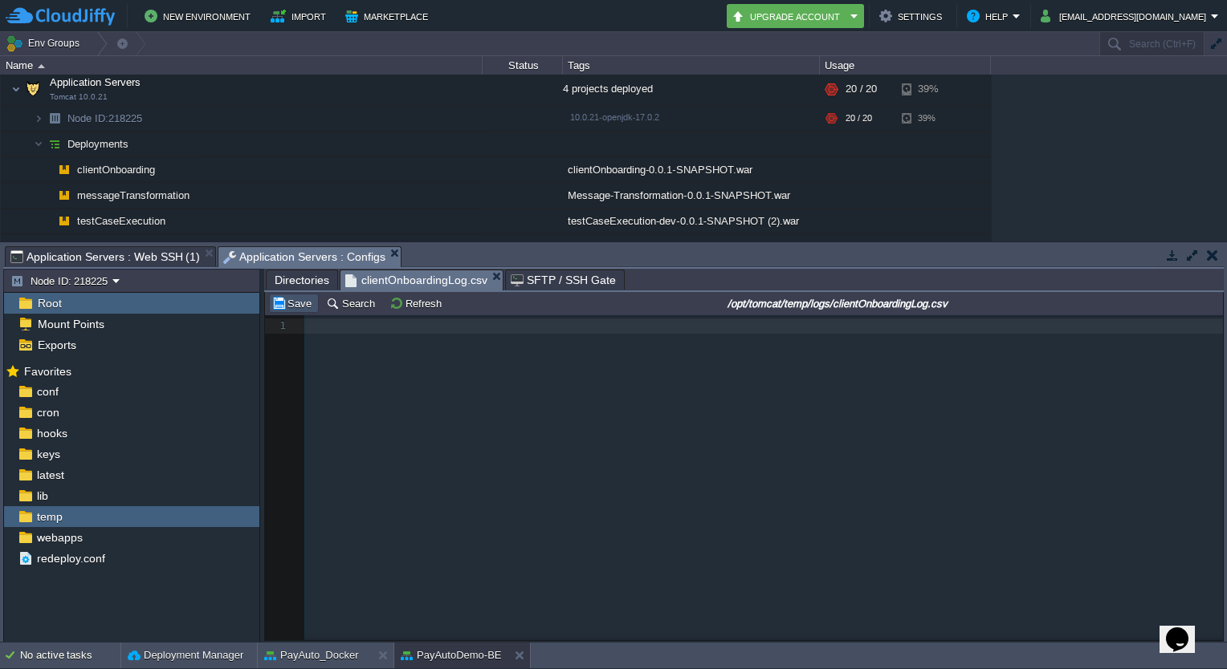
click at [279, 311] on button "Save" at bounding box center [293, 303] width 45 height 14
click at [404, 307] on button "Refresh" at bounding box center [417, 303] width 57 height 14
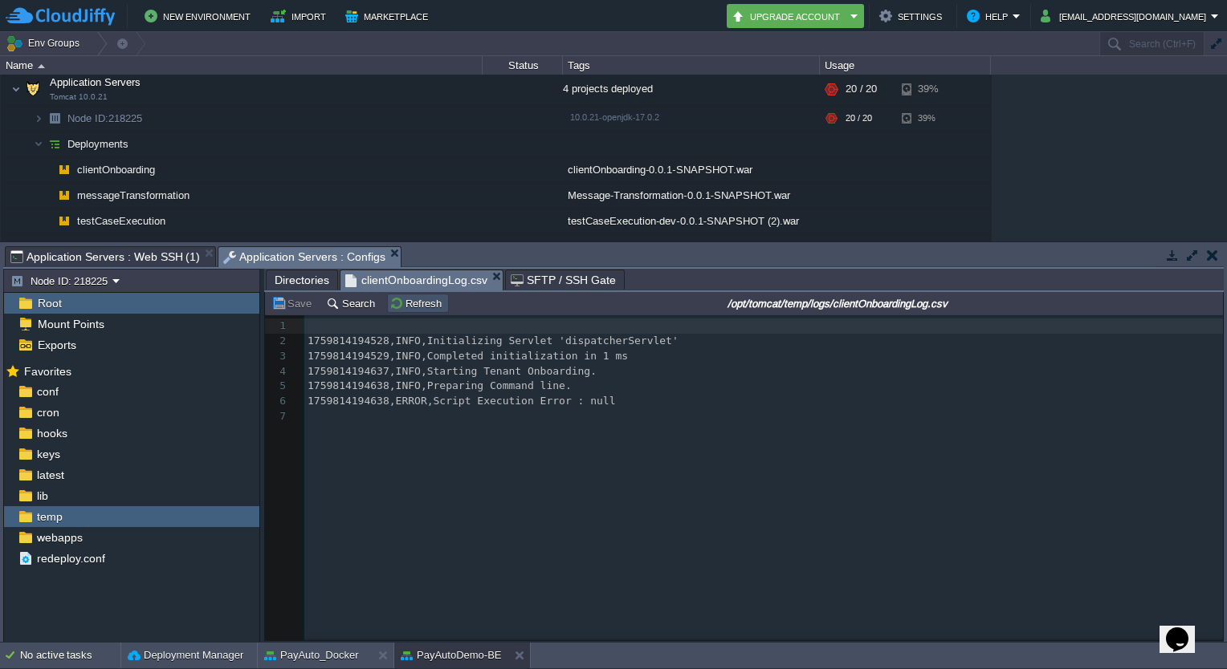
click at [404, 307] on button "Refresh" at bounding box center [417, 303] width 57 height 14
click at [462, 163] on button "button" at bounding box center [466, 168] width 14 height 14
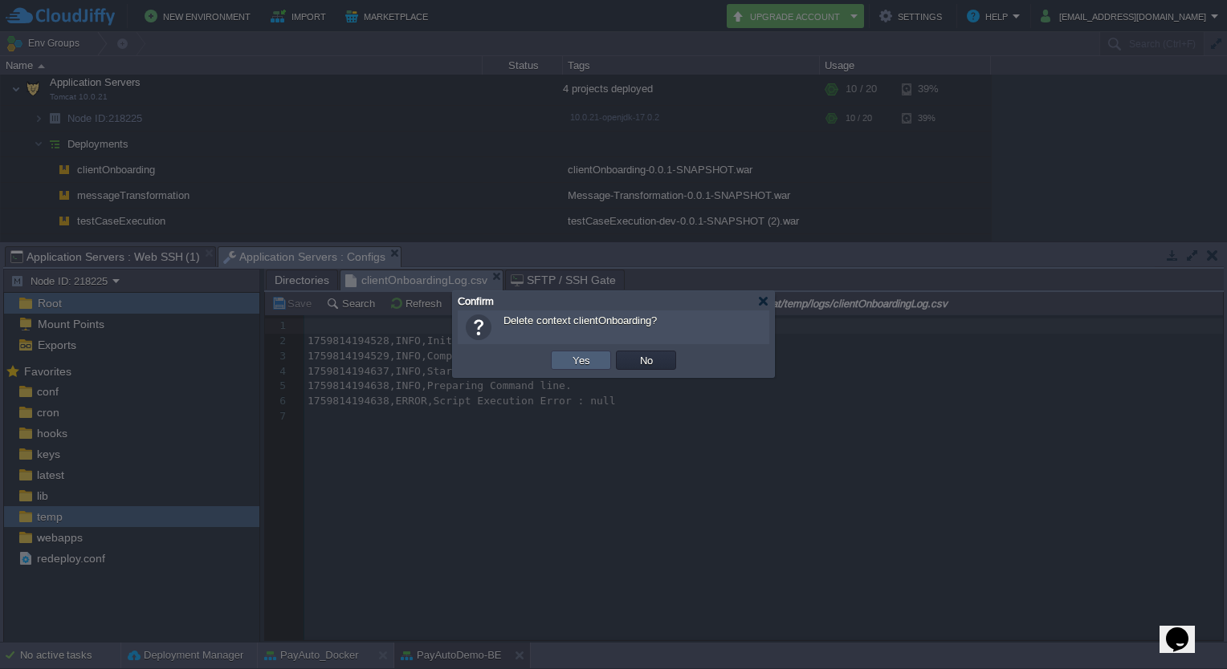
click at [591, 352] on td "Yes" at bounding box center [581, 360] width 60 height 19
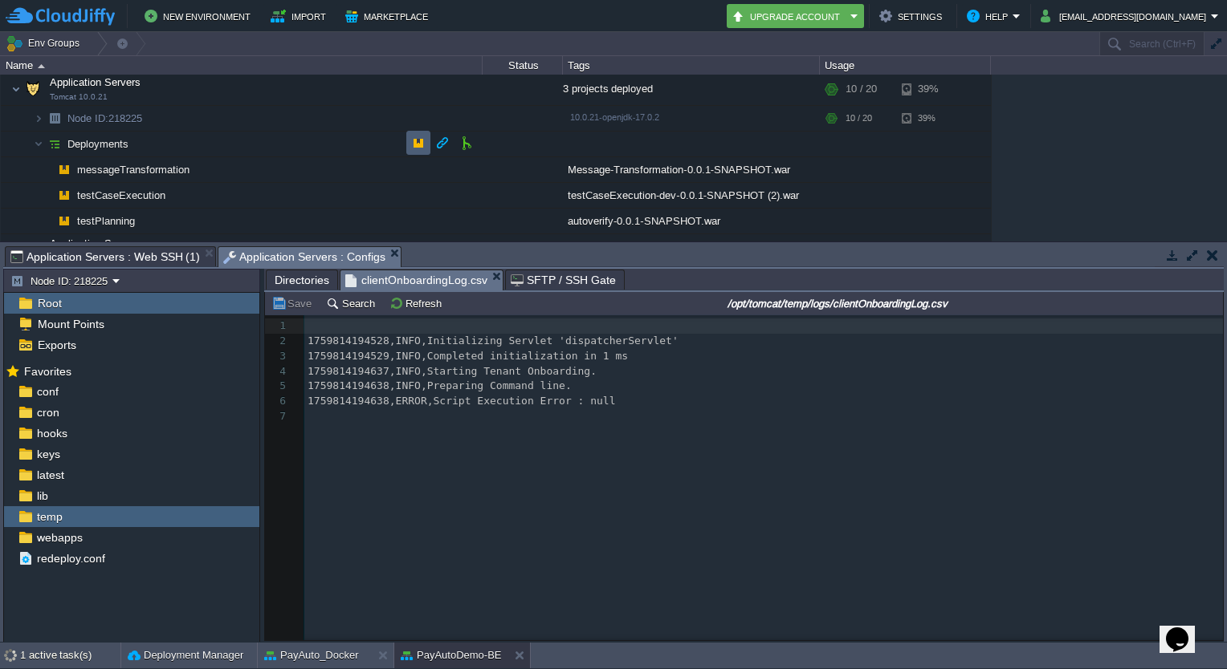
click at [418, 132] on td at bounding box center [418, 143] width 24 height 24
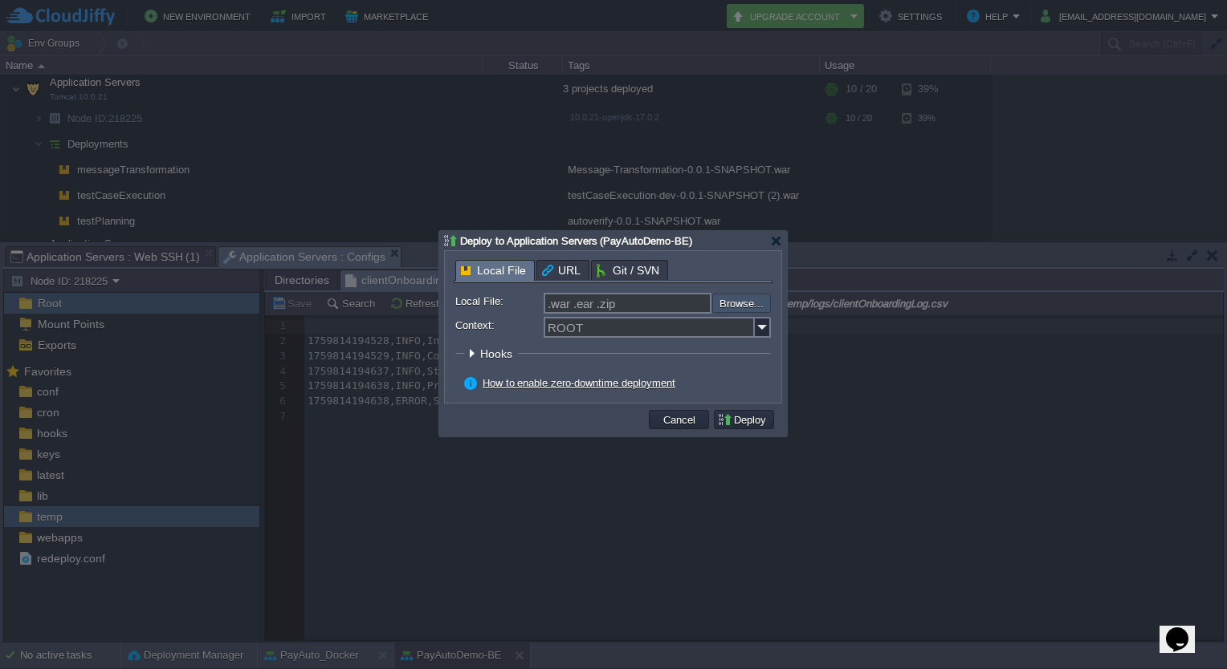
click at [745, 296] on input "file" at bounding box center [669, 303] width 203 height 19
type input "C:\fakepath\clientOnboarding-0.0.1-SNAPSHOT.war"
type input "clientOnboarding-0.0.1-SNAPSHOT.war"
click at [742, 319] on input "Context:" at bounding box center [648, 327] width 211 height 21
type input "clientOnboarding"
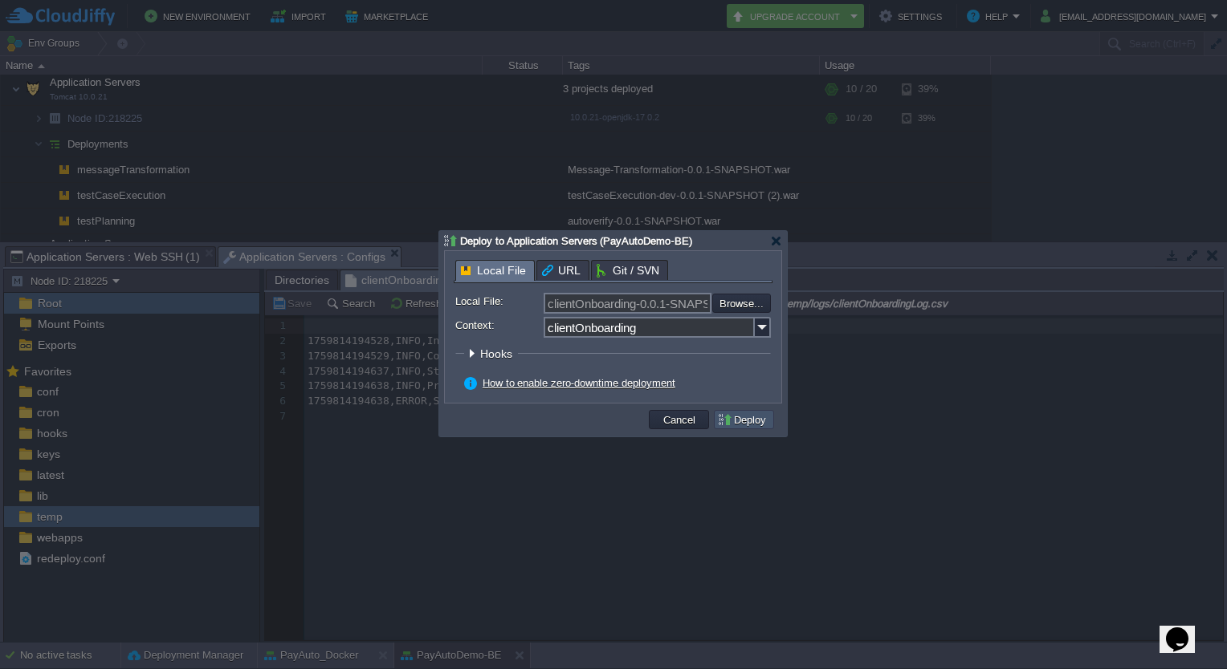
click at [743, 417] on button "Deploy" at bounding box center [744, 420] width 54 height 14
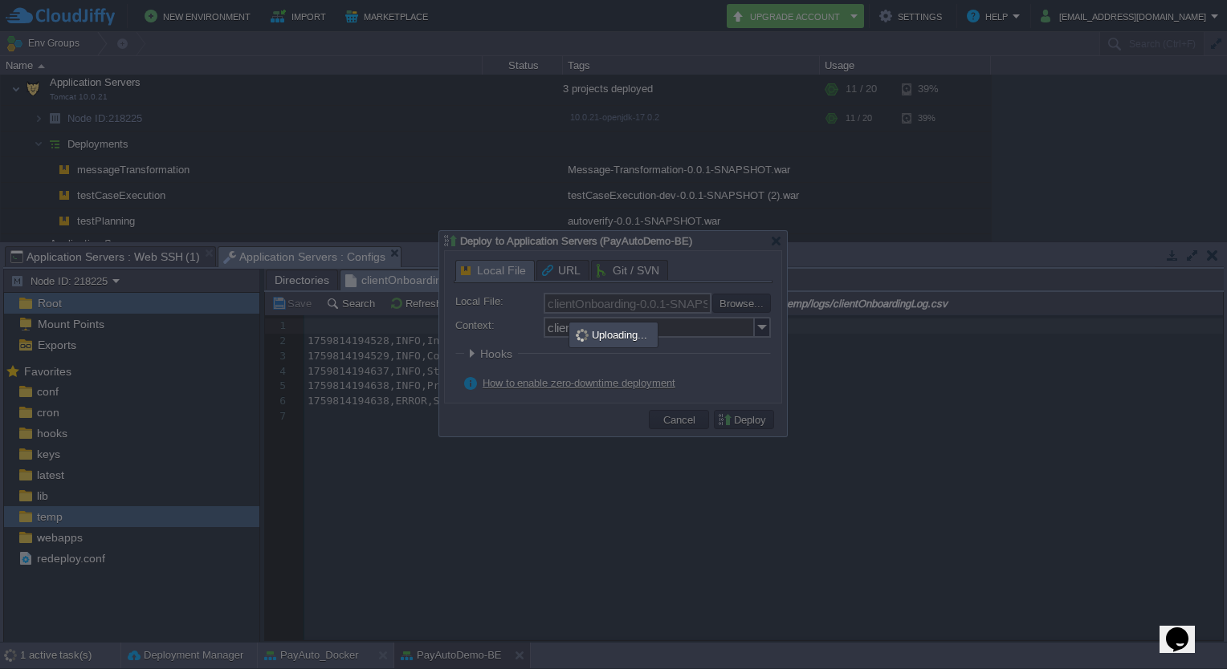
scroll to position [231, 0]
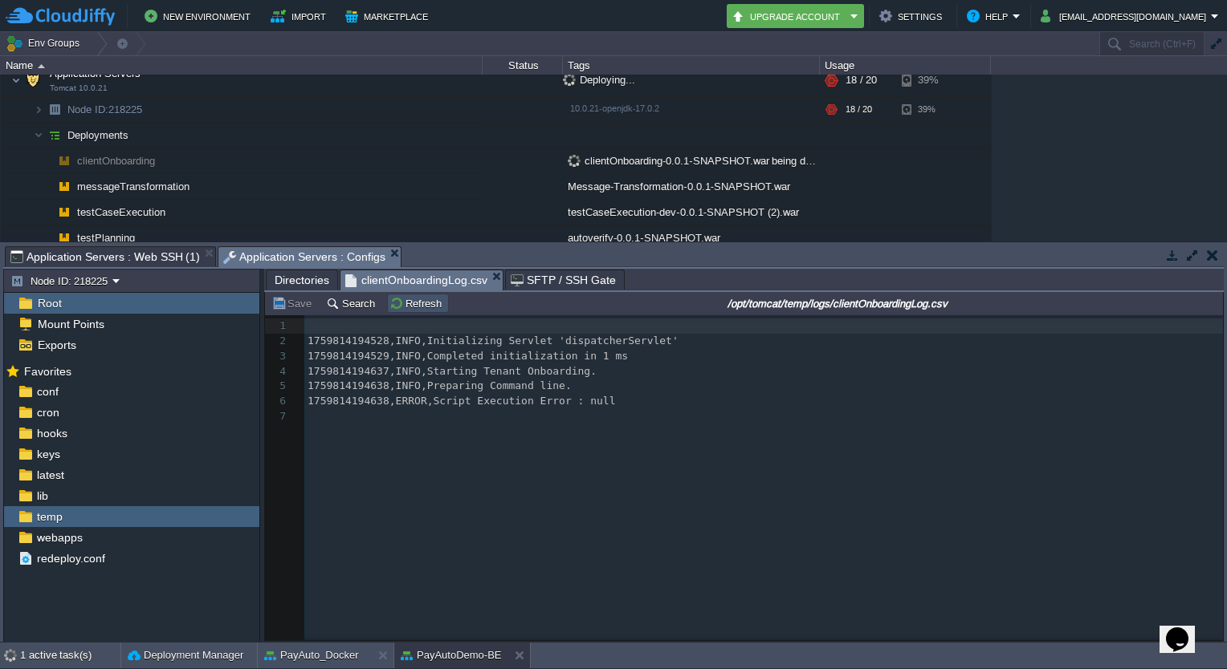
click at [417, 304] on button "Refresh" at bounding box center [417, 303] width 57 height 14
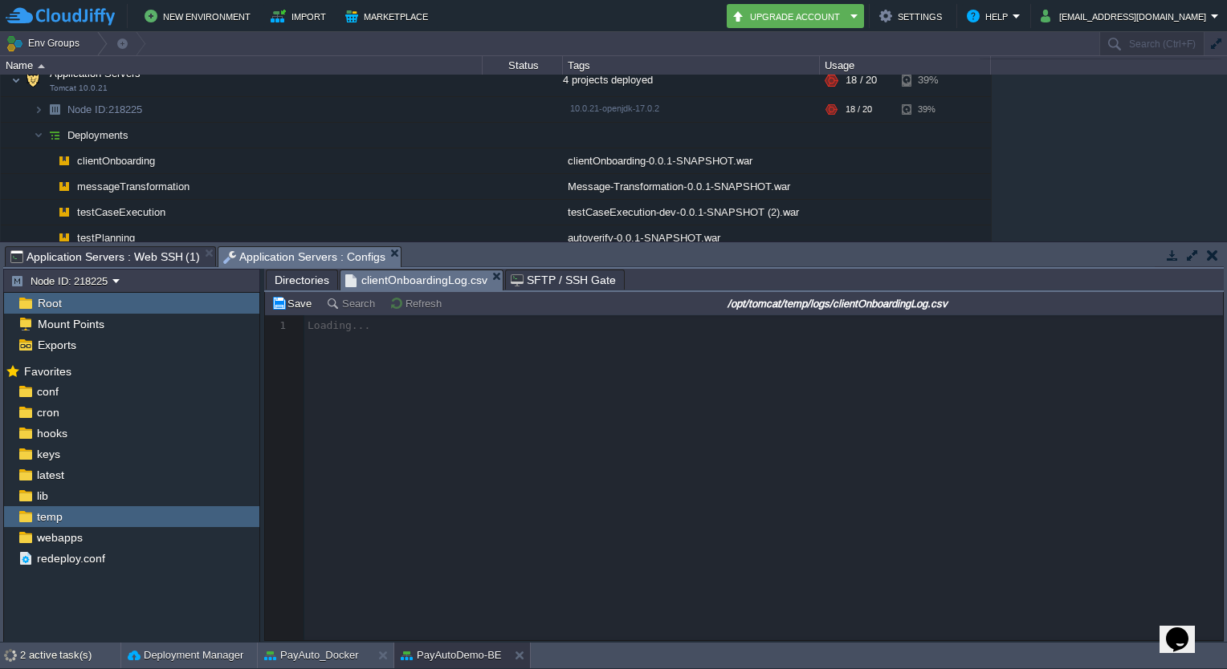
scroll to position [222, 0]
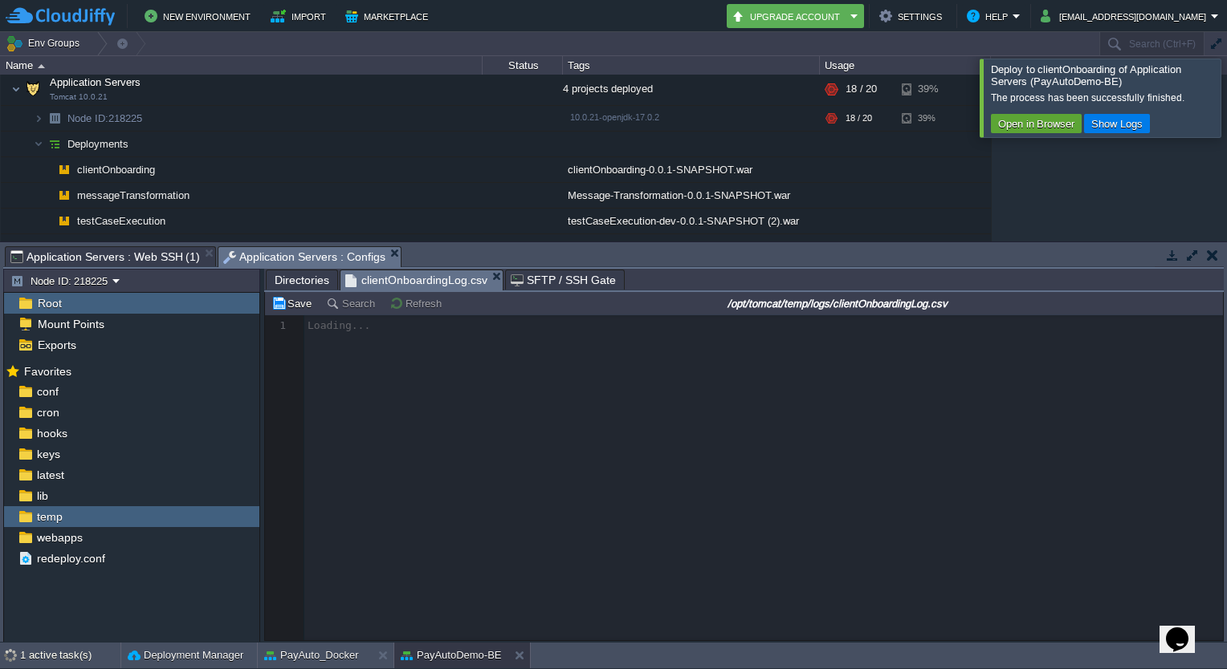
click at [1226, 106] on div at bounding box center [1246, 98] width 0 height 78
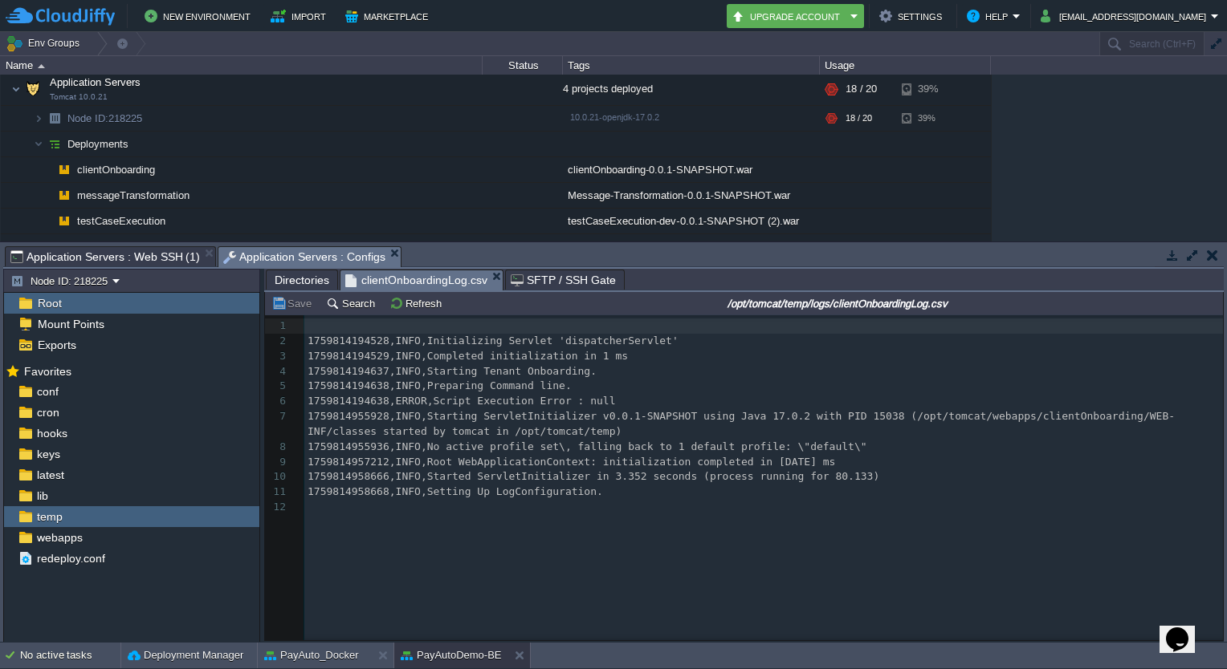
type textarea "1759814194528,INFO,Initializing Servlet 'dispatcherServlet' 1759814194529,INFO,…"
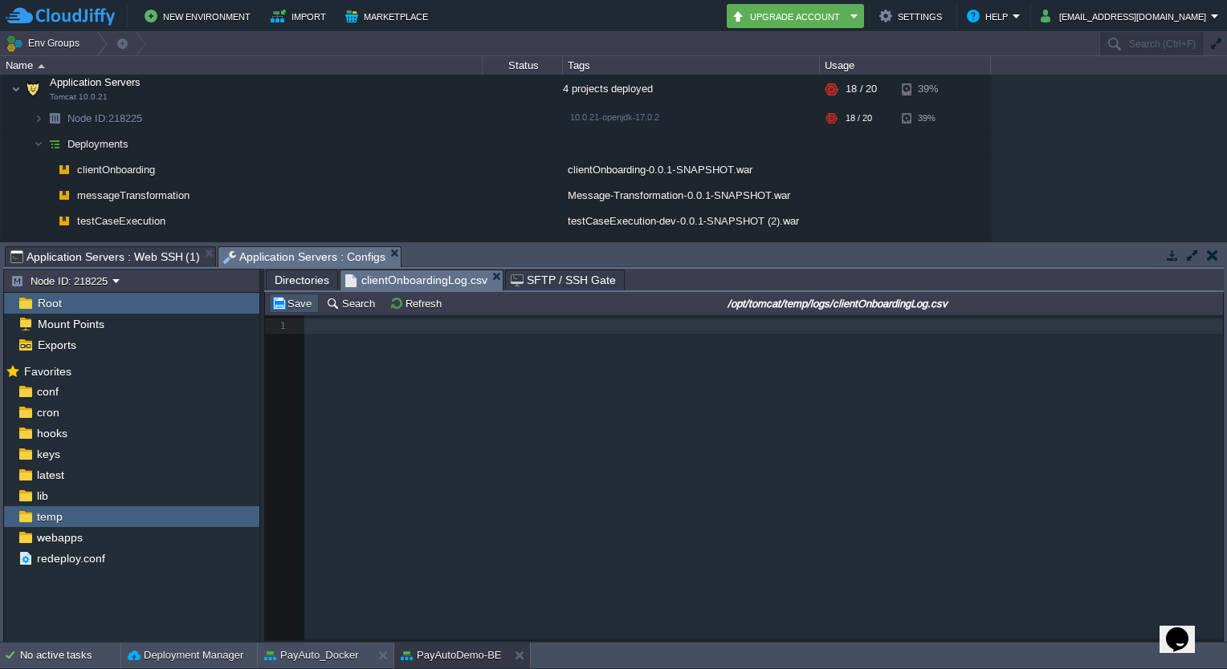
click at [295, 310] on button "Save" at bounding box center [293, 303] width 45 height 14
click at [408, 301] on button "Refresh" at bounding box center [417, 303] width 57 height 14
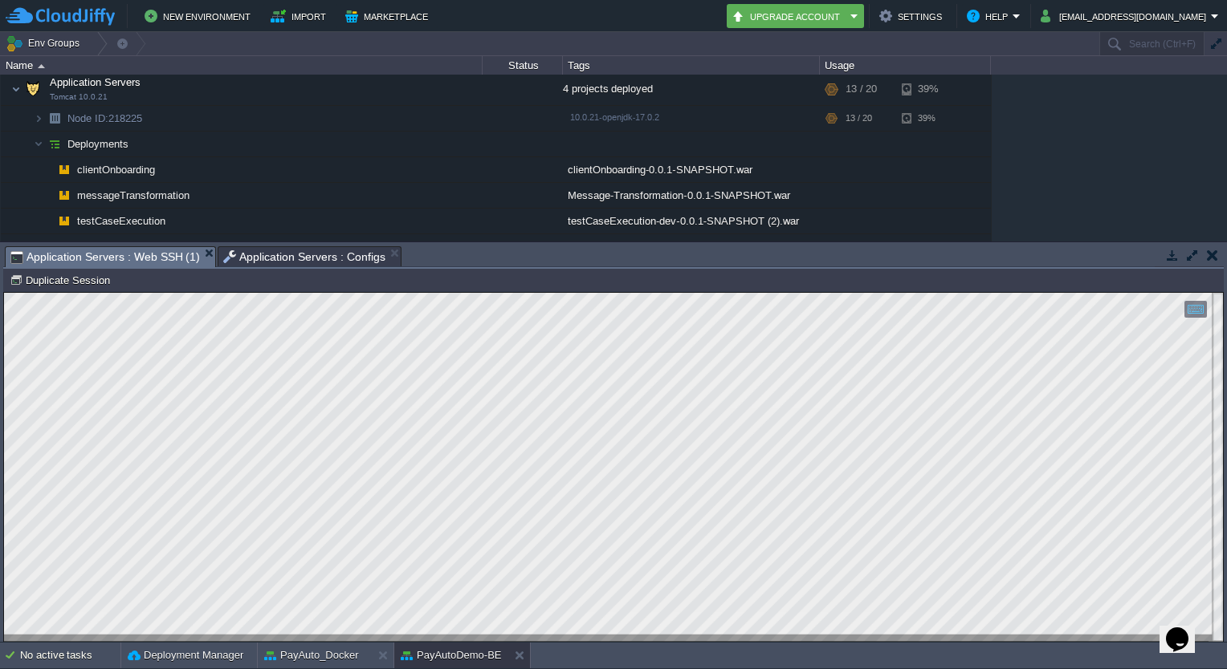
click at [172, 253] on span "Application Servers : Web SSH (1)" at bounding box center [104, 257] width 189 height 20
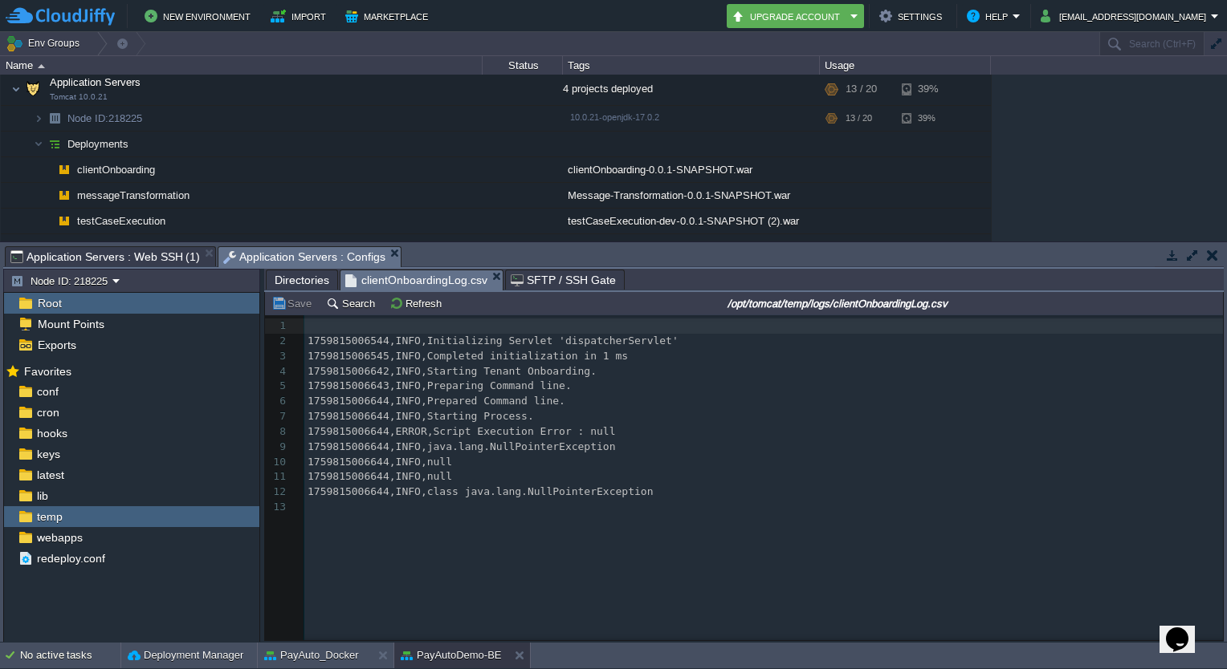
click at [320, 258] on span "Application Servers : Configs" at bounding box center [304, 257] width 162 height 20
click at [398, 313] on td "Refresh" at bounding box center [418, 303] width 62 height 19
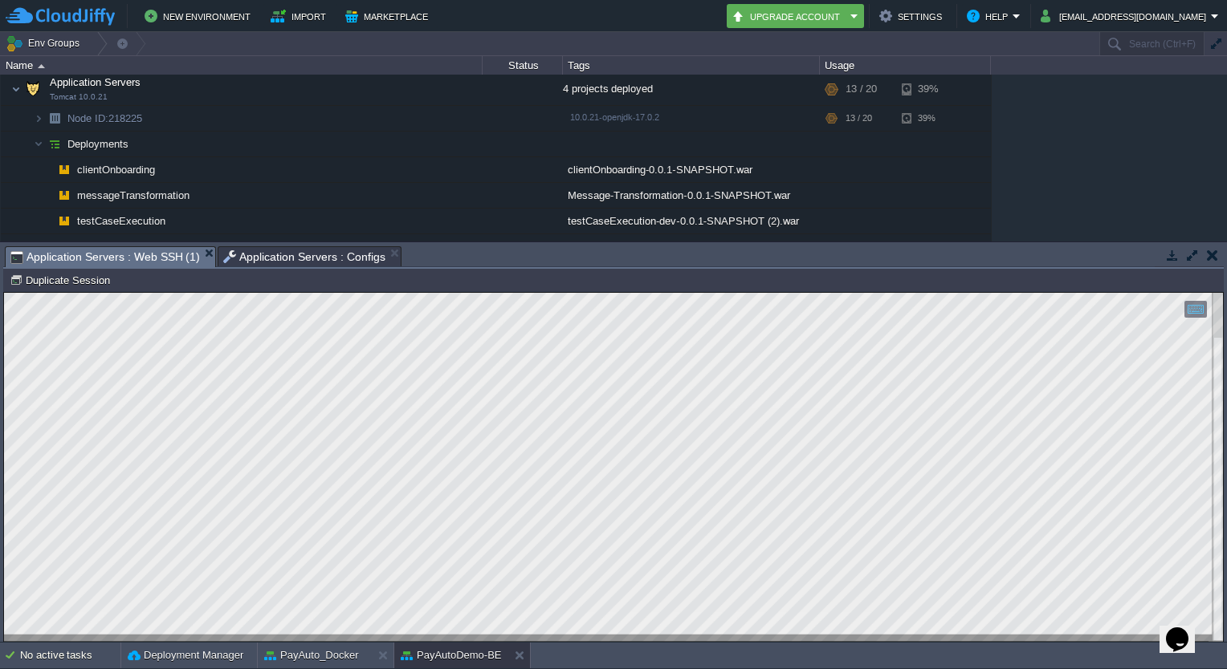
click at [161, 259] on span "Application Servers : Web SSH (1)" at bounding box center [104, 257] width 189 height 20
click at [72, 285] on button "Duplicate Session" at bounding box center [62, 280] width 105 height 14
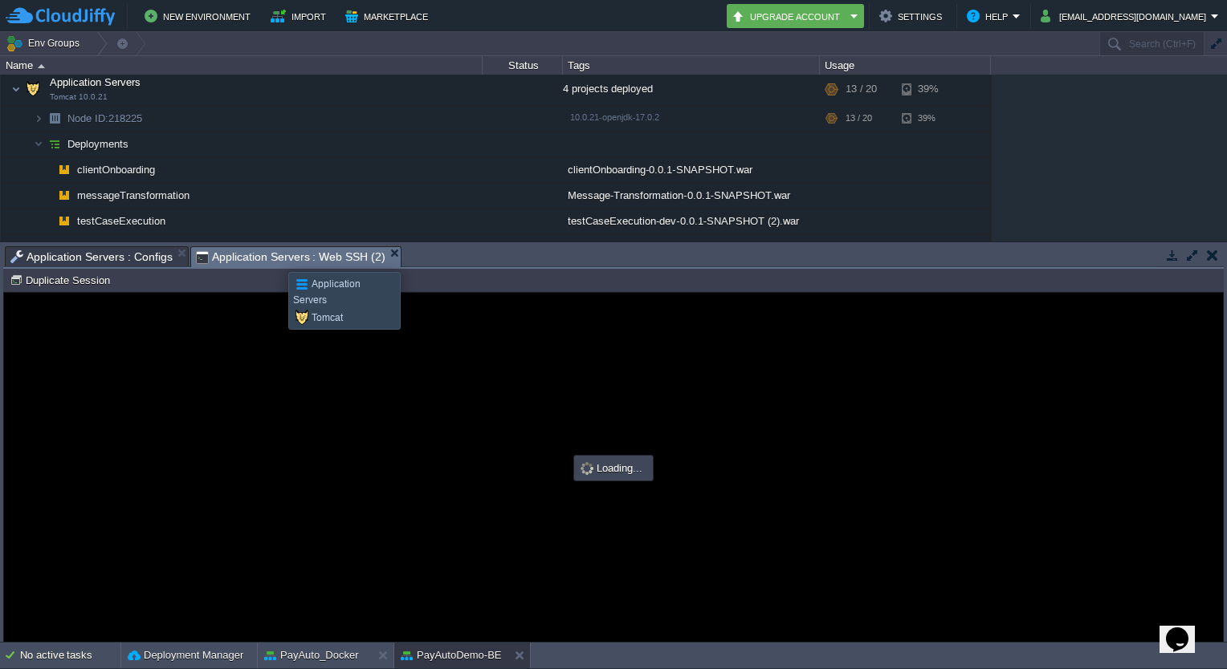
scroll to position [0, 0]
type input "#000000"
click at [276, 258] on span "Application Servers : Web SSH (2)" at bounding box center [290, 257] width 189 height 20
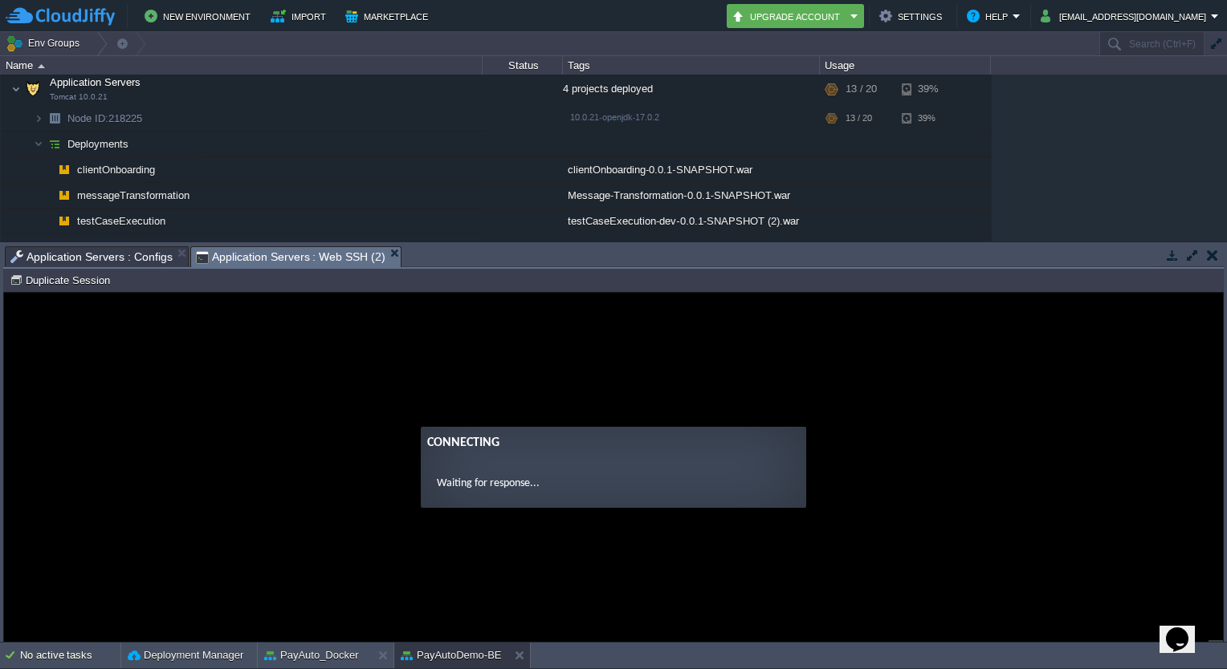
click at [276, 258] on span "Application Servers : Web SSH (2)" at bounding box center [290, 257] width 189 height 20
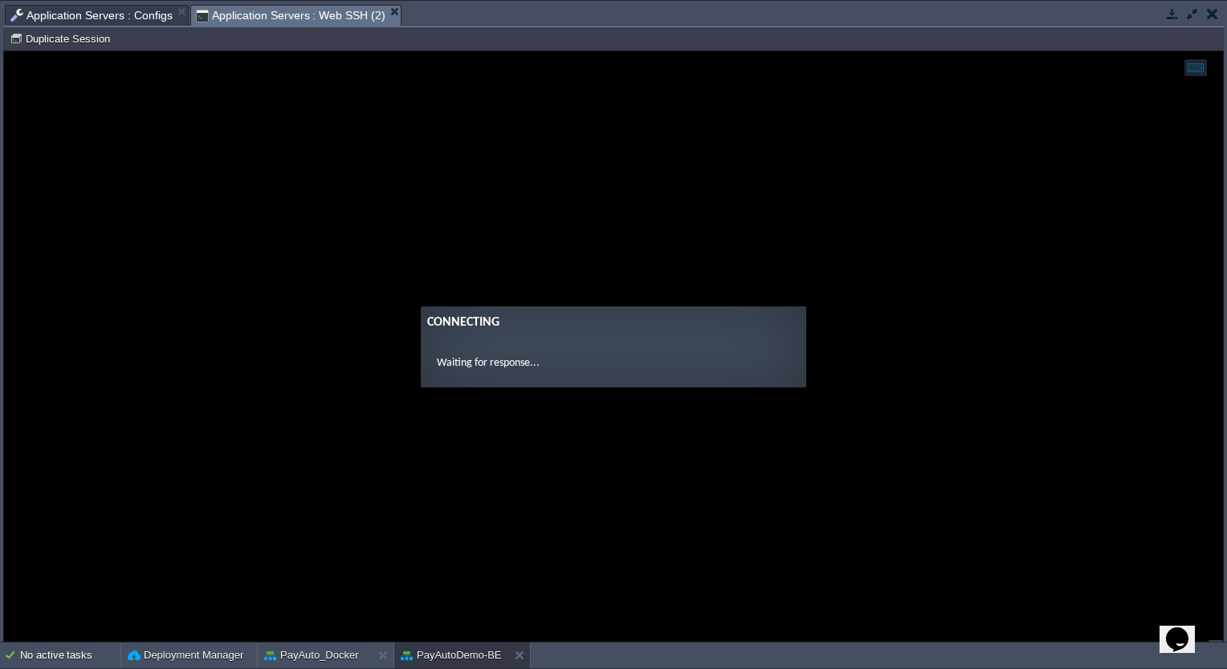
click at [269, 18] on span "Application Servers : Web SSH (2)" at bounding box center [290, 16] width 189 height 20
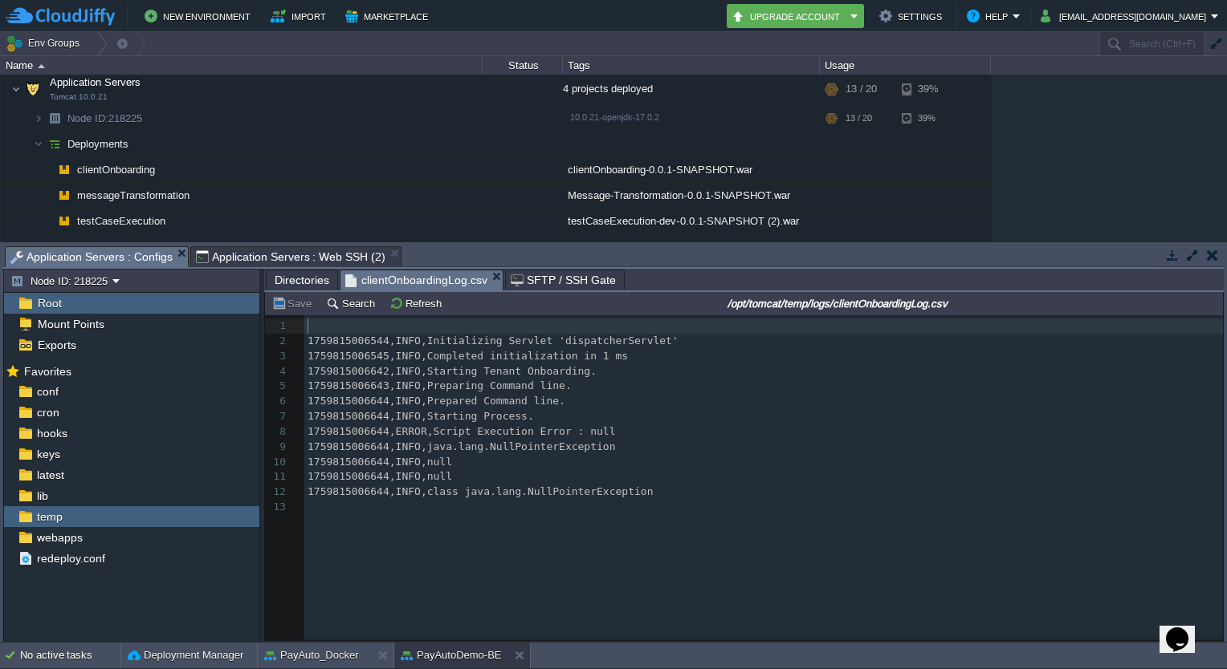
click at [136, 263] on span "Application Servers : Configs" at bounding box center [91, 257] width 162 height 20
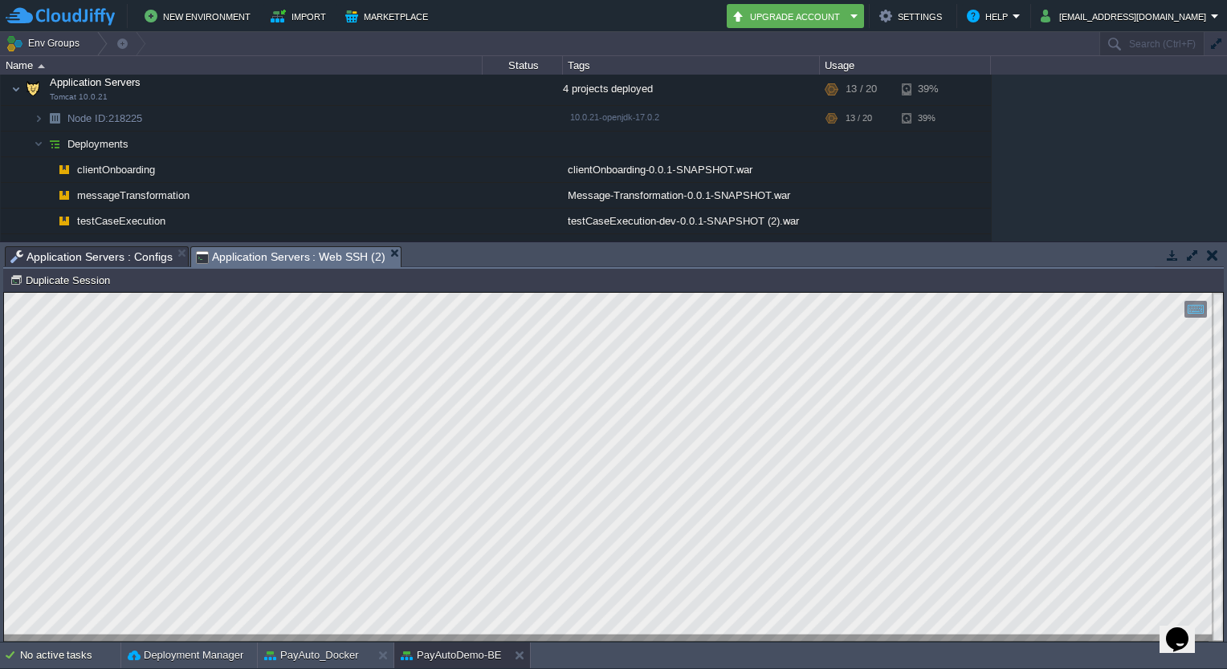
click at [228, 261] on span "Application Servers : Web SSH (2)" at bounding box center [290, 257] width 189 height 20
click at [116, 254] on span "Application Servers : Configs" at bounding box center [91, 256] width 162 height 19
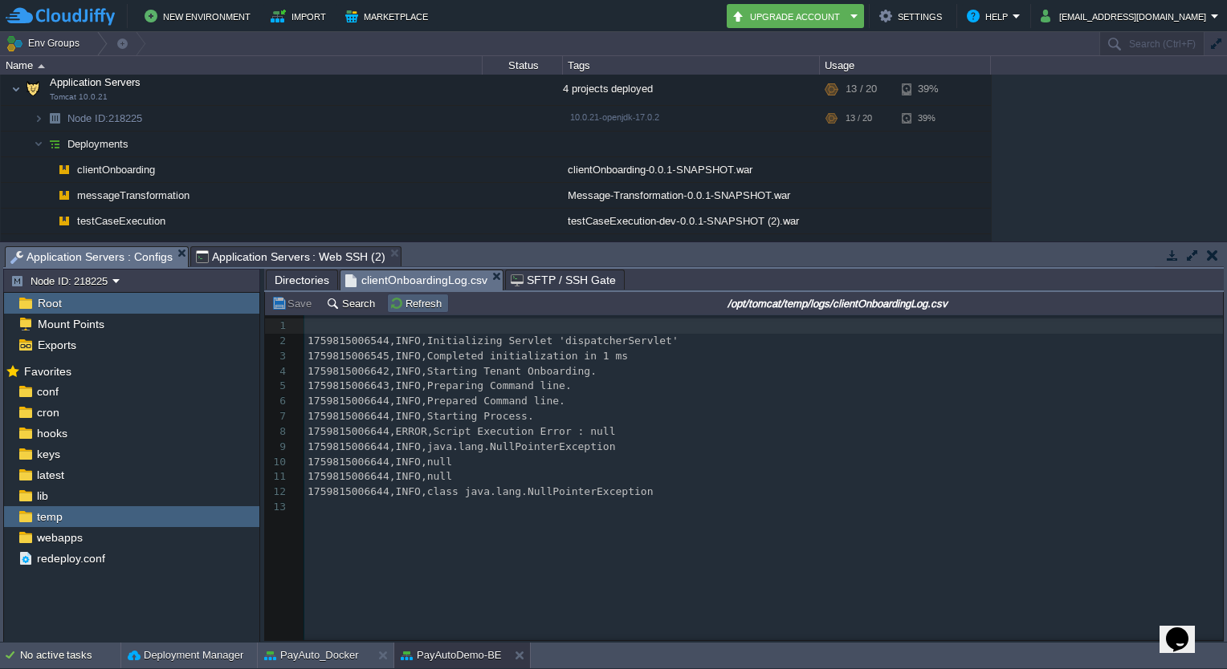
click at [395, 308] on button "Refresh" at bounding box center [417, 303] width 57 height 14
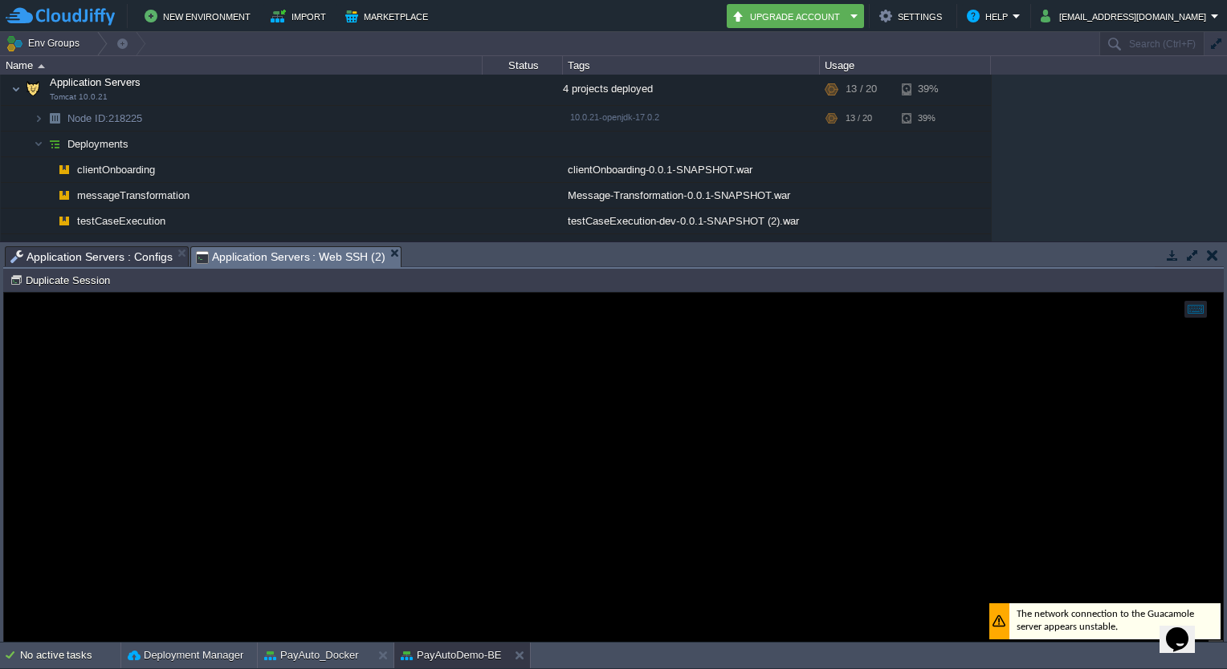
click at [268, 258] on span "Application Servers : Web SSH (2)" at bounding box center [290, 257] width 189 height 20
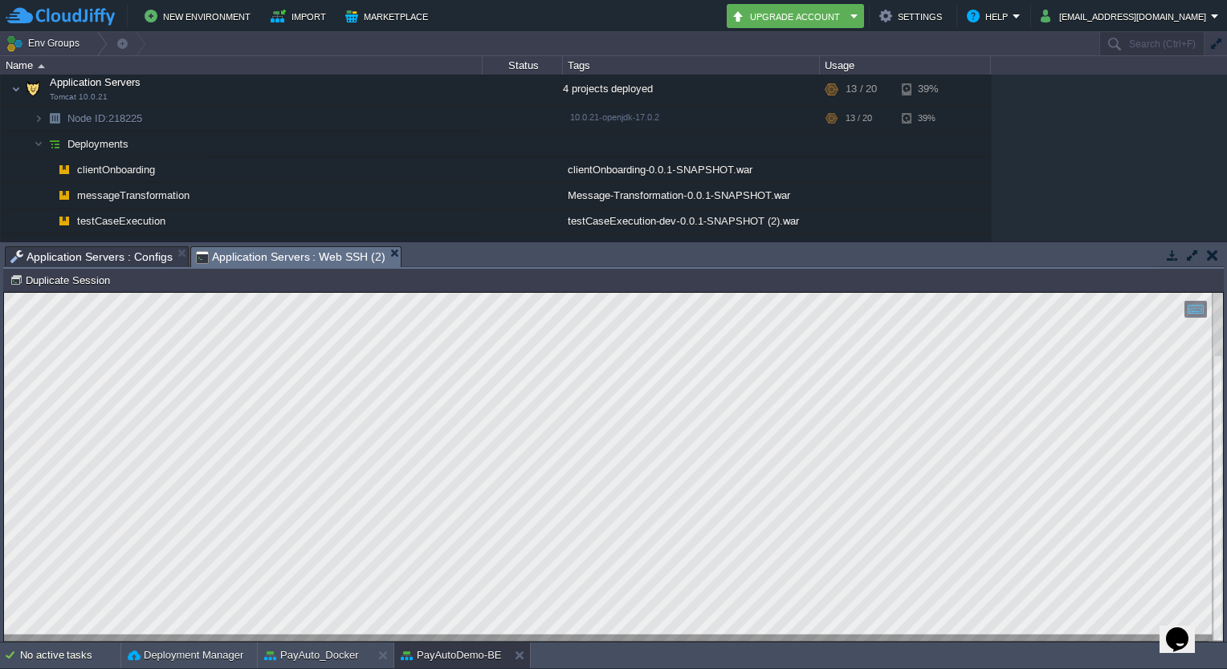
click at [106, 255] on span "Application Servers : Configs" at bounding box center [91, 256] width 162 height 19
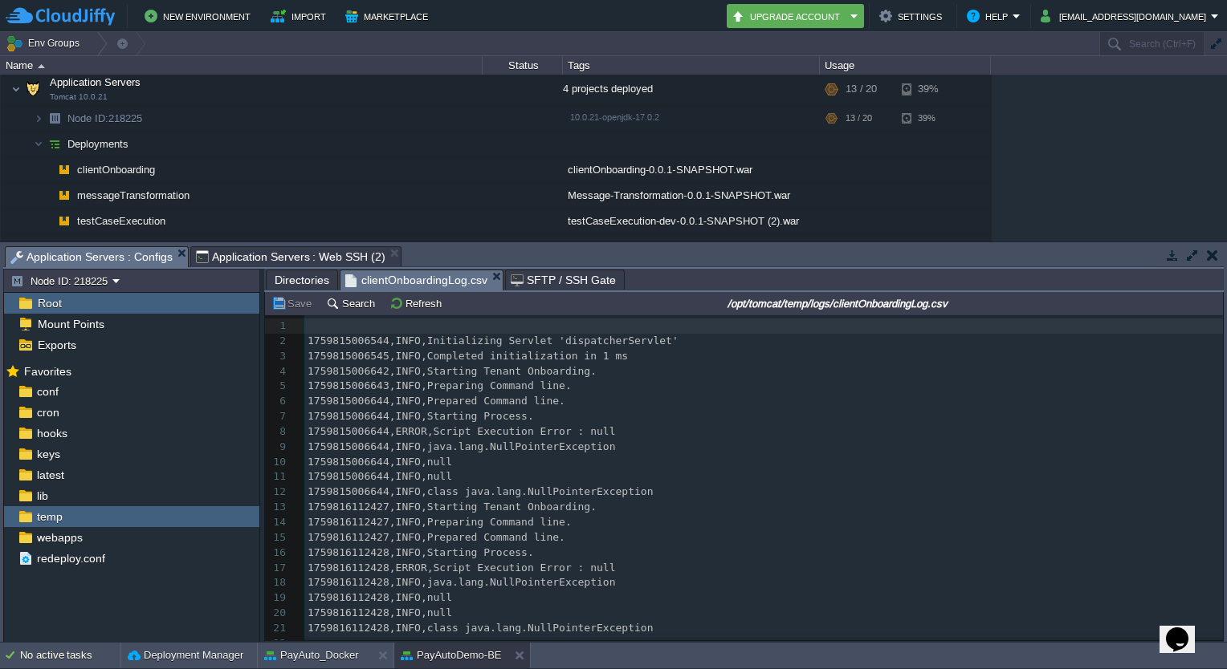
scroll to position [14, 0]
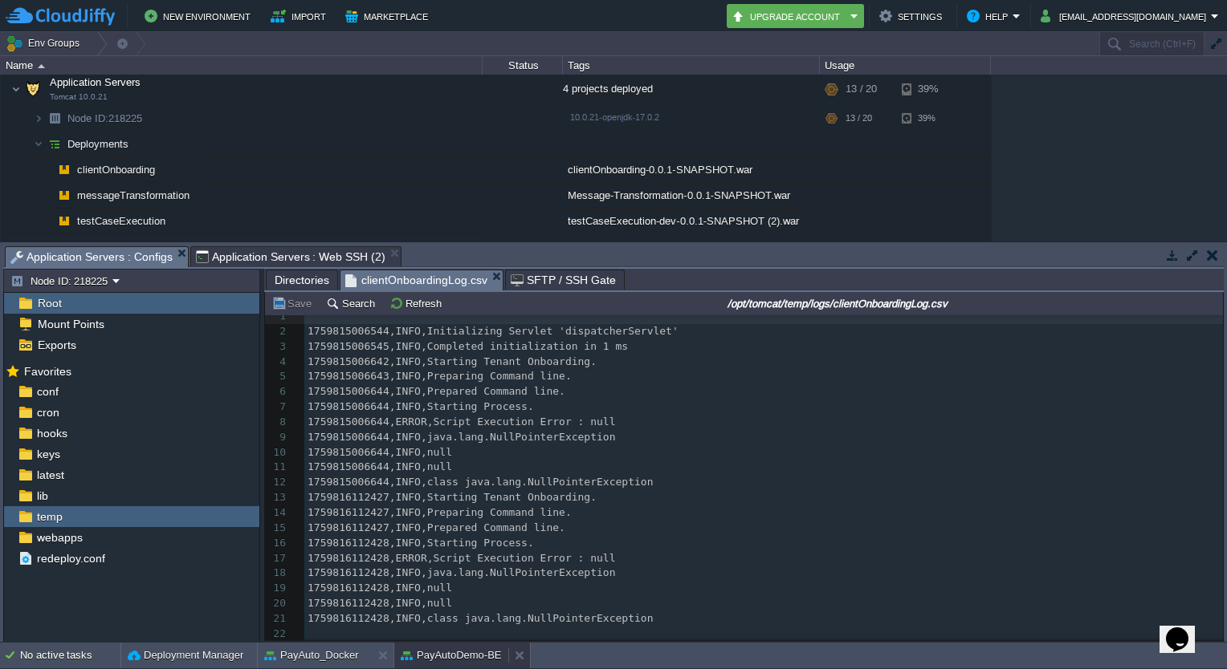
click at [446, 653] on button "PayAutoDemo-BE" at bounding box center [451, 656] width 101 height 16
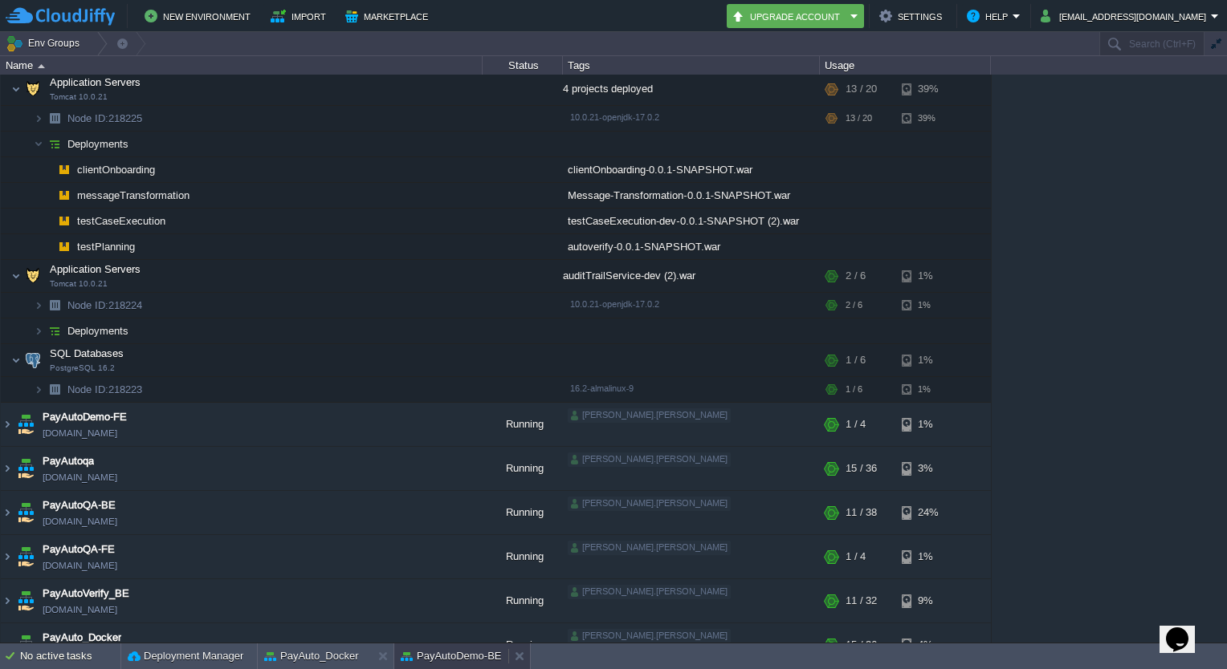
click at [433, 665] on div "PayAutoDemo-BE" at bounding box center [451, 657] width 114 height 26
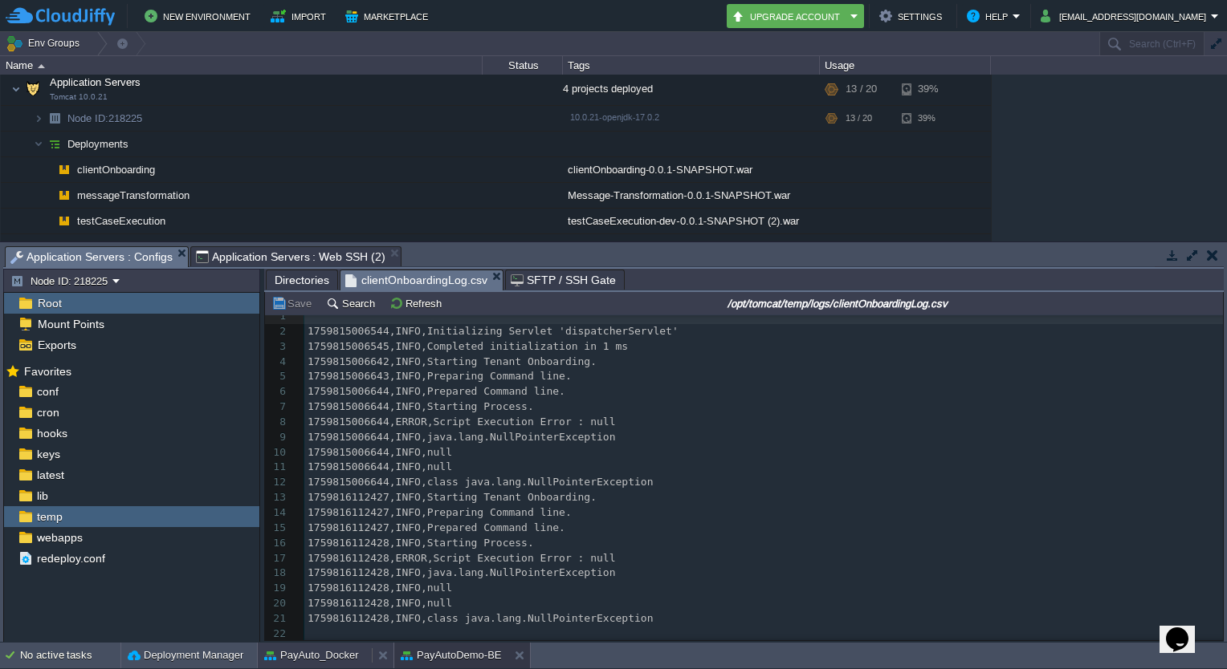
click at [333, 659] on button "PayAuto_Docker" at bounding box center [311, 656] width 95 height 16
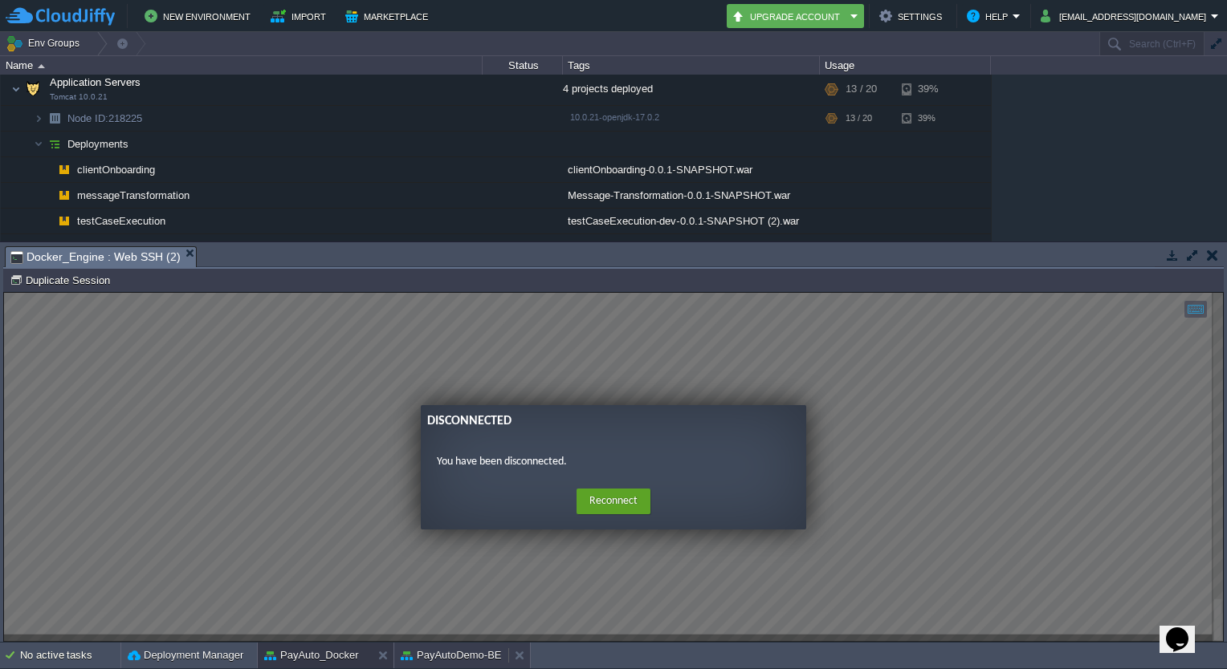
click at [442, 652] on button "PayAutoDemo-BE" at bounding box center [451, 656] width 101 height 16
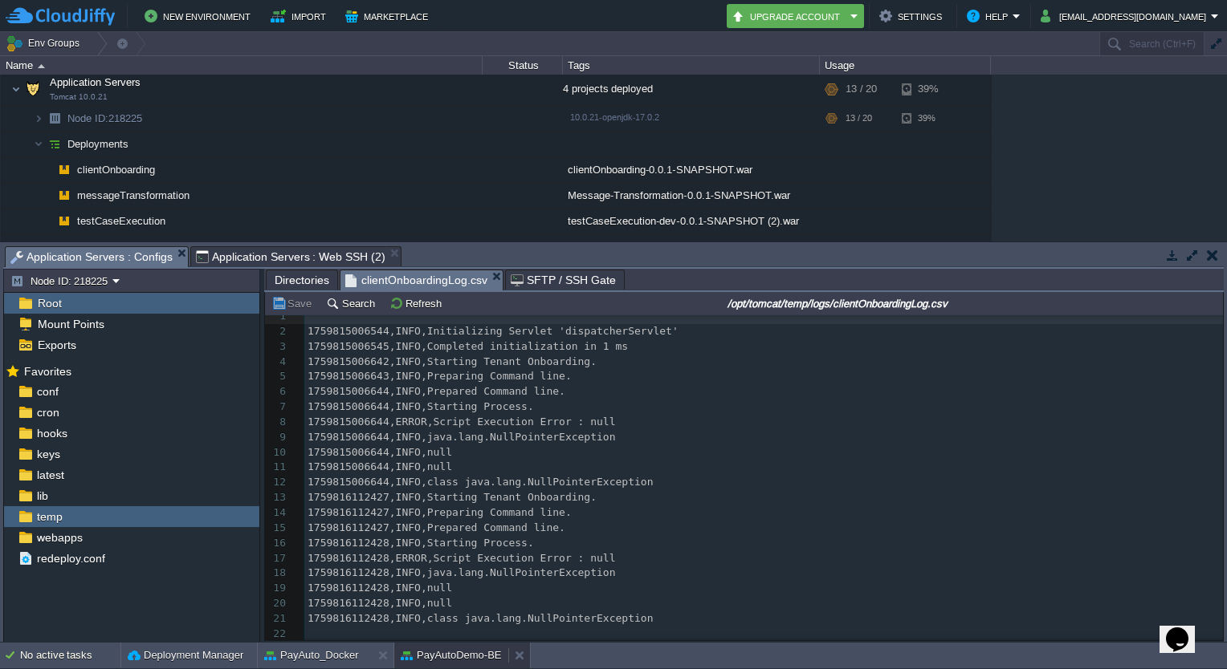
click at [442, 652] on button "PayAutoDemo-BE" at bounding box center [451, 656] width 101 height 16
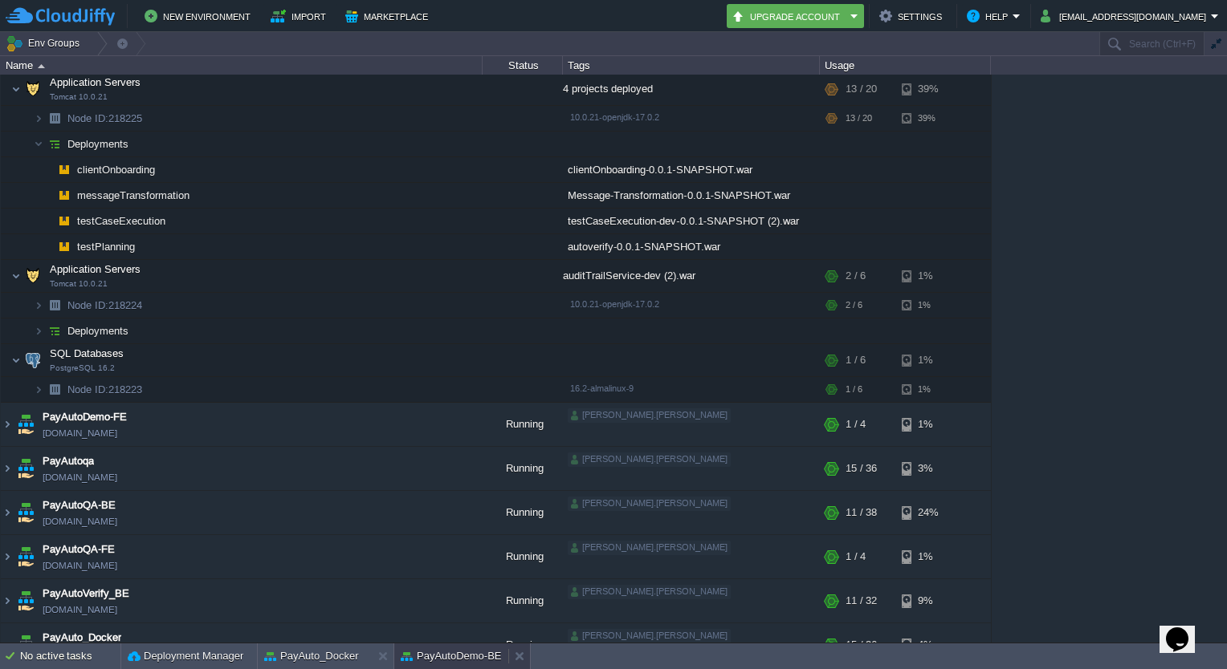
click at [442, 652] on button "PayAutoDemo-BE" at bounding box center [451, 657] width 101 height 16
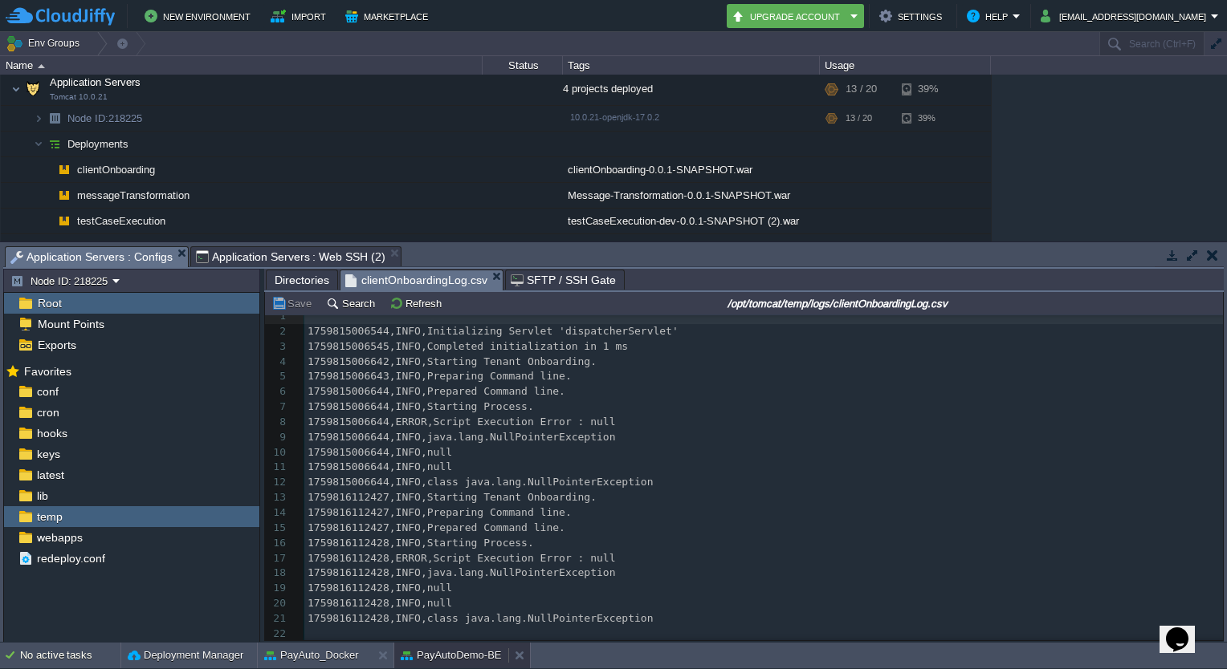
click at [442, 652] on button "PayAutoDemo-BE" at bounding box center [451, 656] width 101 height 16
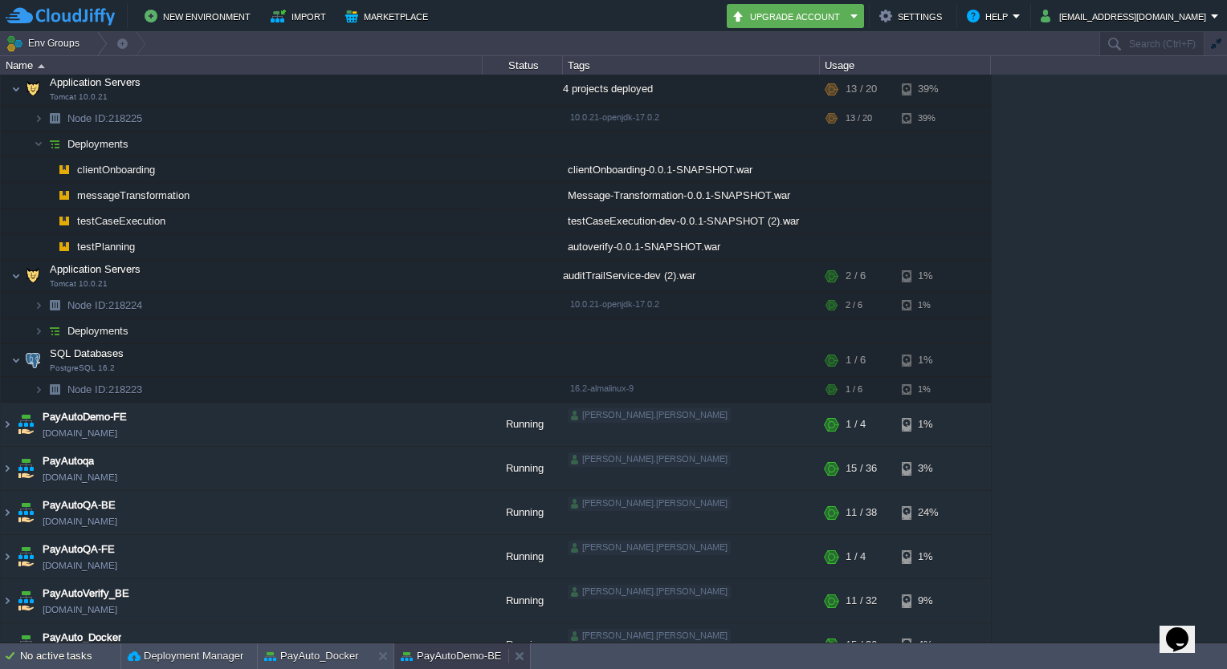
click at [442, 652] on button "PayAutoDemo-BE" at bounding box center [451, 657] width 101 height 16
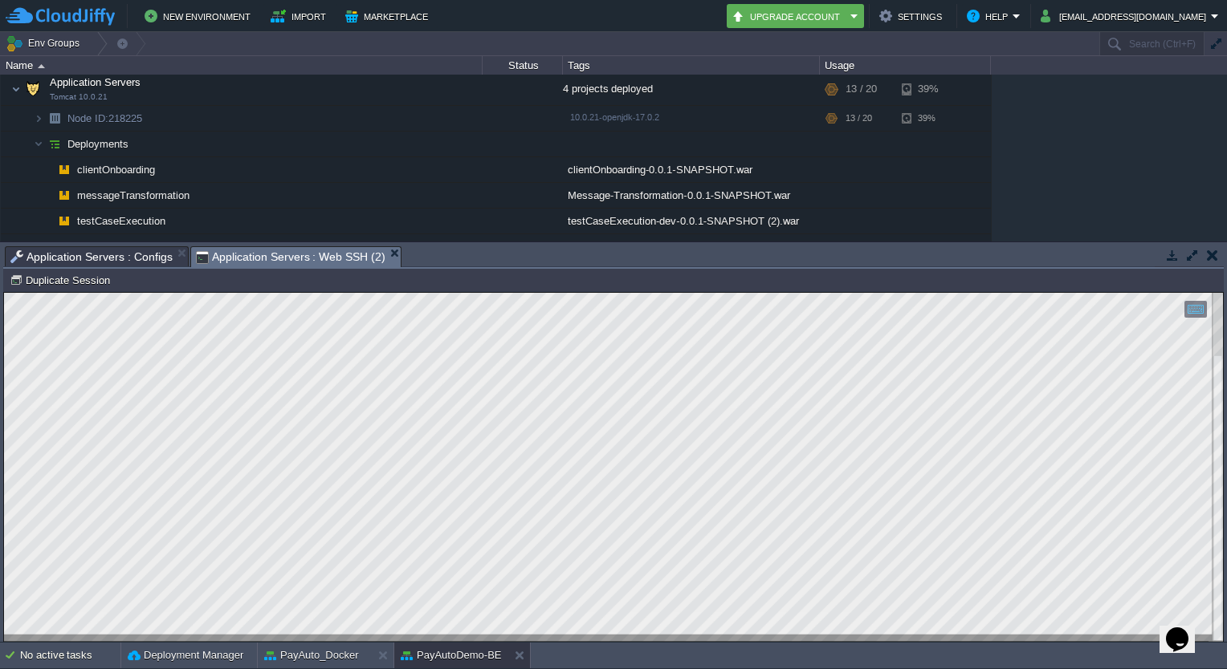
click at [267, 251] on span "Application Servers : Web SSH (2)" at bounding box center [290, 257] width 189 height 20
click at [223, 293] on html "Copy: Ctrl + Shift + C Paste: Ctrl + V Settings: Ctrl + Shift + Alt 0" at bounding box center [613, 293] width 1219 height 0
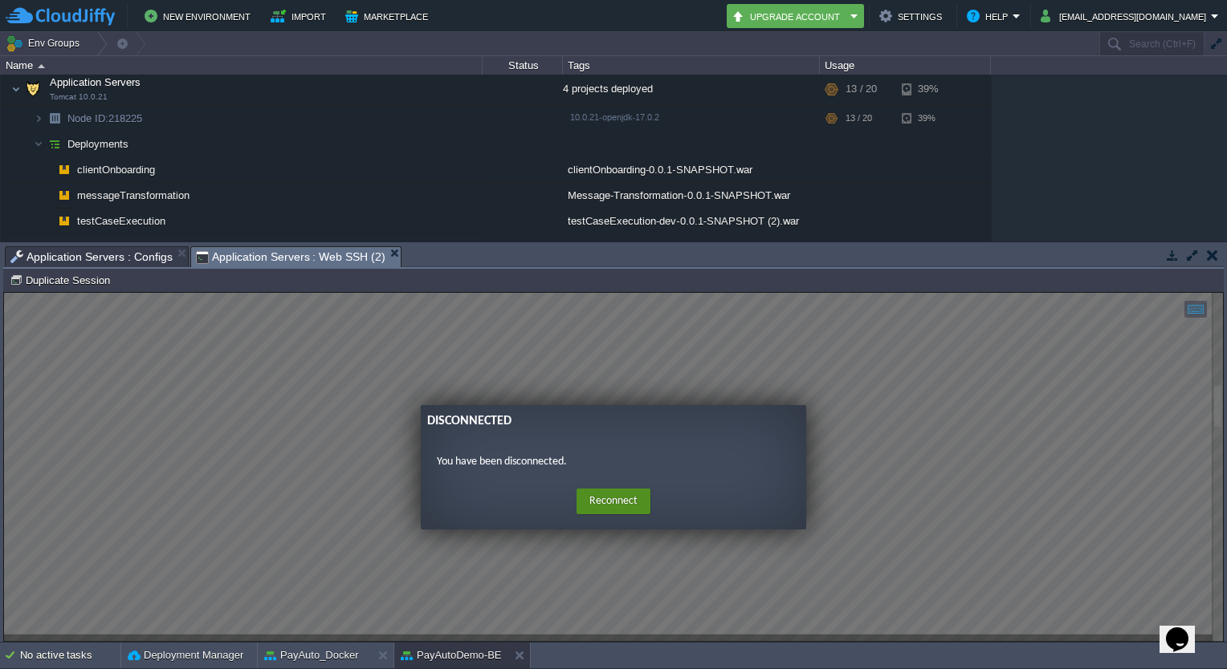
click at [608, 504] on button "Reconnect" at bounding box center [613, 502] width 74 height 26
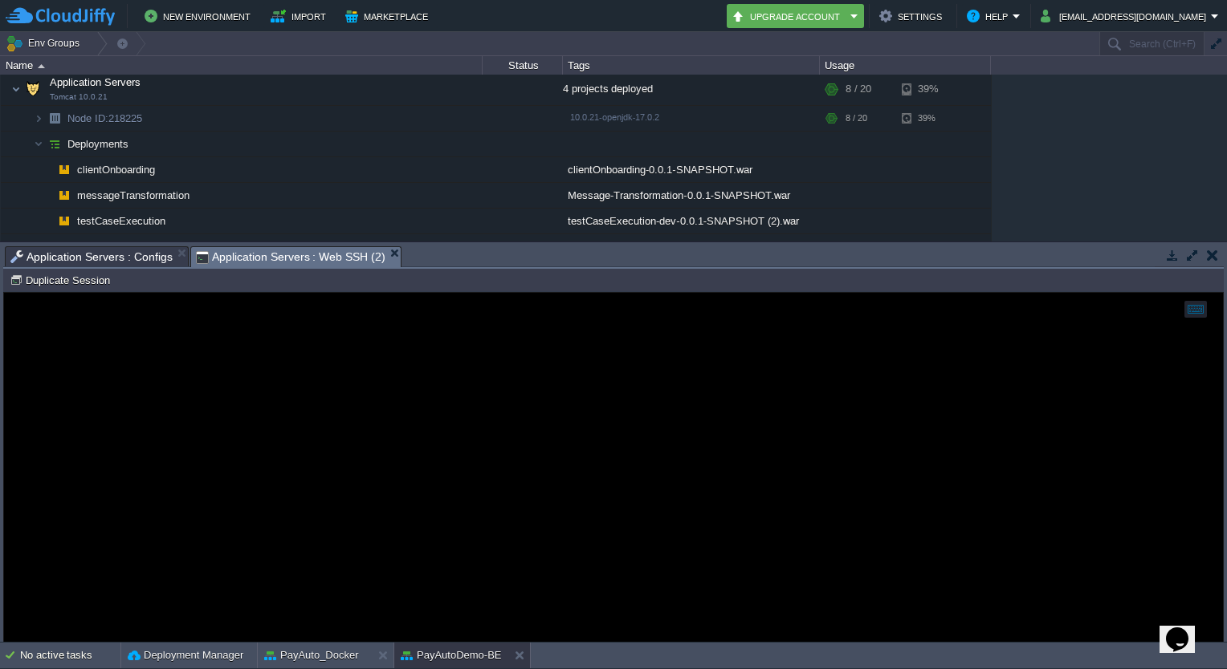
drag, startPoint x: 425, startPoint y: 393, endPoint x: 522, endPoint y: 585, distance: 215.0
click at [522, 585] on div at bounding box center [613, 467] width 1219 height 349
click at [76, 283] on button "Duplicate Session" at bounding box center [62, 280] width 105 height 14
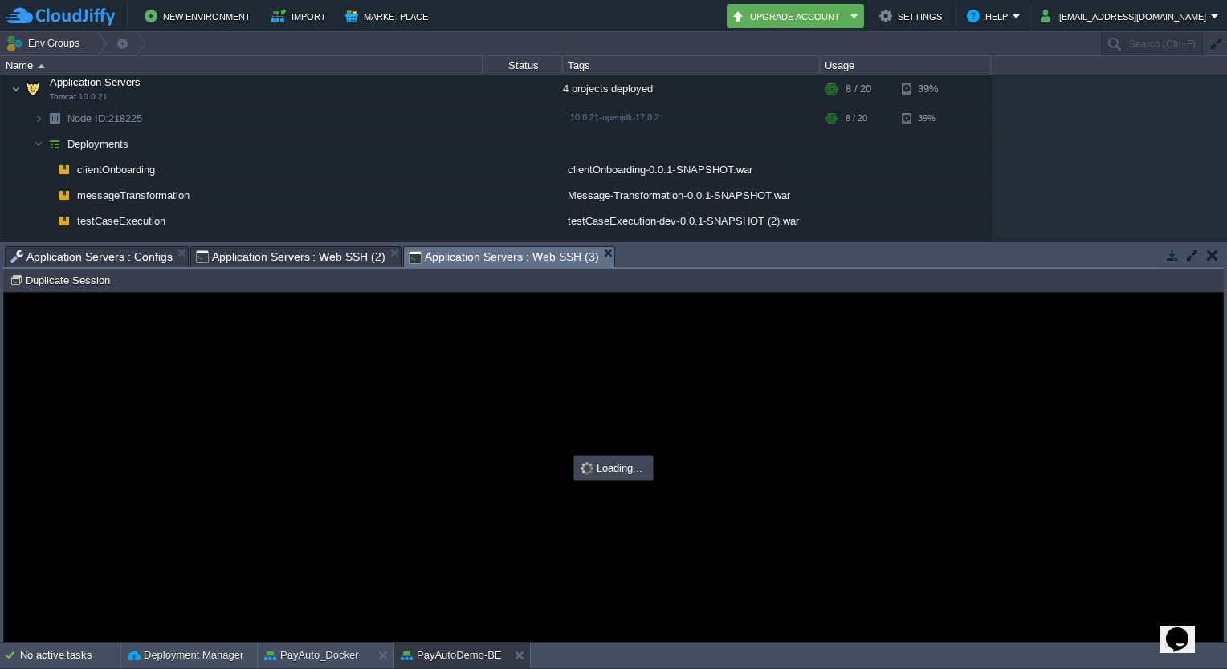
click at [289, 254] on span "Application Servers : Web SSH (2)" at bounding box center [290, 256] width 189 height 19
type input "#000000"
click at [124, 258] on span "Application Servers : Configs" at bounding box center [91, 256] width 162 height 19
click at [242, 258] on span "Application Servers : Web SSH (3)" at bounding box center [290, 257] width 189 height 20
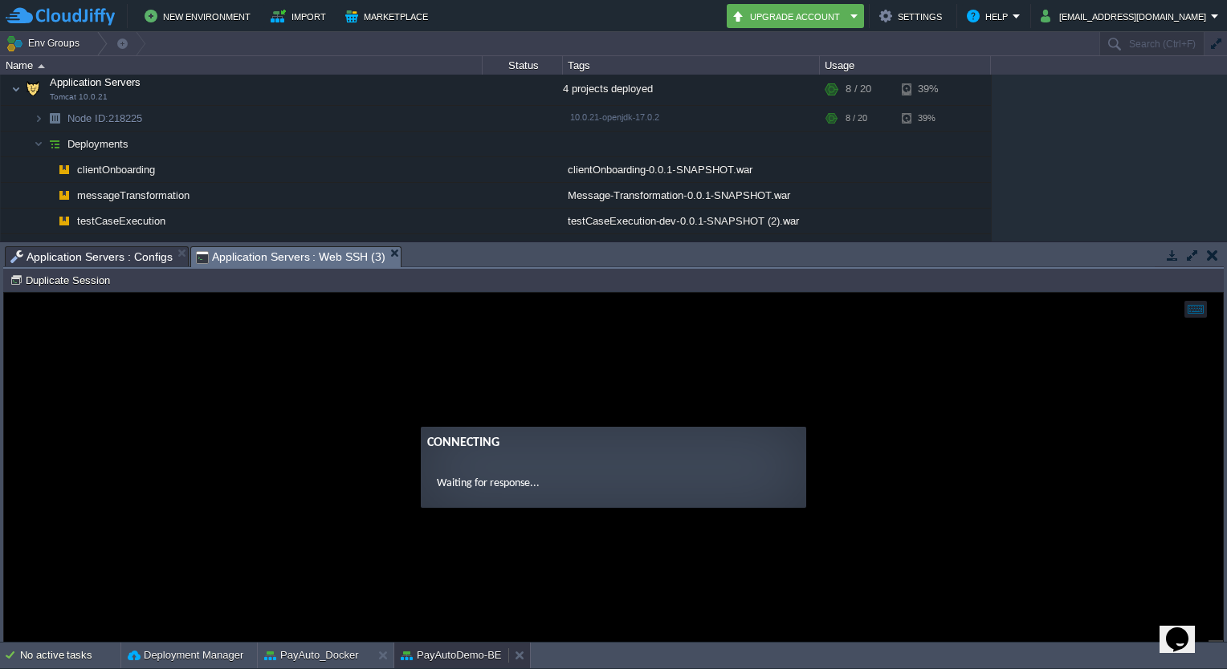
click at [438, 648] on button "PayAutoDemo-BE" at bounding box center [451, 656] width 101 height 16
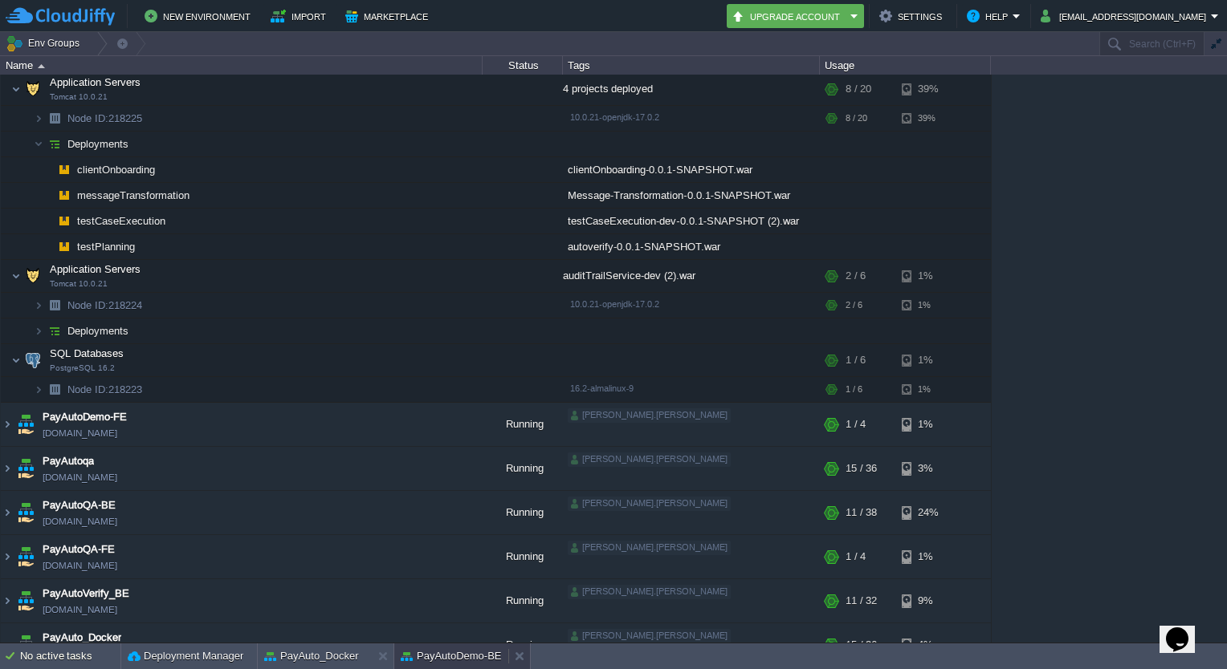
click at [438, 649] on button "PayAutoDemo-BE" at bounding box center [451, 657] width 101 height 16
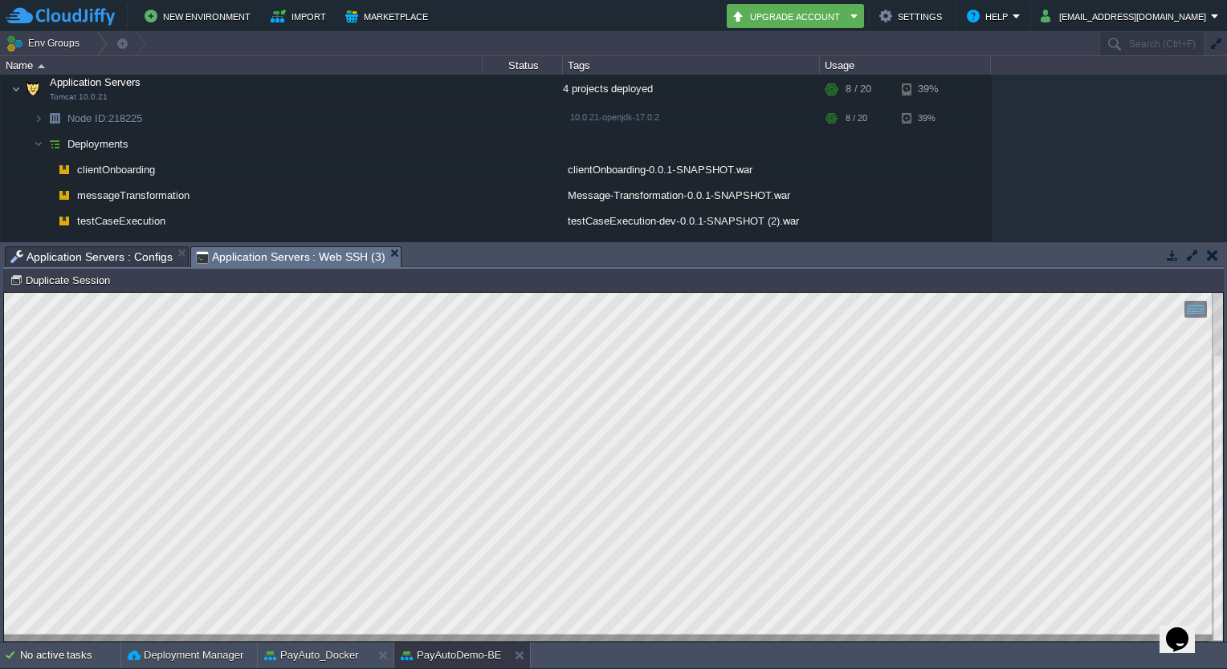
click at [4, 309] on div "Copy: Ctrl + Shift + C Paste: Ctrl + V Settings: Ctrl + Shift + Alt 0" at bounding box center [613, 467] width 1219 height 349
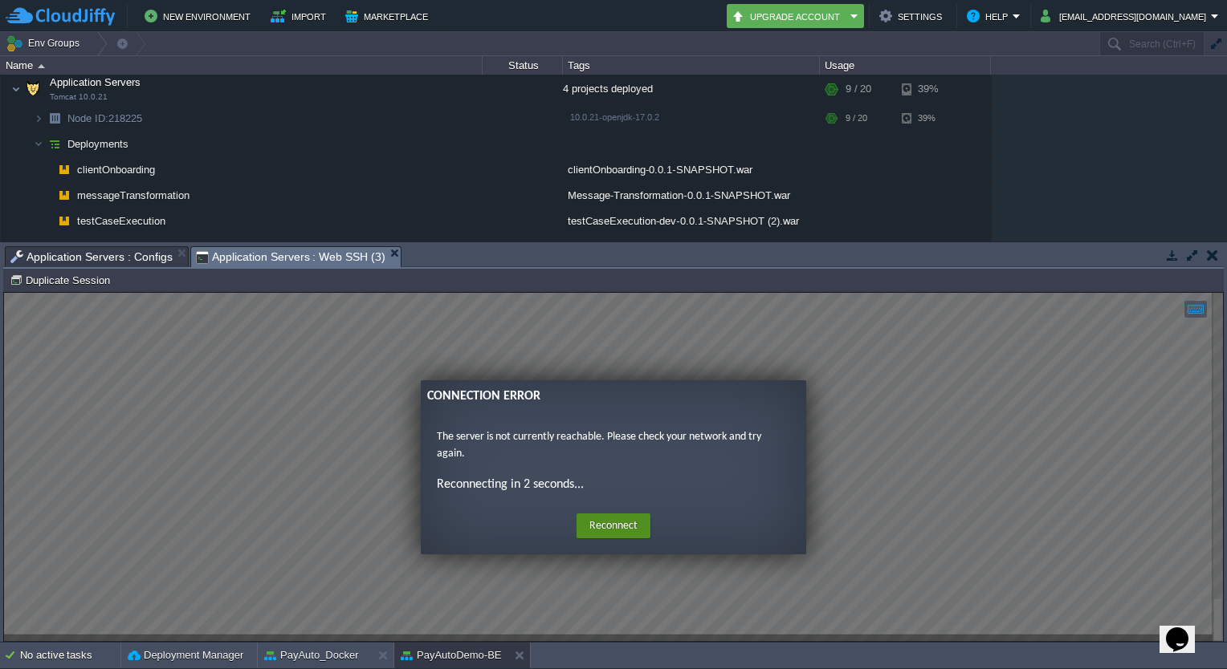
click at [596, 527] on button "Reconnect" at bounding box center [613, 527] width 74 height 26
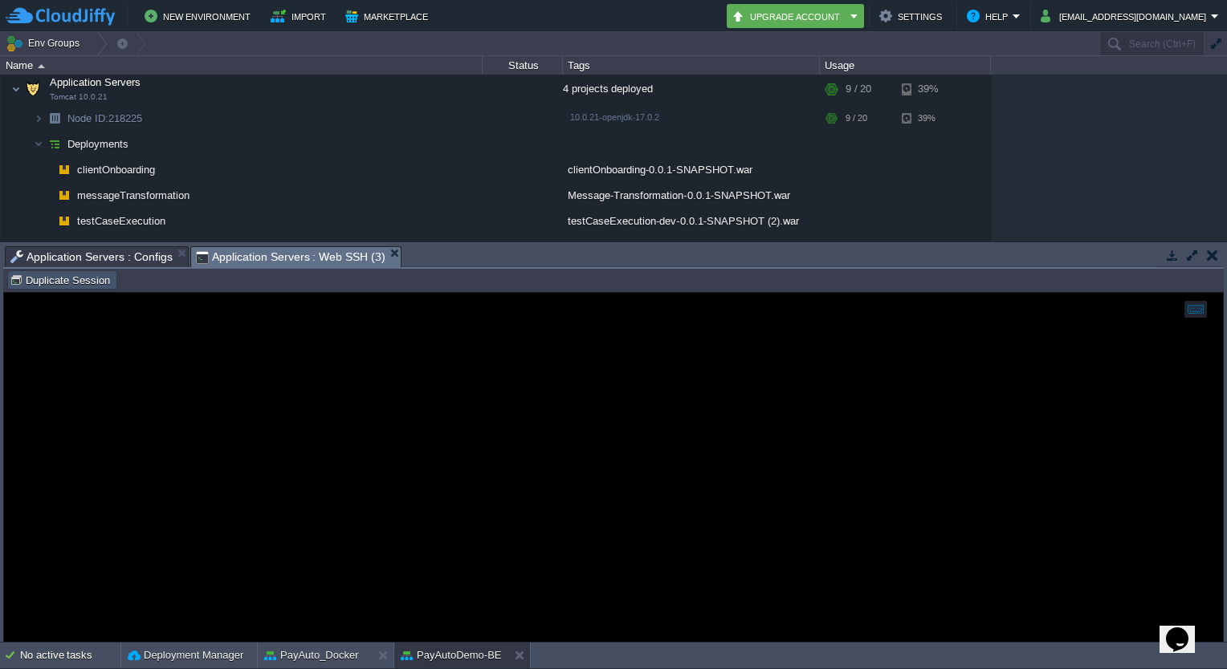
click at [72, 282] on button "Duplicate Session" at bounding box center [62, 280] width 105 height 14
type input "#000000"
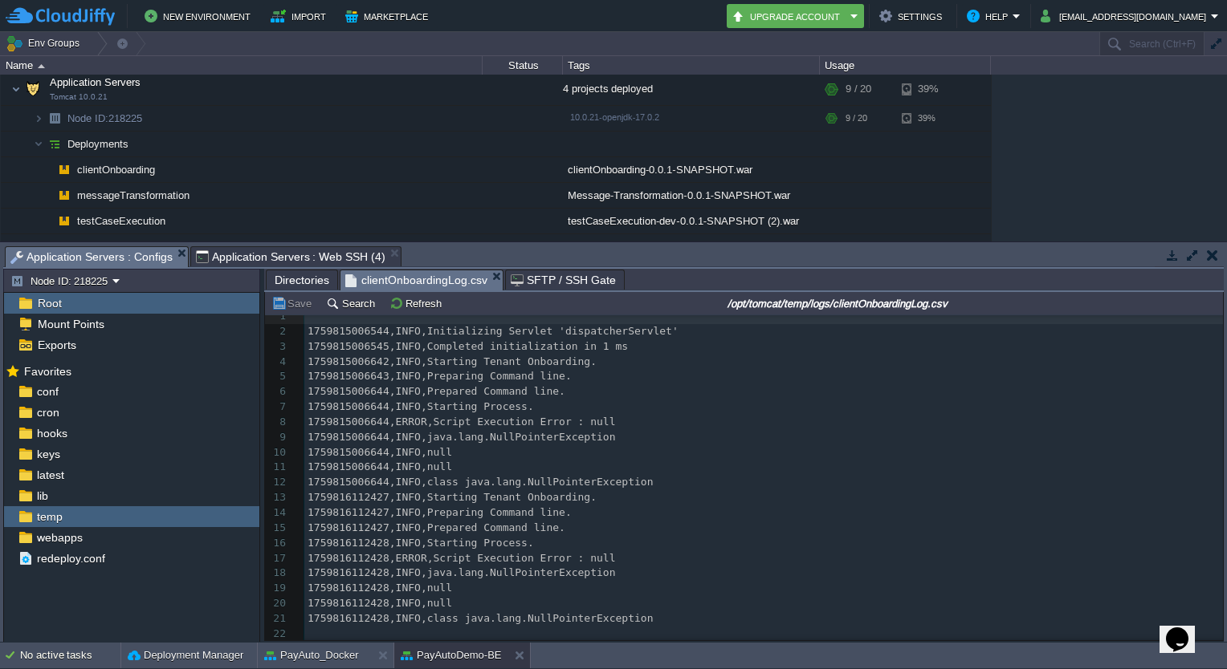
click at [101, 259] on span "Application Servers : Configs" at bounding box center [91, 257] width 162 height 20
click at [430, 304] on button "Refresh" at bounding box center [417, 303] width 57 height 14
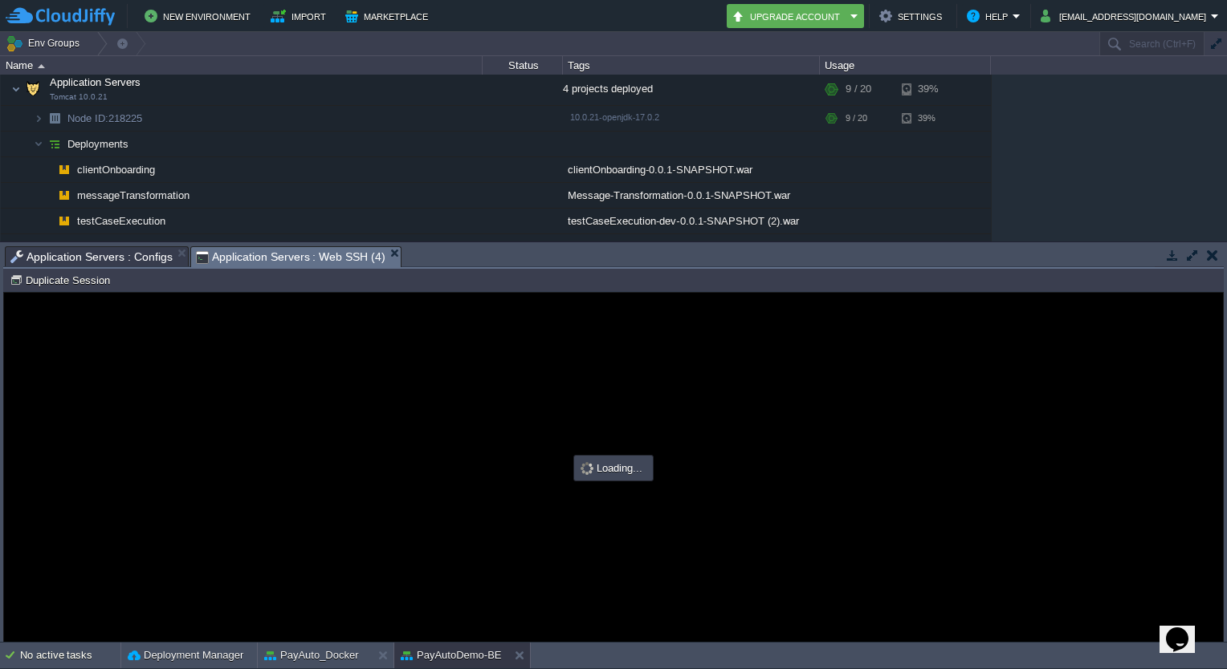
click at [316, 258] on span "Application Servers : Web SSH (4)" at bounding box center [290, 257] width 189 height 20
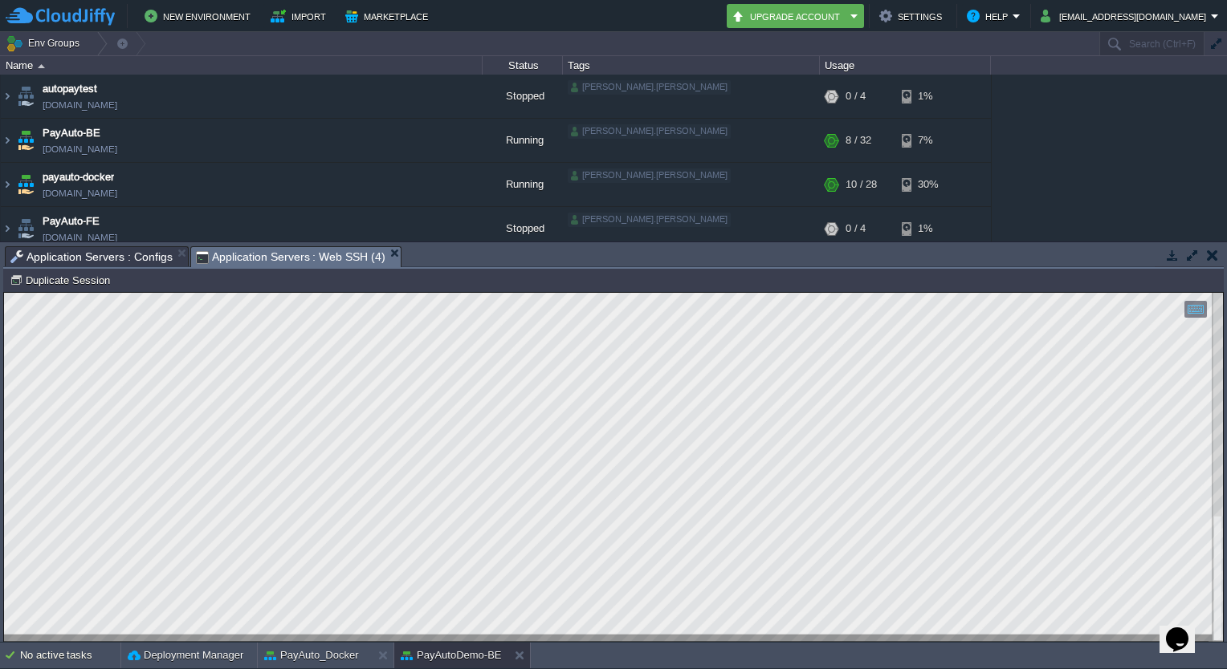
scroll to position [222, 0]
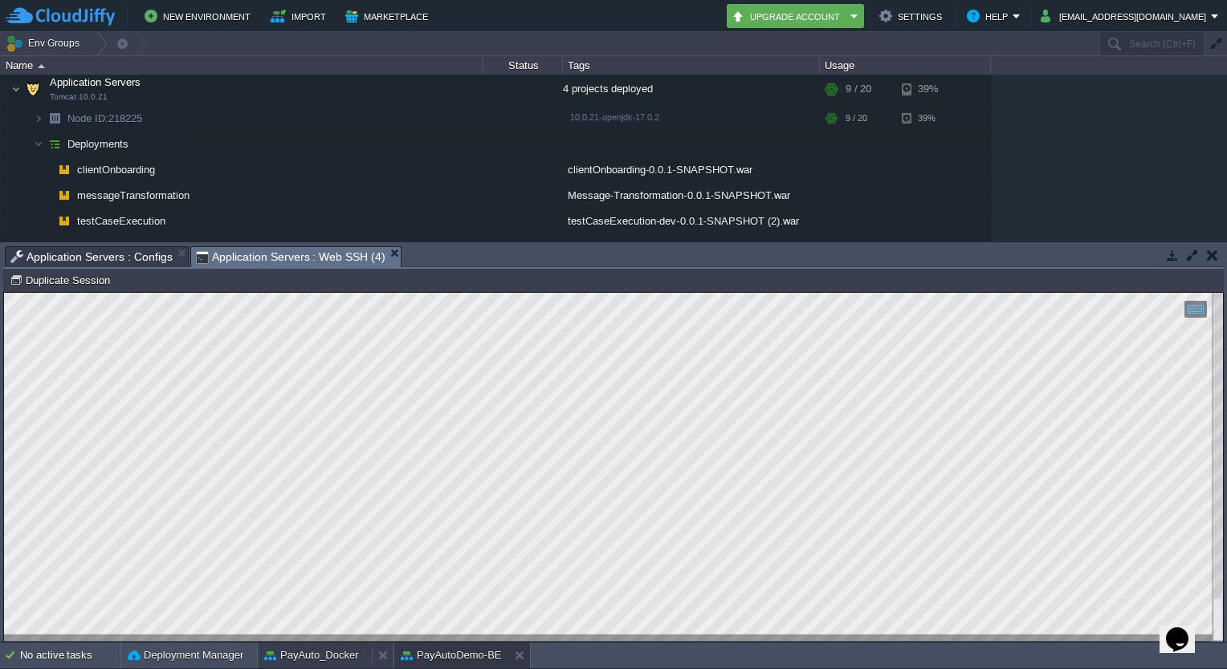
click at [277, 659] on button "PayAuto_Docker" at bounding box center [311, 656] width 95 height 16
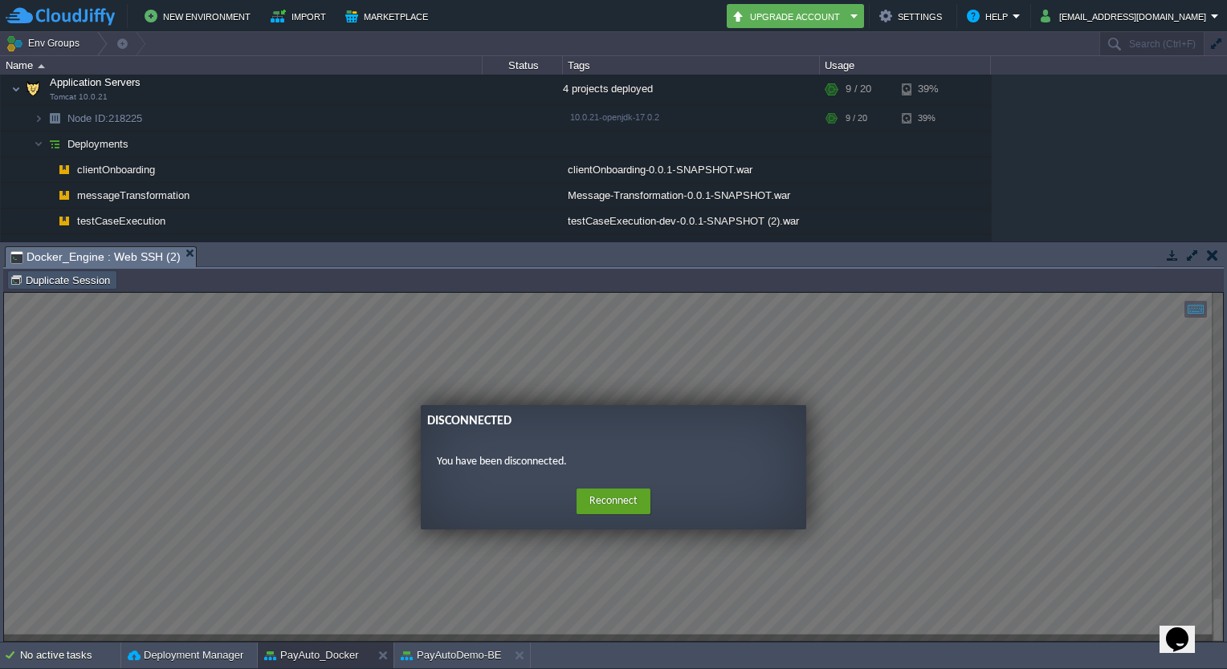
click at [96, 287] on button "Duplicate Session" at bounding box center [62, 280] width 105 height 14
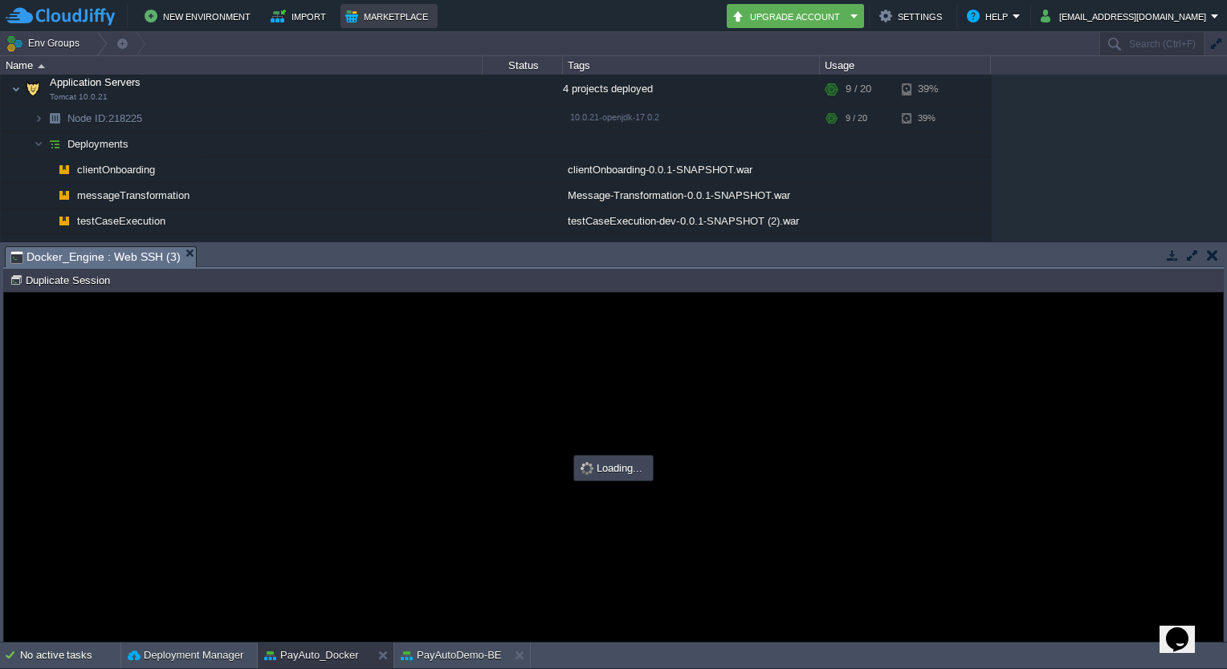
scroll to position [0, 0]
type input "#000000"
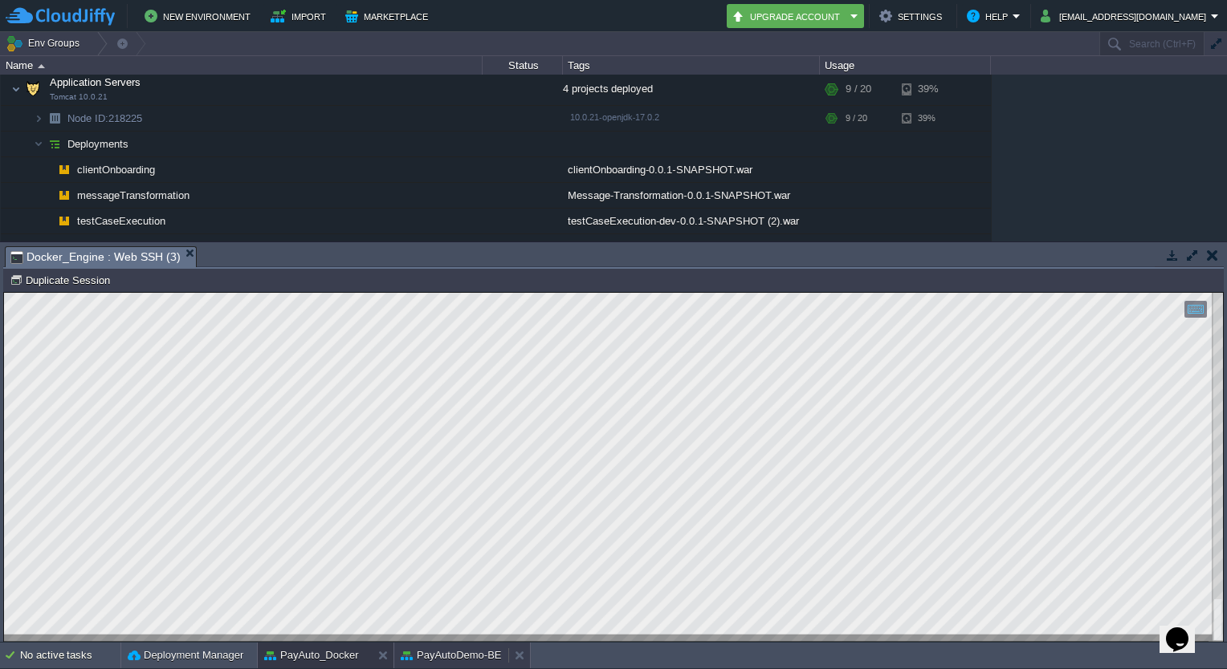
click at [438, 655] on button "PayAutoDemo-BE" at bounding box center [451, 656] width 101 height 16
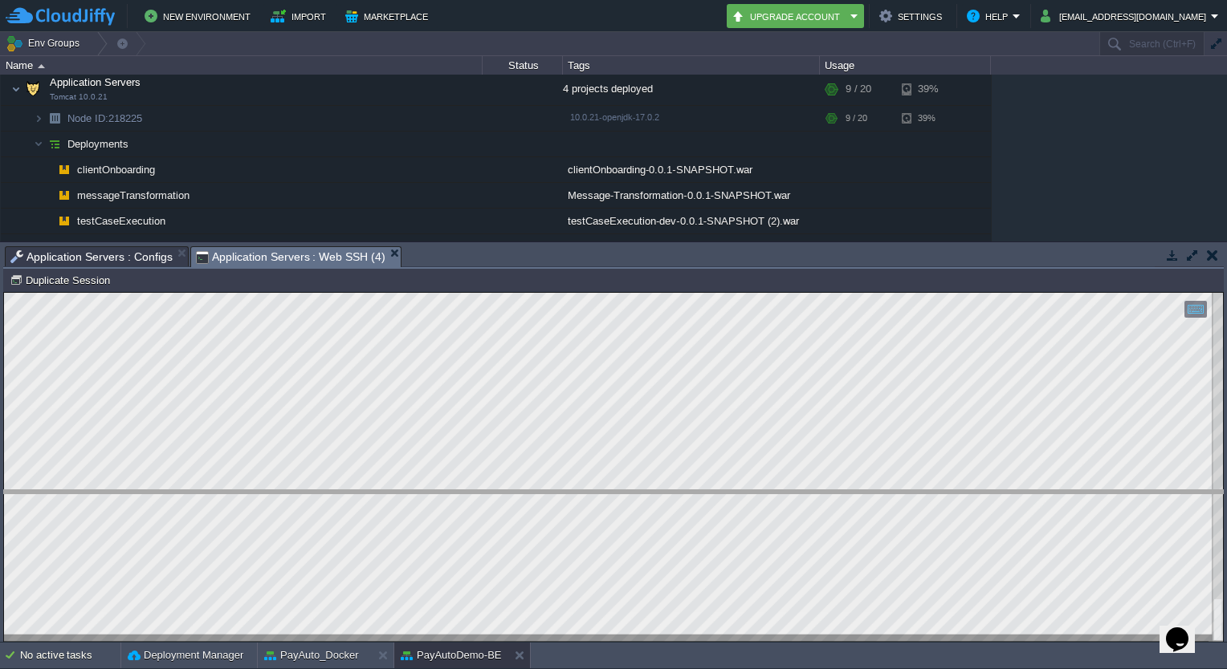
drag, startPoint x: 519, startPoint y: 258, endPoint x: 499, endPoint y: 512, distance: 254.5
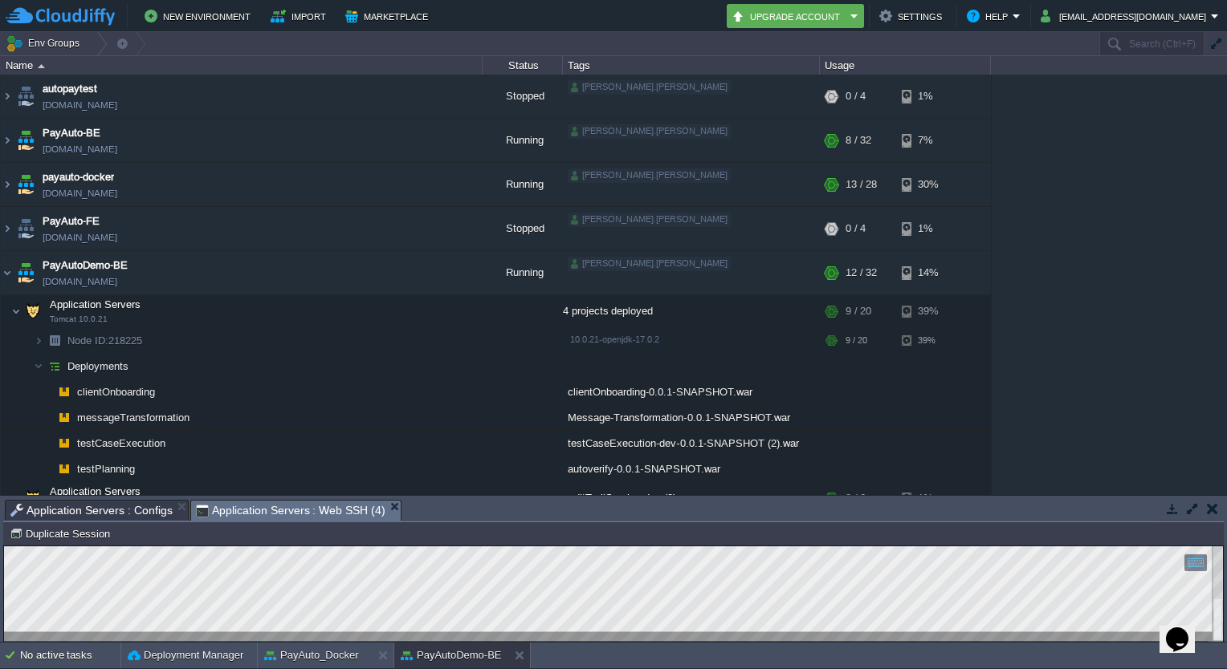
scroll to position [385, 0]
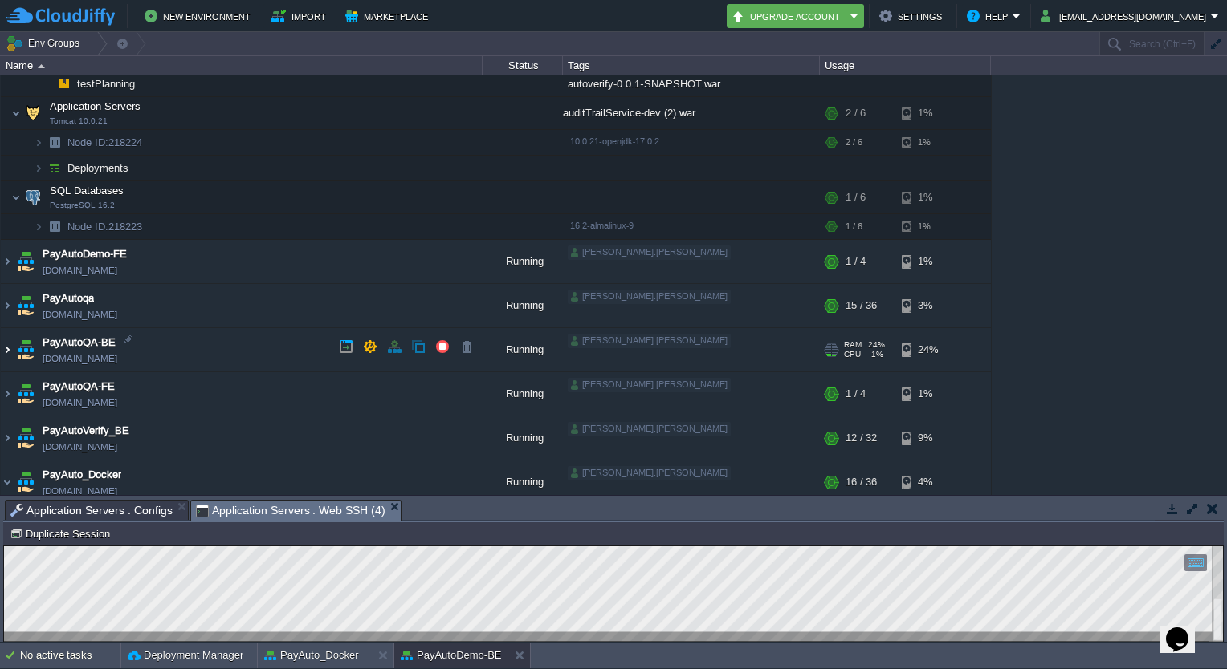
click at [10, 345] on img at bounding box center [7, 349] width 13 height 43
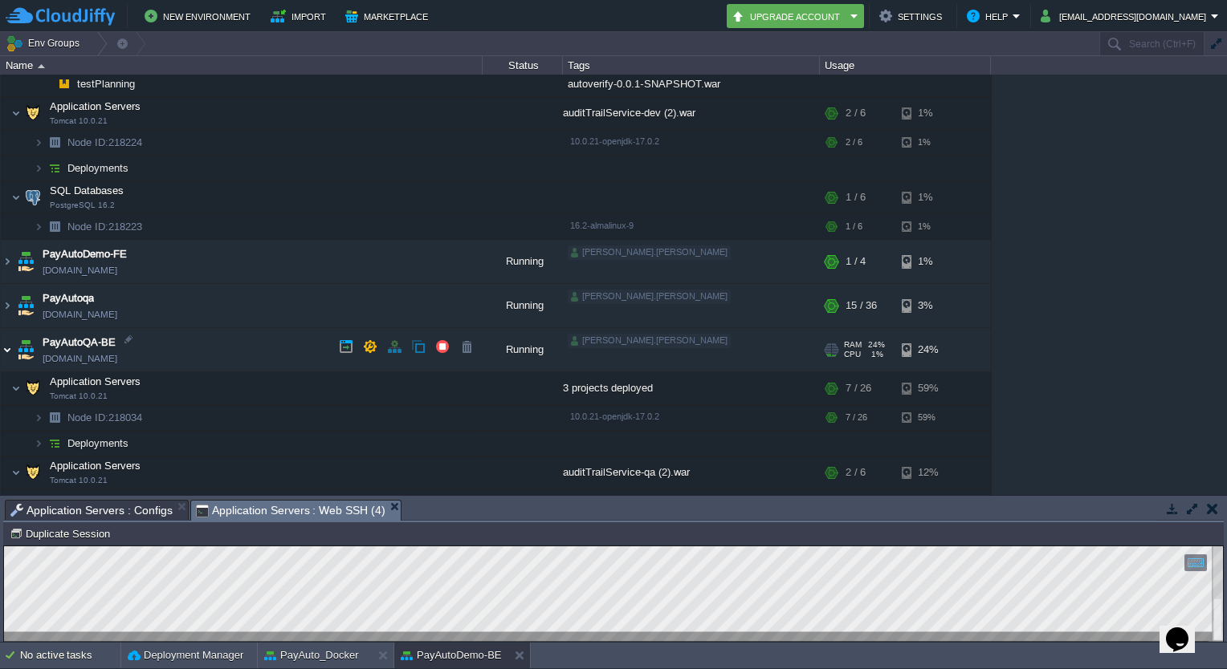
click at [10, 345] on img at bounding box center [7, 349] width 13 height 43
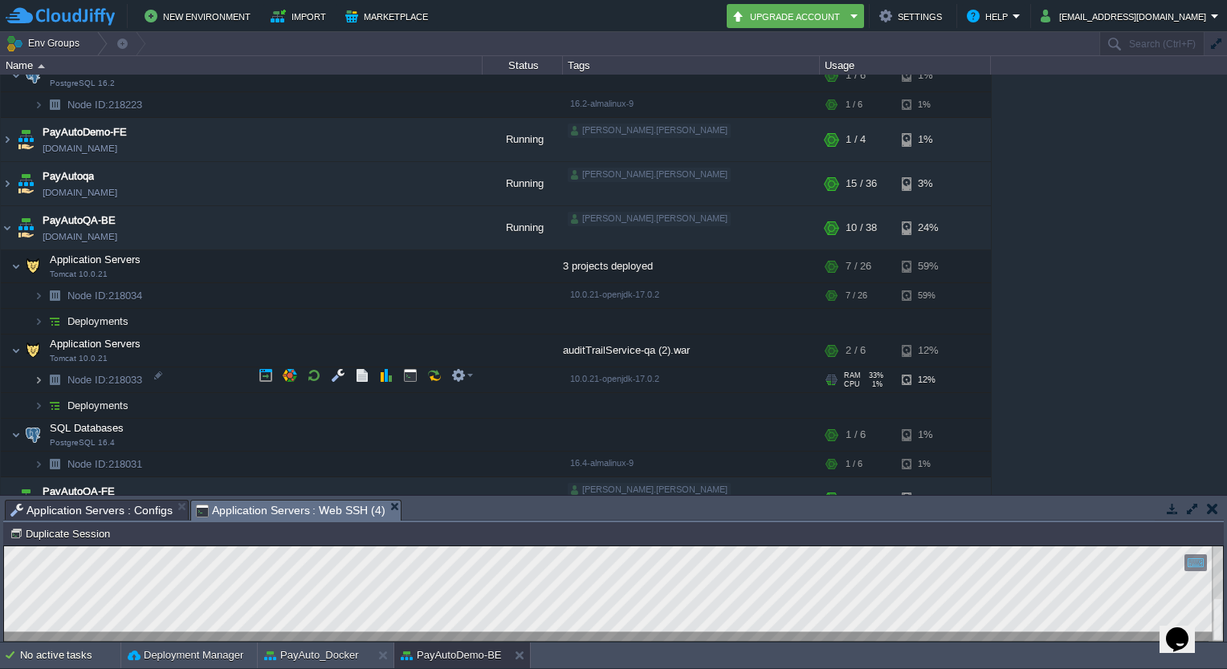
scroll to position [510, 0]
click at [39, 399] on img at bounding box center [39, 403] width 10 height 25
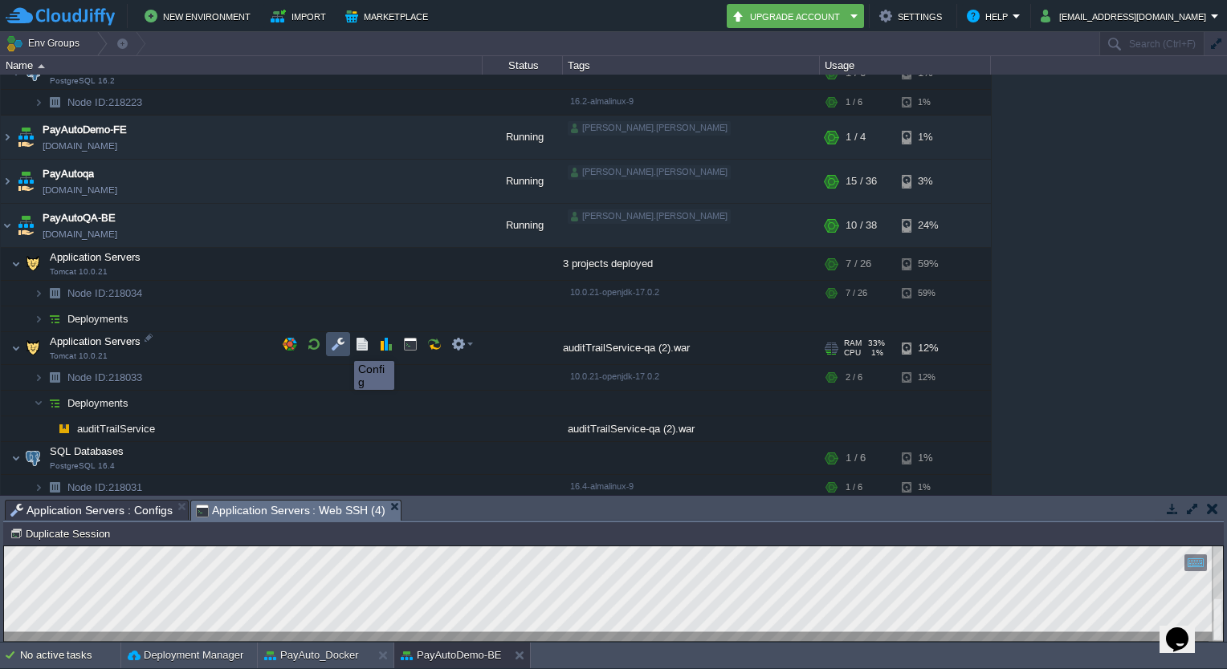
click at [336, 347] on button "button" at bounding box center [338, 344] width 14 height 14
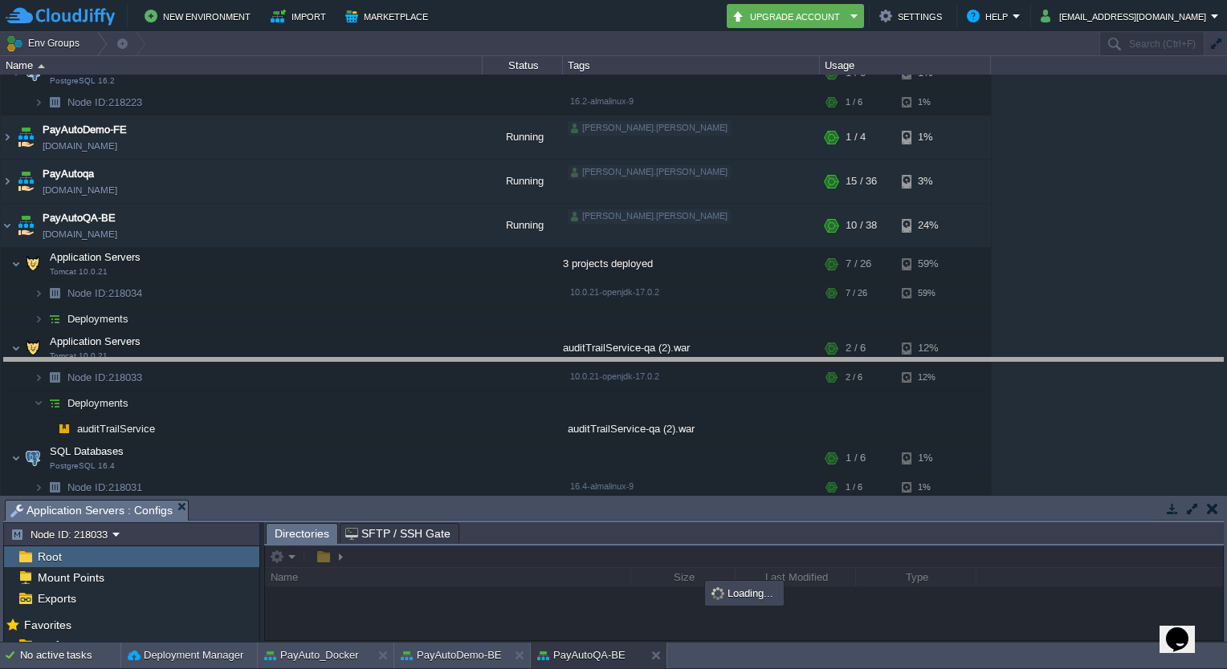
drag, startPoint x: 536, startPoint y: 500, endPoint x: 531, endPoint y: 361, distance: 139.0
click at [531, 361] on body "New Environment Import Marketplace Bonus ₹0.00 Upgrade Account Settings Help [E…" at bounding box center [613, 334] width 1227 height 669
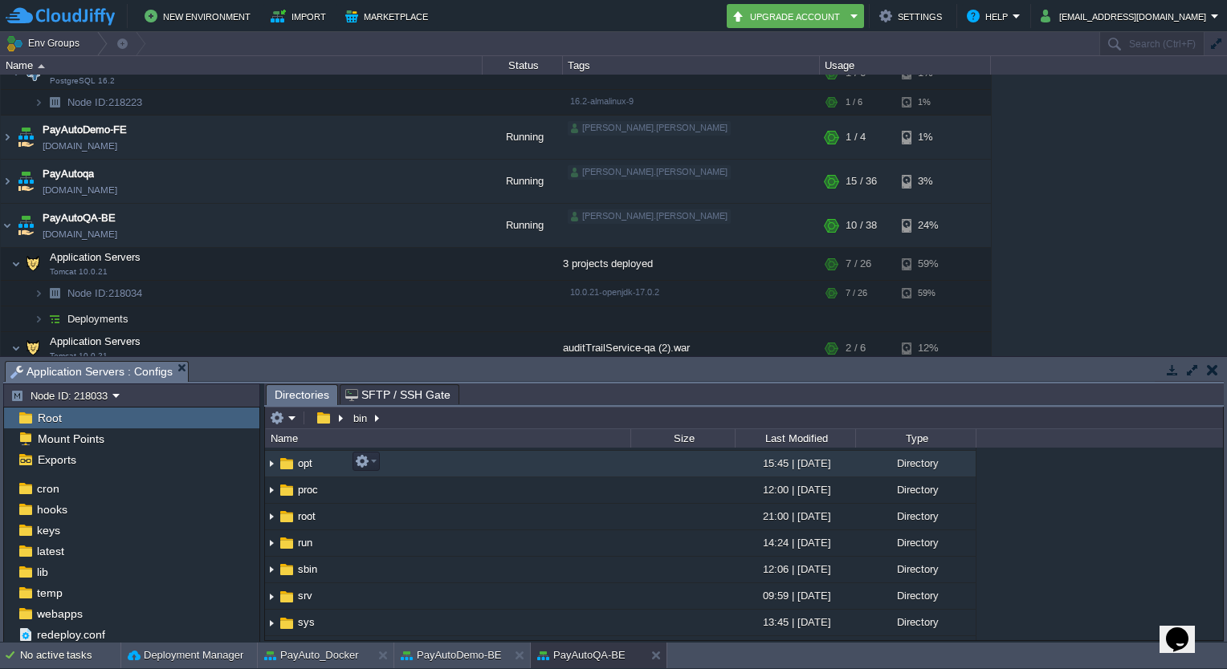
scroll to position [221, 0]
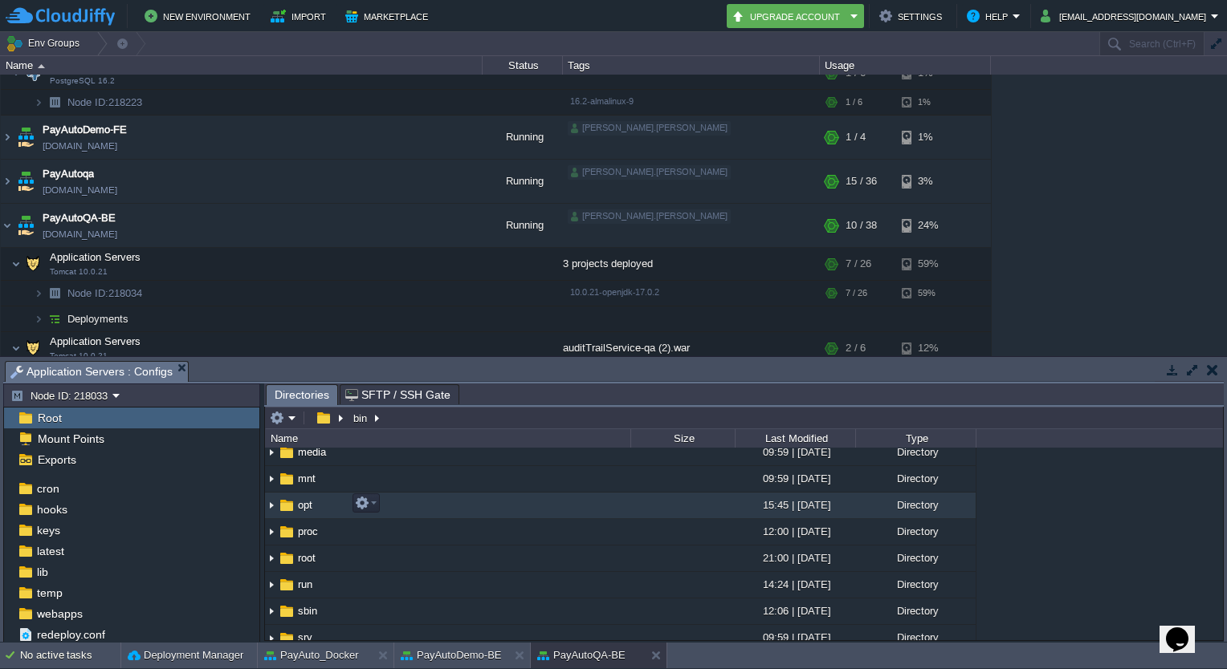
click at [303, 503] on span "opt" at bounding box center [304, 506] width 19 height 14
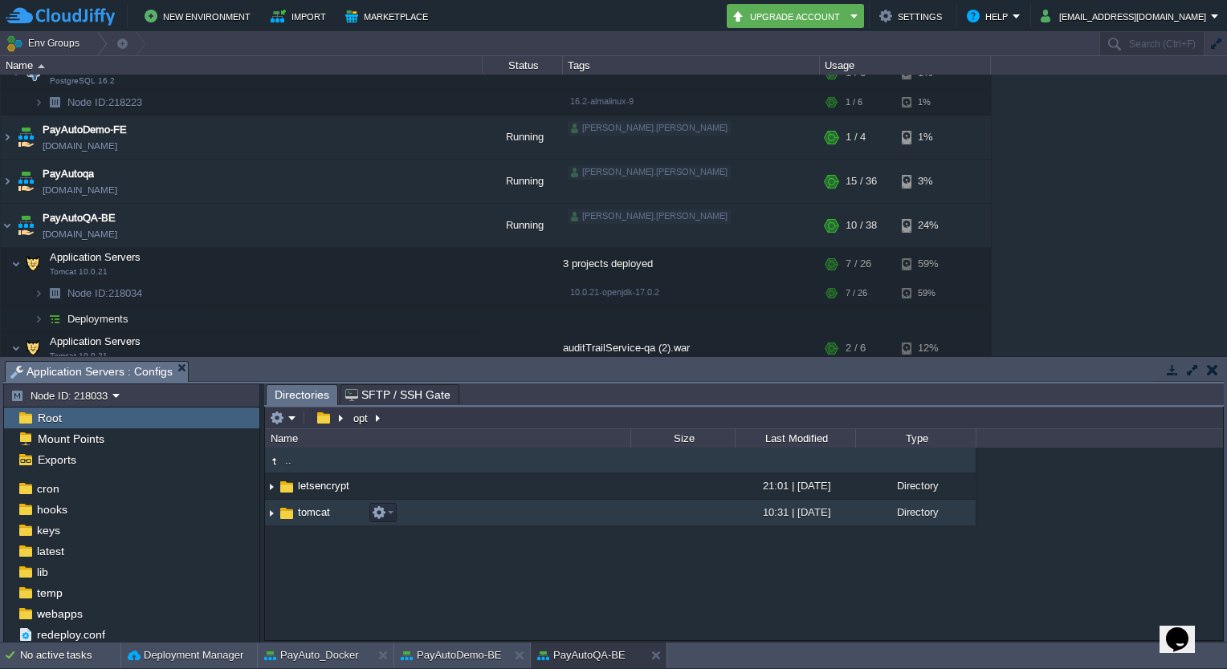
click at [306, 515] on span "tomcat" at bounding box center [313, 513] width 37 height 14
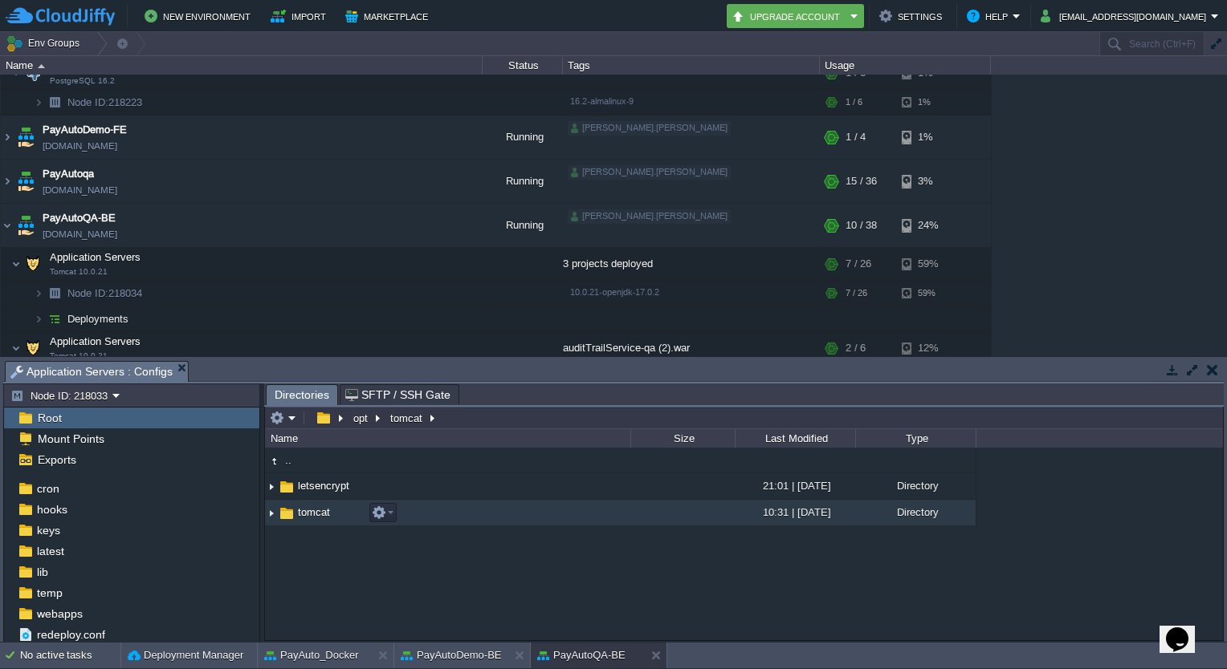
click at [306, 515] on span "tomcat" at bounding box center [313, 513] width 37 height 14
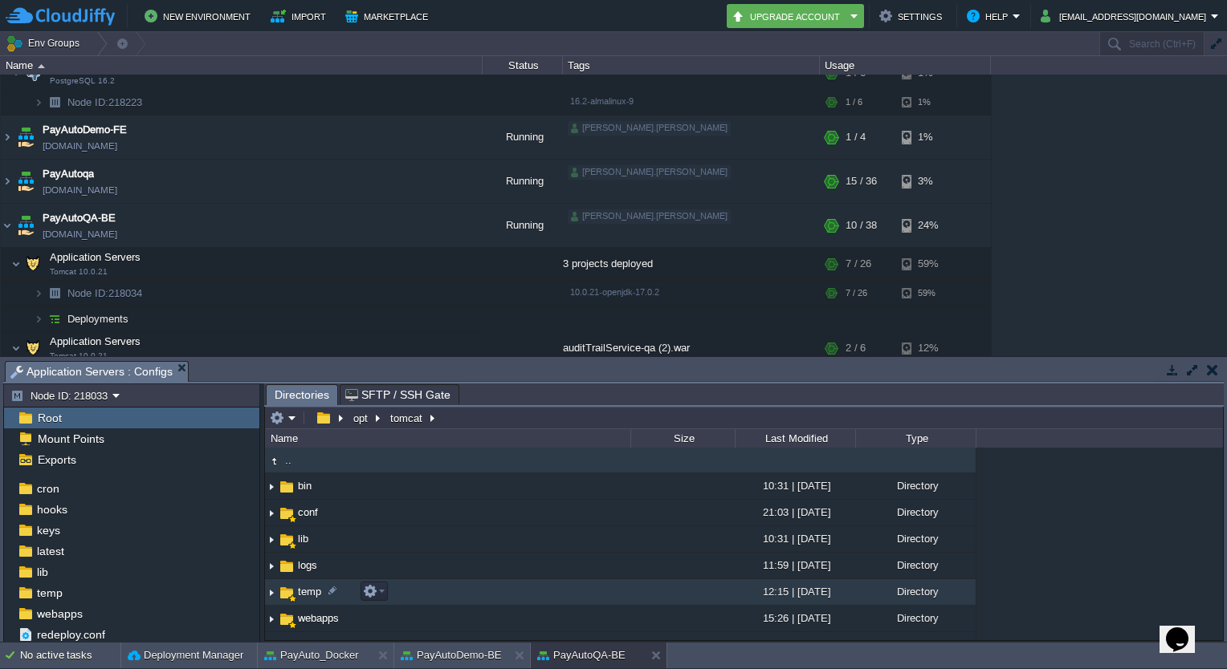
click at [310, 596] on span "temp" at bounding box center [309, 592] width 28 height 14
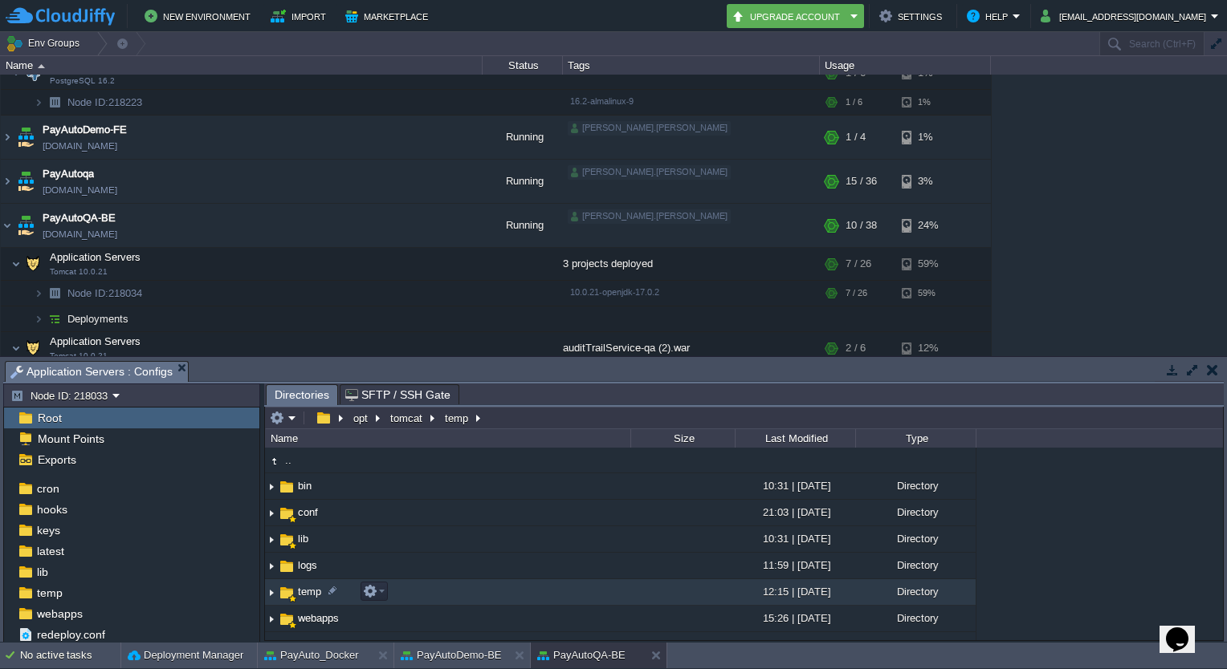
click at [310, 596] on span "temp" at bounding box center [309, 592] width 28 height 14
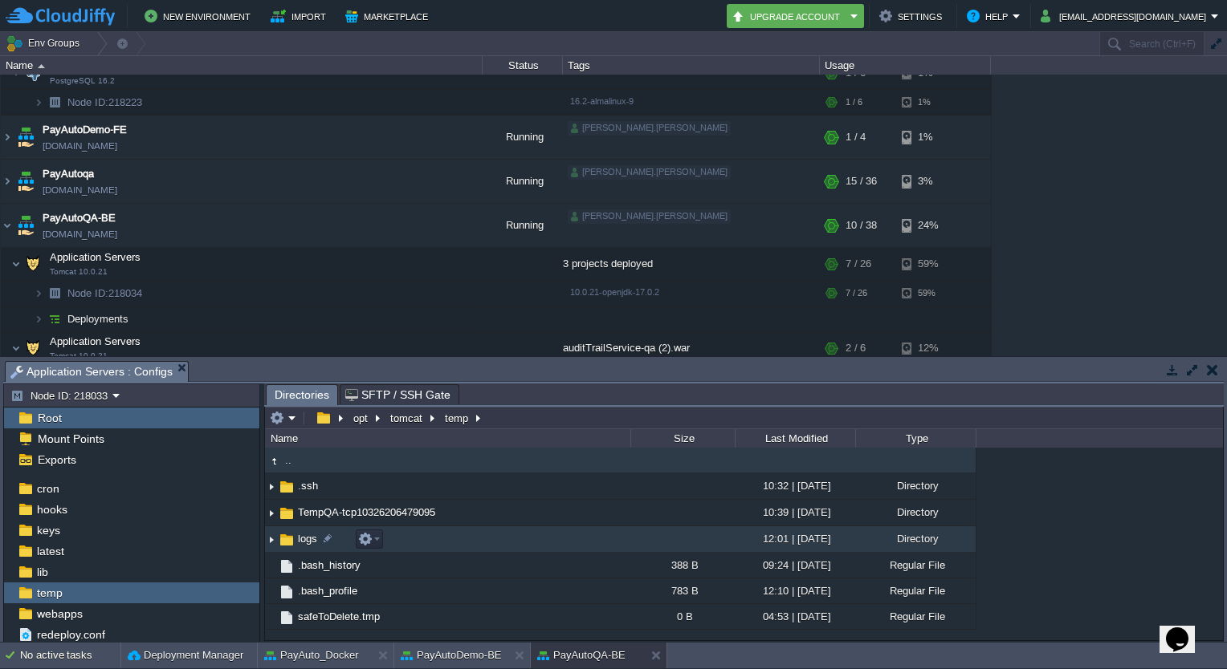
click at [299, 543] on span "logs" at bounding box center [307, 539] width 24 height 14
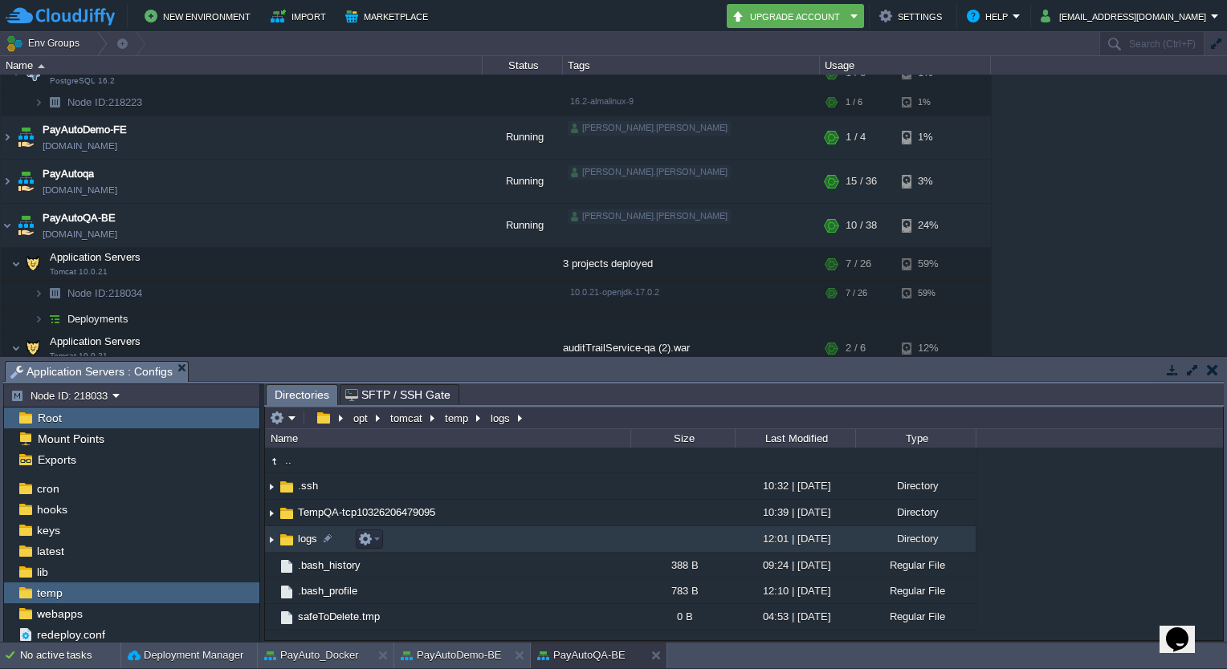
click at [299, 543] on span "logs" at bounding box center [307, 539] width 24 height 14
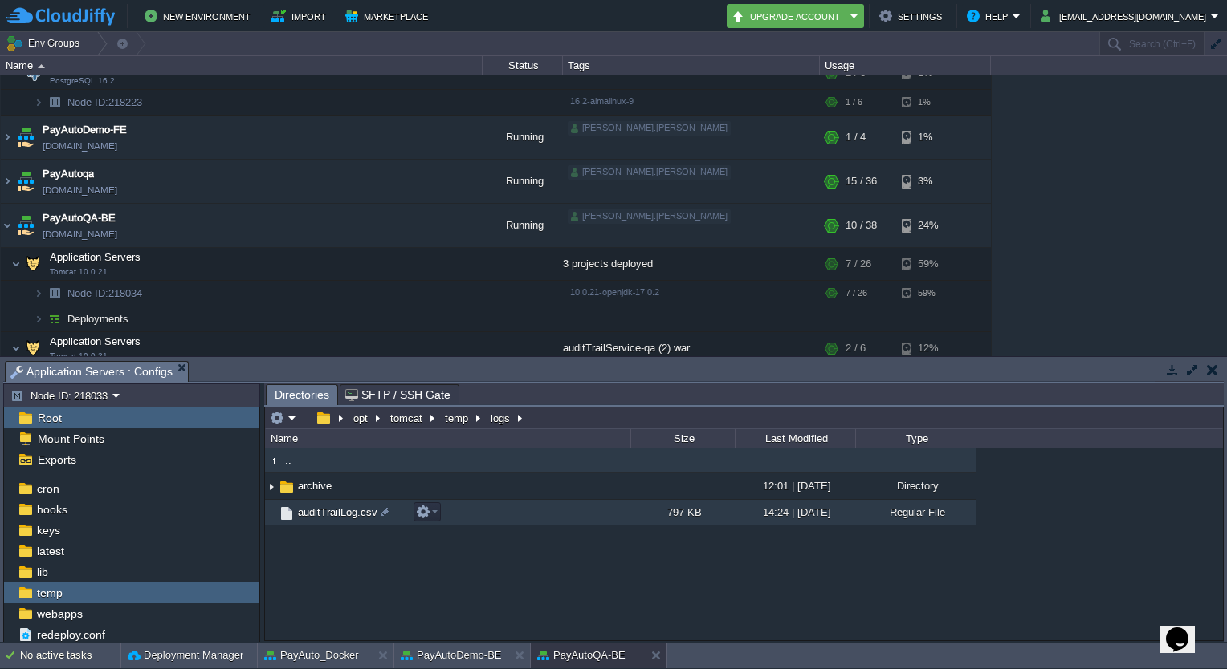
click at [352, 515] on span "auditTrailLog.csv" at bounding box center [337, 513] width 84 height 14
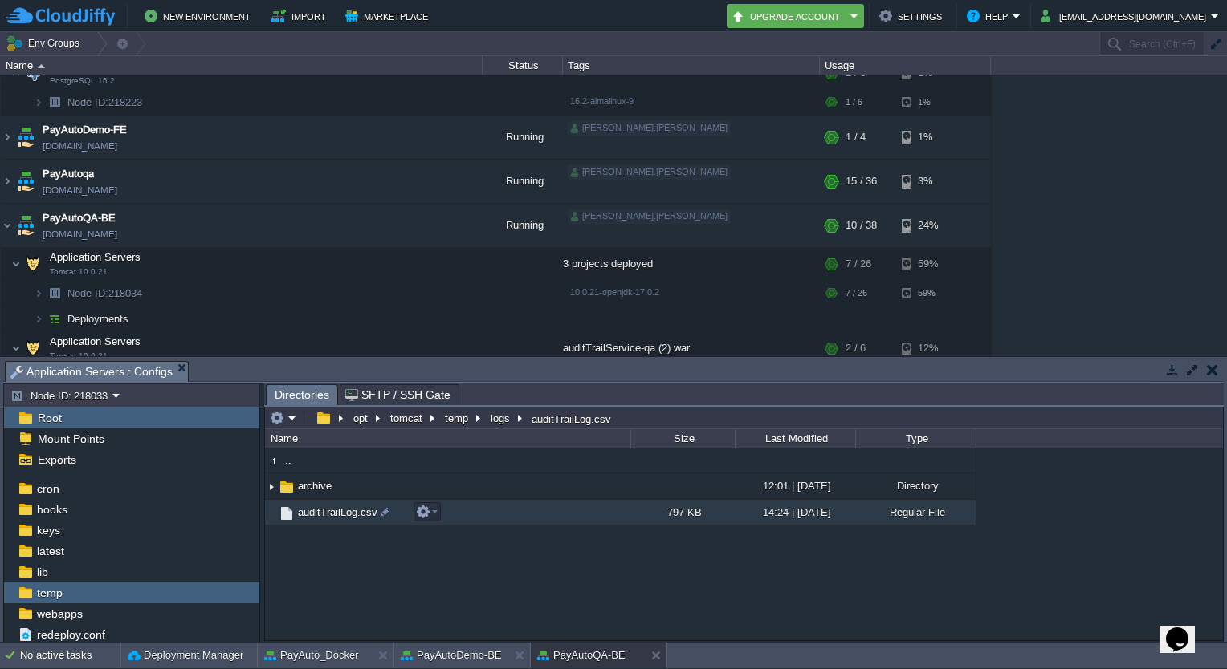
click at [352, 515] on span "auditTrailLog.csv" at bounding box center [337, 513] width 84 height 14
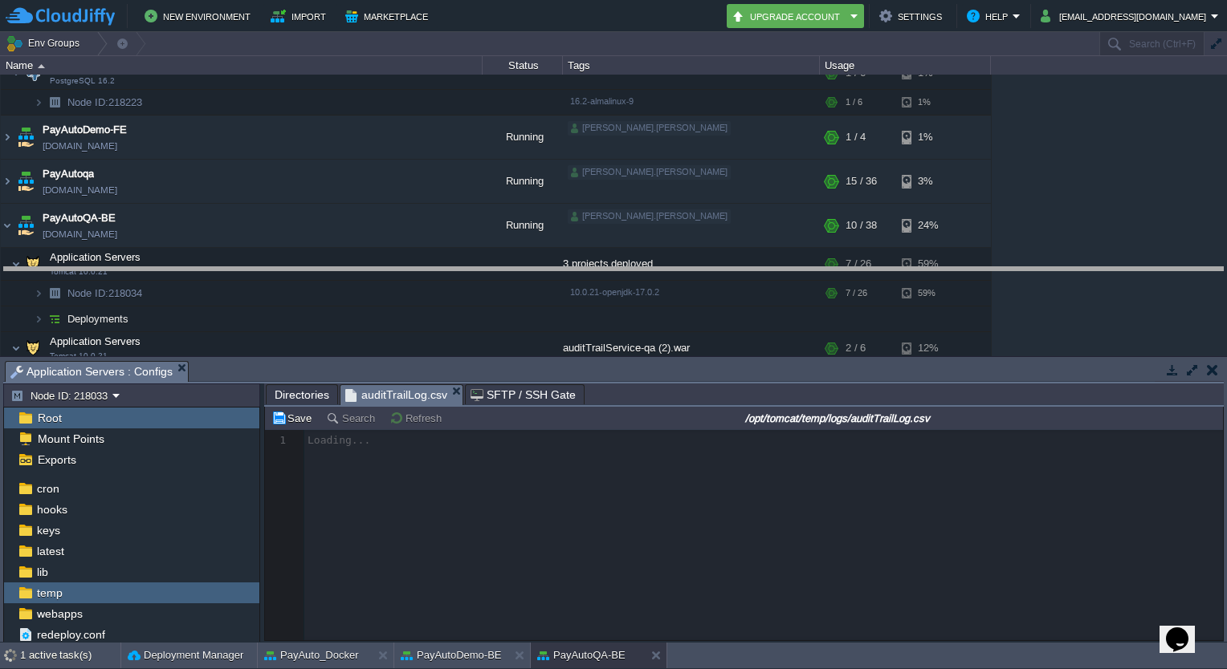
drag, startPoint x: 767, startPoint y: 372, endPoint x: 758, endPoint y: 278, distance: 94.3
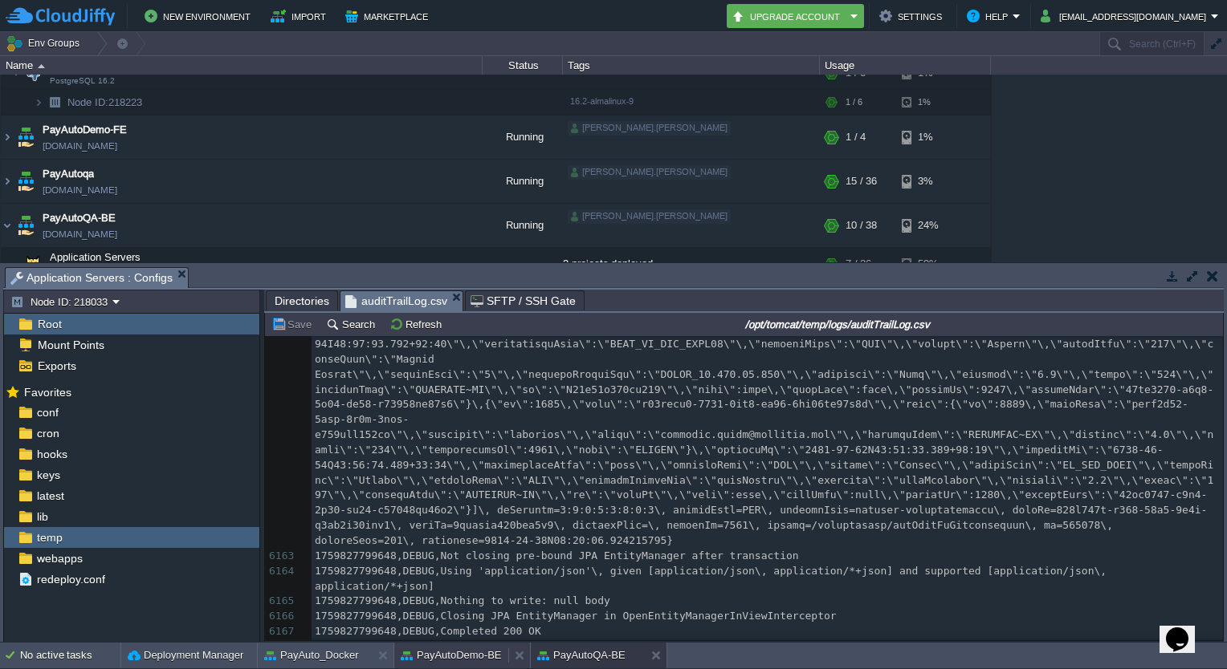
click at [449, 653] on button "PayAutoDemo-BE" at bounding box center [451, 656] width 101 height 16
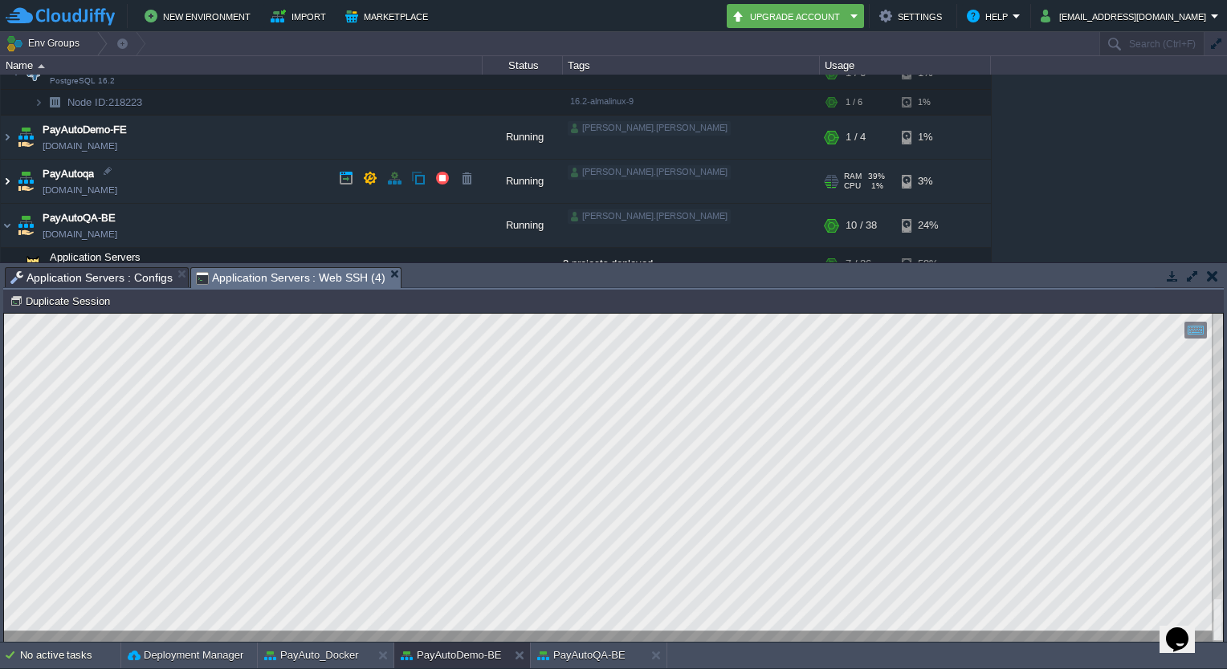
click at [8, 177] on img at bounding box center [7, 181] width 13 height 43
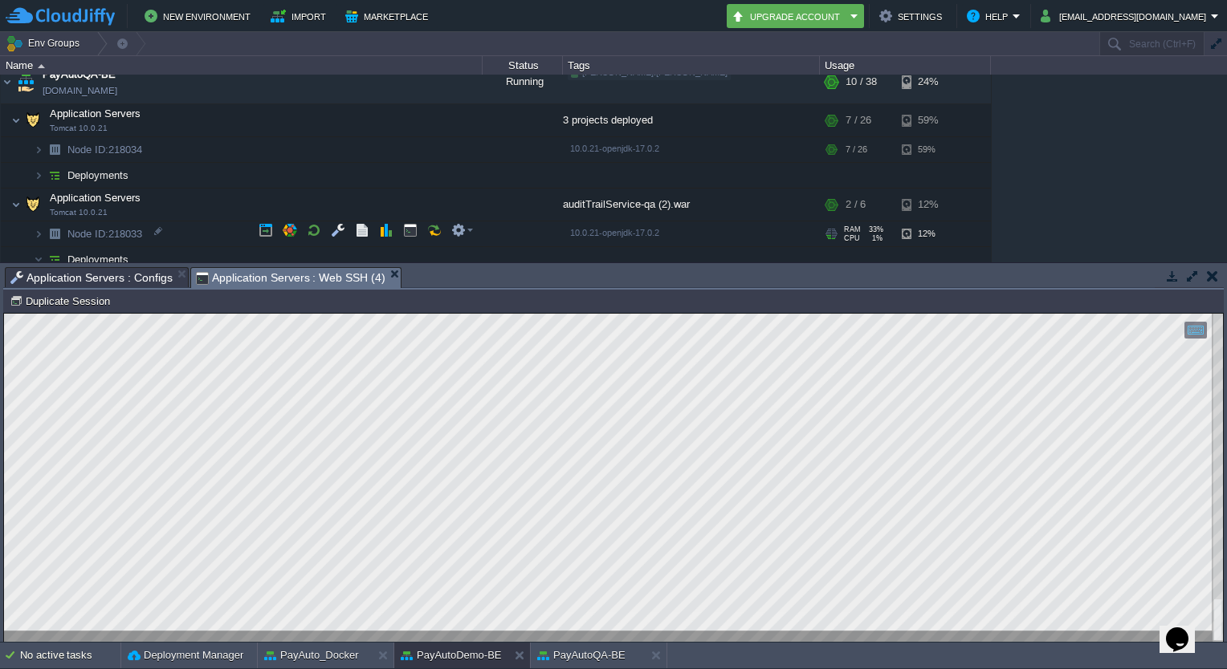
scroll to position [859, 0]
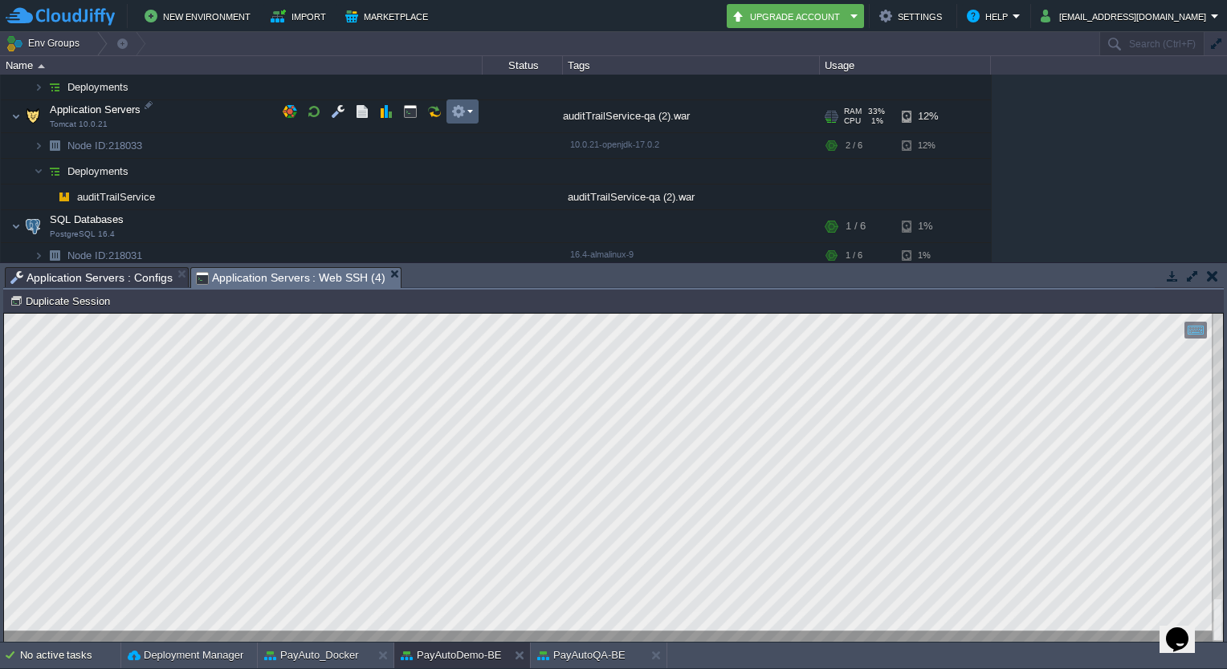
click at [466, 110] on em at bounding box center [462, 111] width 22 height 14
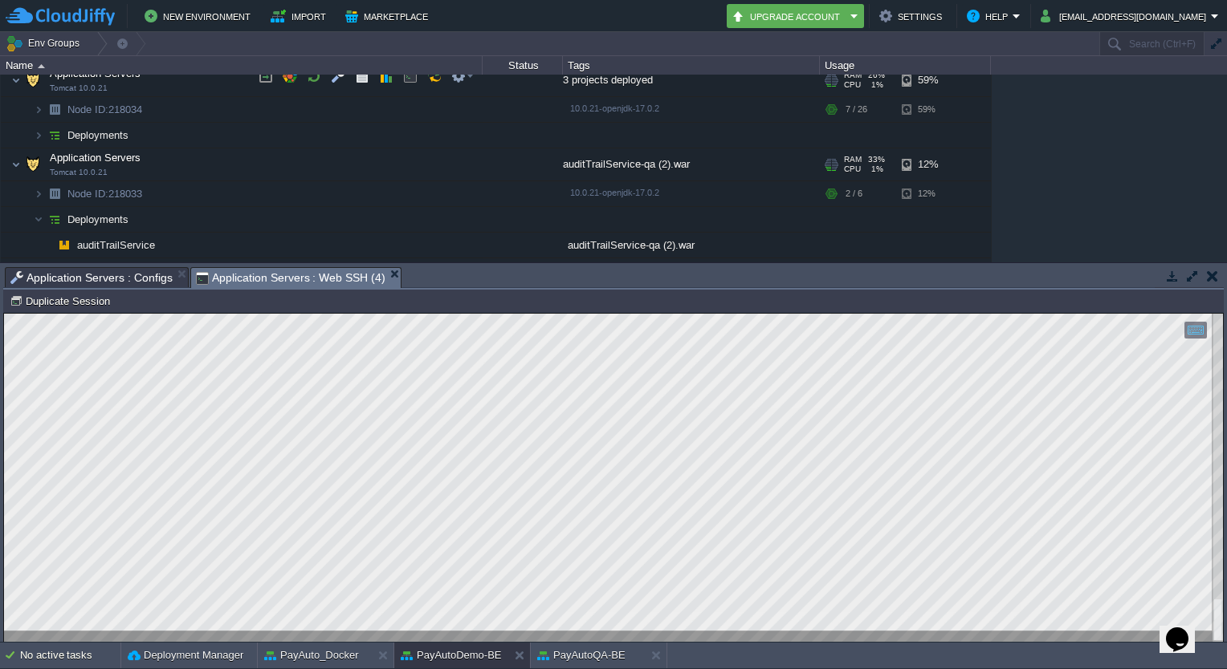
scroll to position [776, 0]
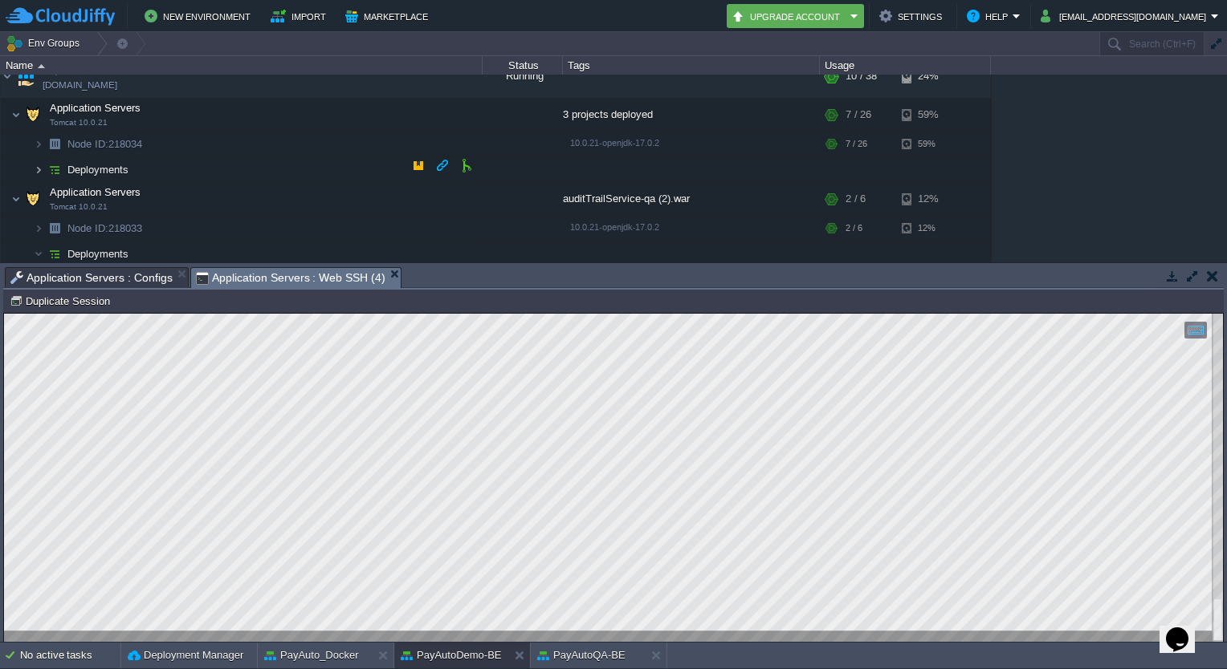
click at [41, 157] on img at bounding box center [39, 169] width 10 height 25
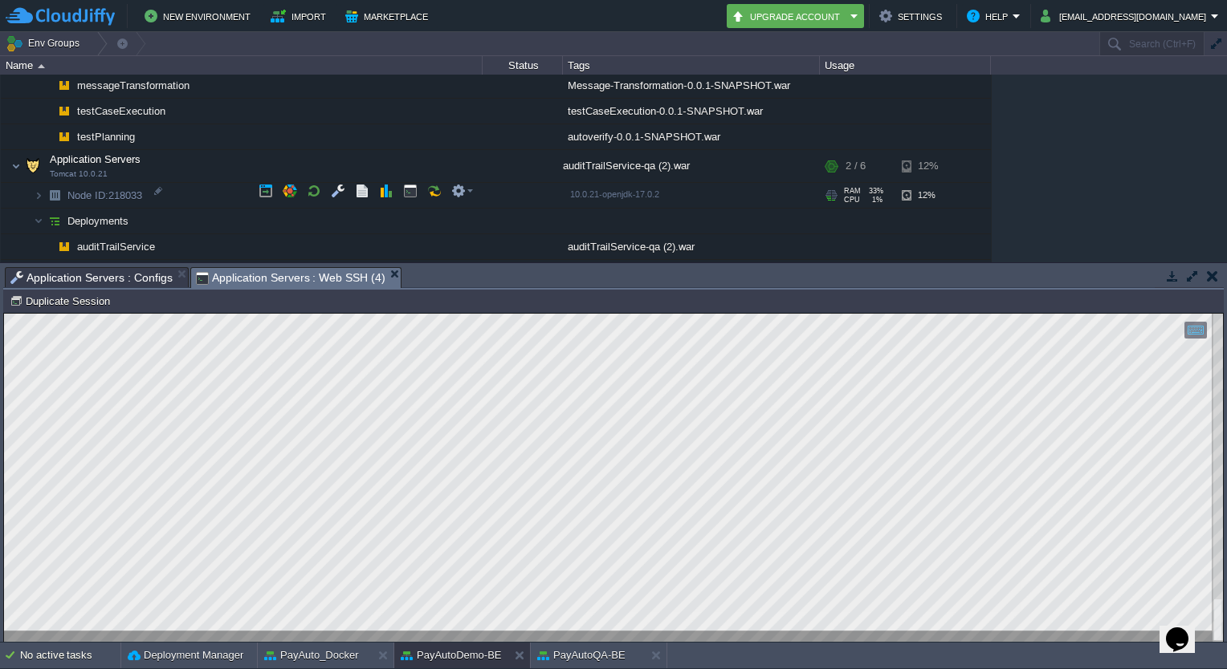
scroll to position [896, 0]
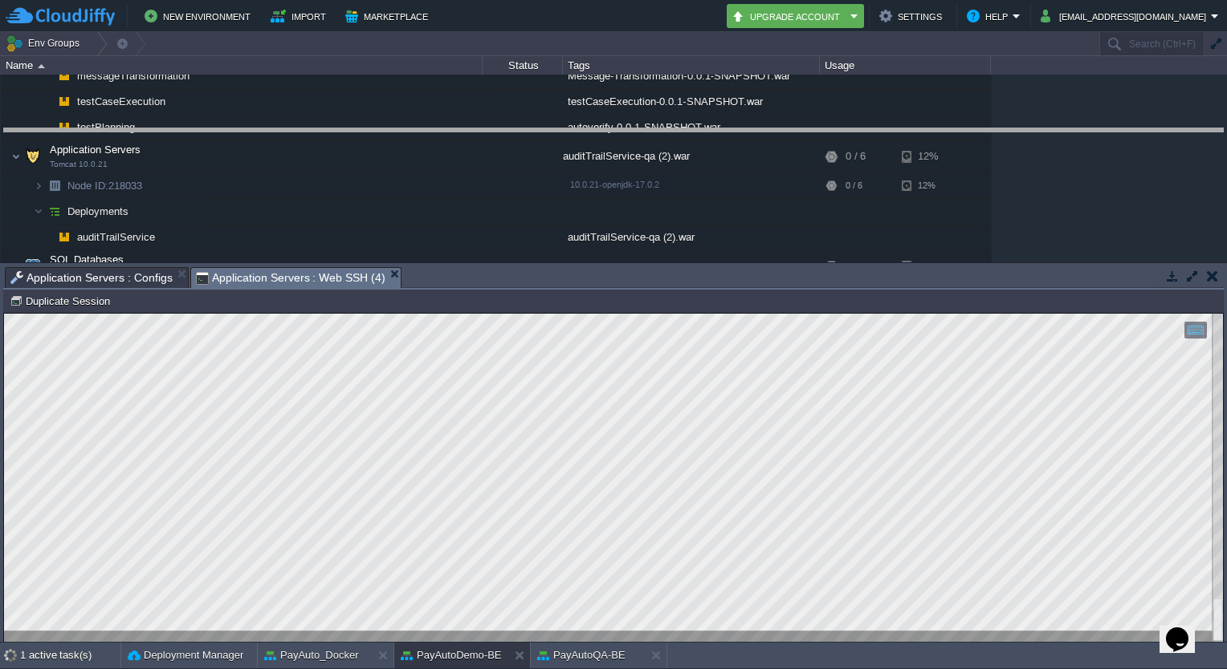
drag, startPoint x: 604, startPoint y: 283, endPoint x: 606, endPoint y: 145, distance: 138.1
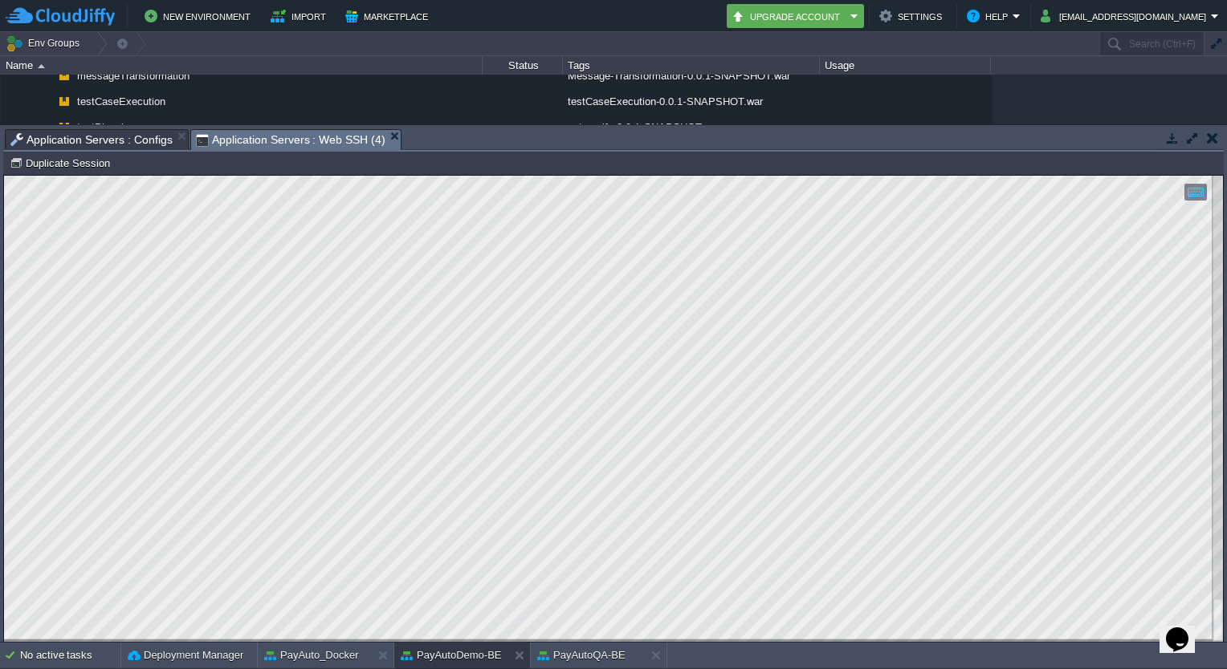
click at [4, 176] on html "Copy: Ctrl + Shift + C Paste: Ctrl + V Settings: Ctrl + Shift + Alt 0" at bounding box center [613, 176] width 1219 height 0
click at [3, 287] on div at bounding box center [613, 409] width 1220 height 468
click at [289, 660] on button "PayAuto_Docker" at bounding box center [311, 656] width 95 height 16
